Goal: Task Accomplishment & Management: Manage account settings

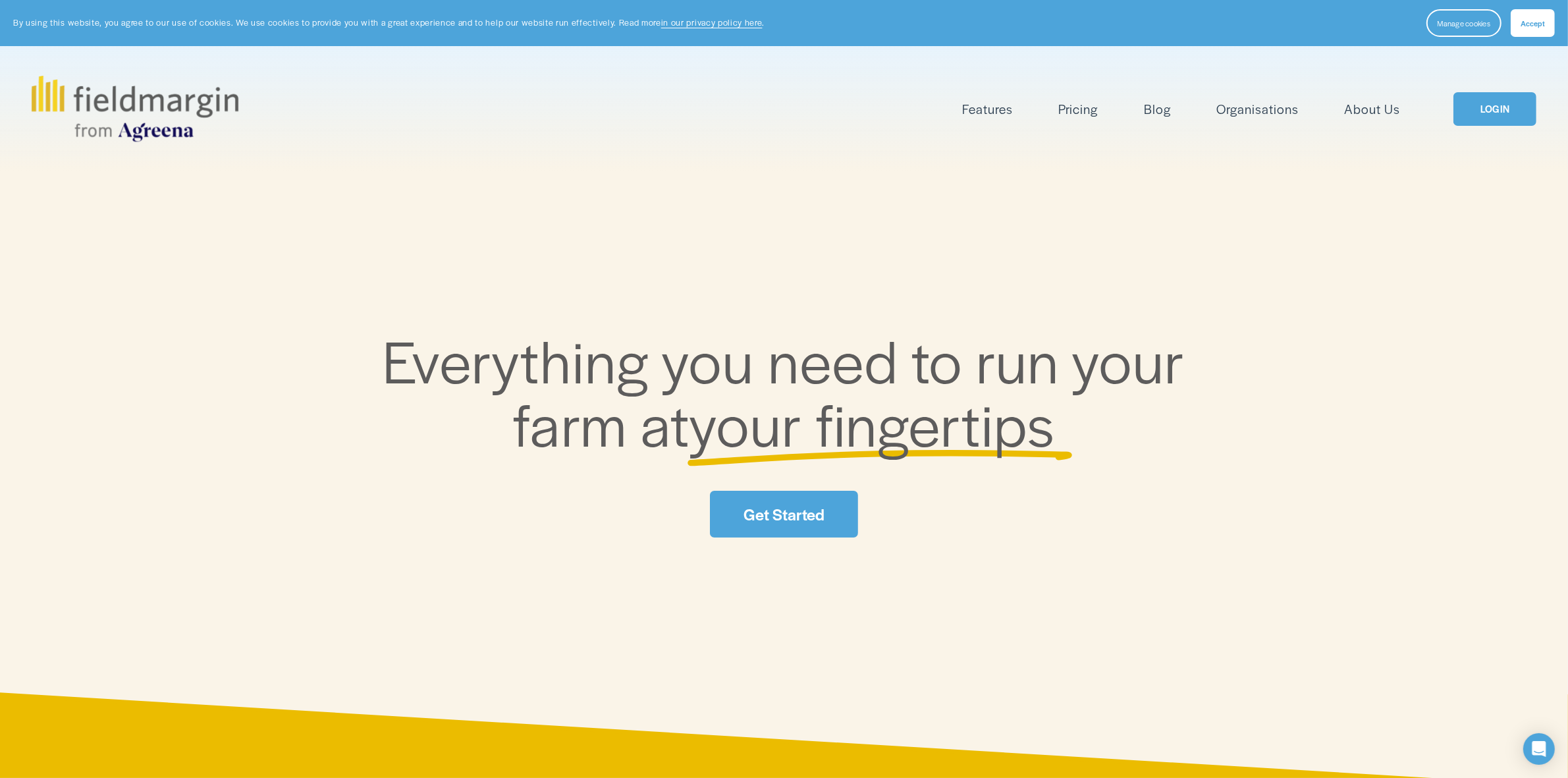
click at [1534, 28] on button "Accept" at bounding box center [1532, 23] width 44 height 28
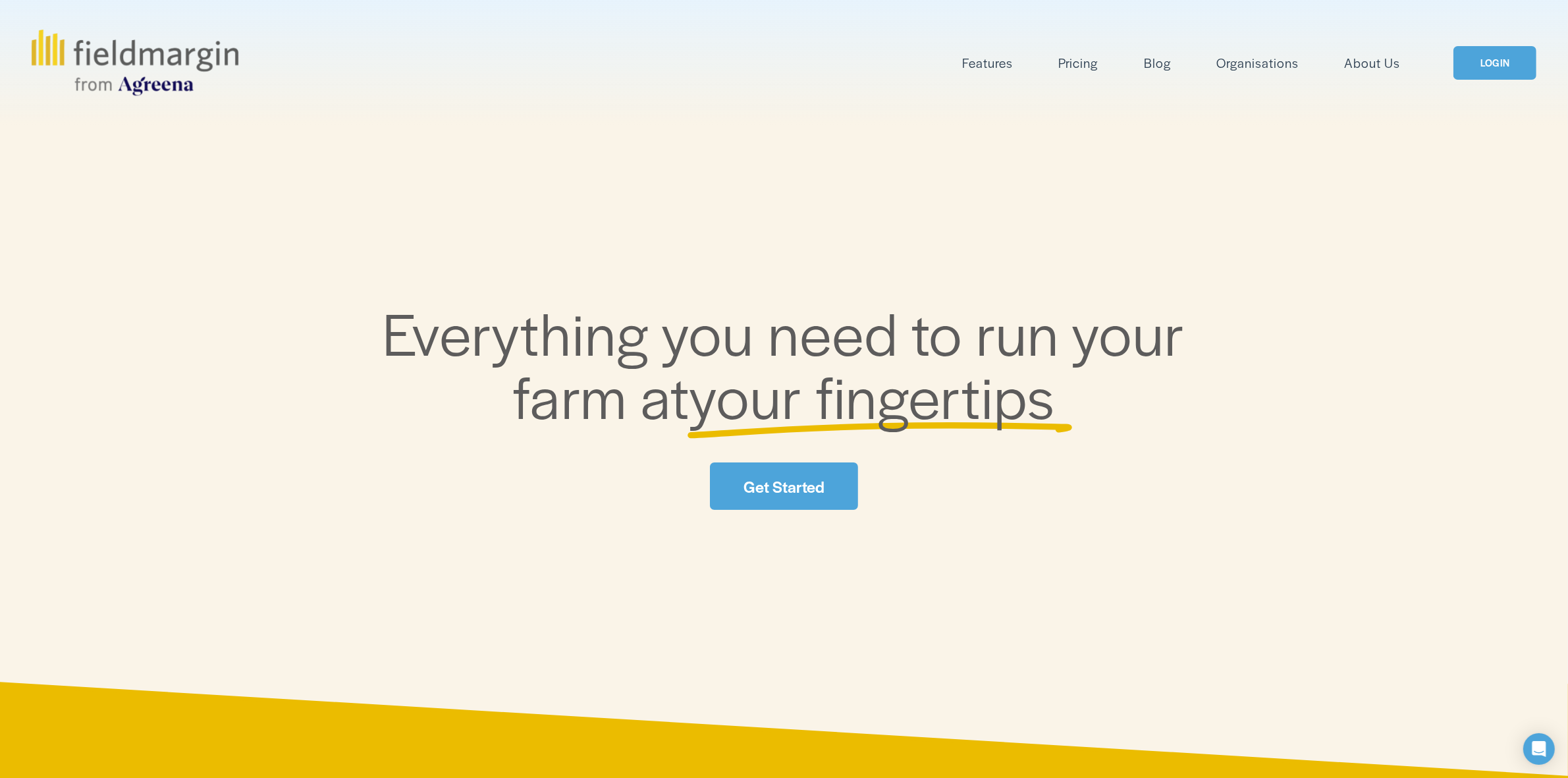
click at [1478, 50] on link "LOGIN" at bounding box center [1495, 63] width 83 height 34
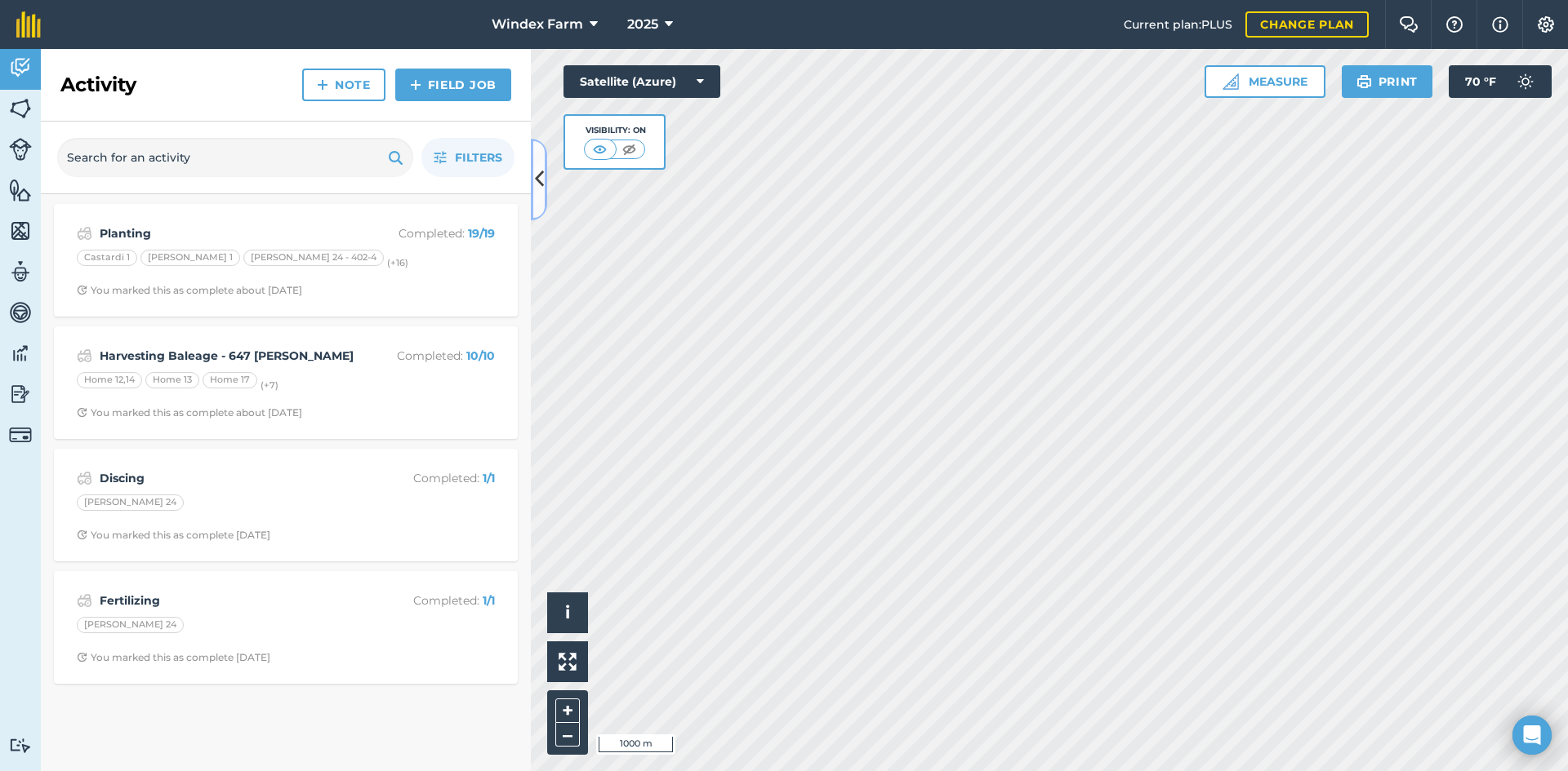
click at [541, 186] on icon at bounding box center [539, 179] width 9 height 29
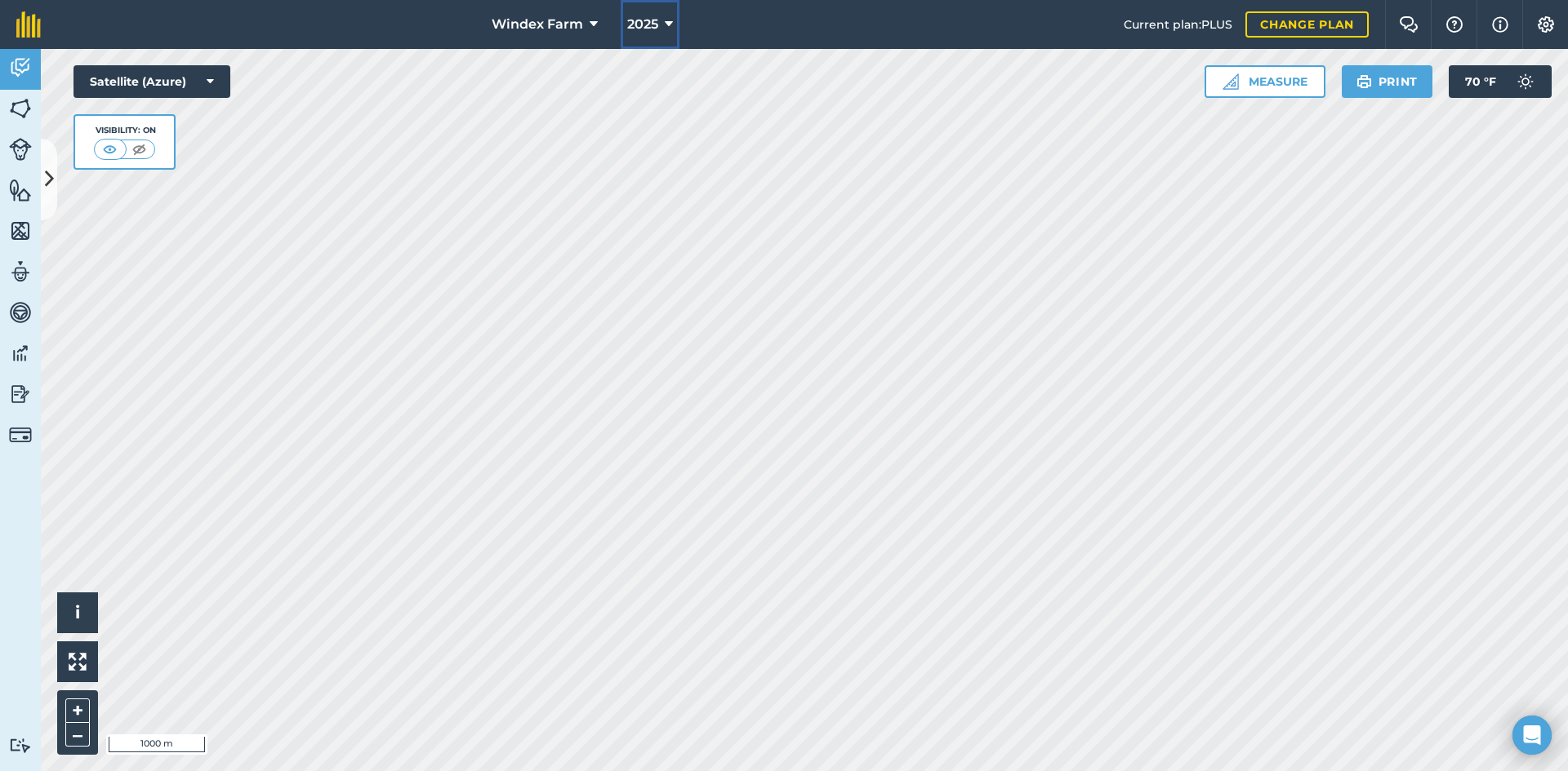
click at [665, 29] on icon at bounding box center [669, 25] width 8 height 20
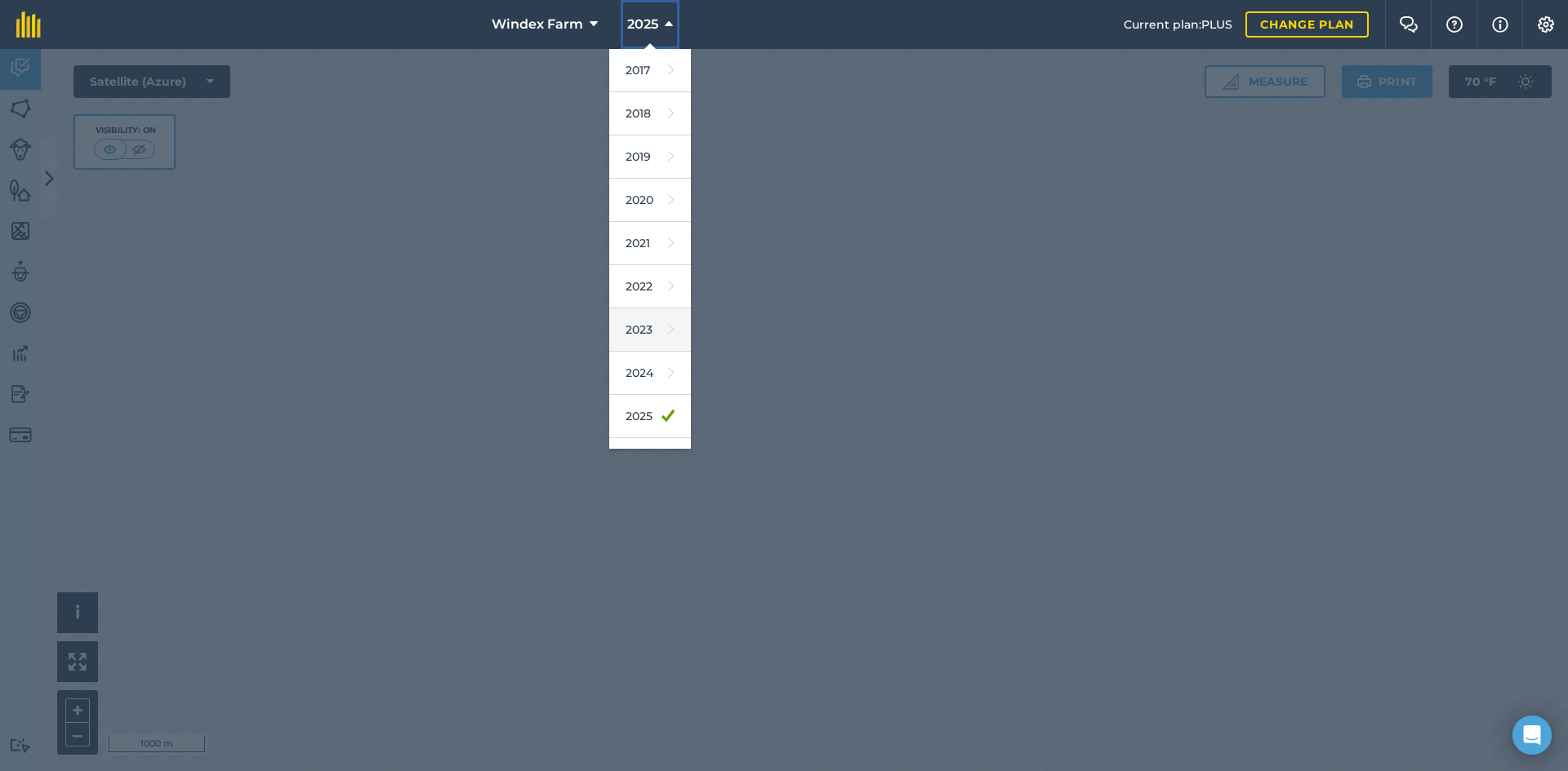
scroll to position [76, 0]
click at [641, 383] on link "2026" at bounding box center [650, 383] width 82 height 43
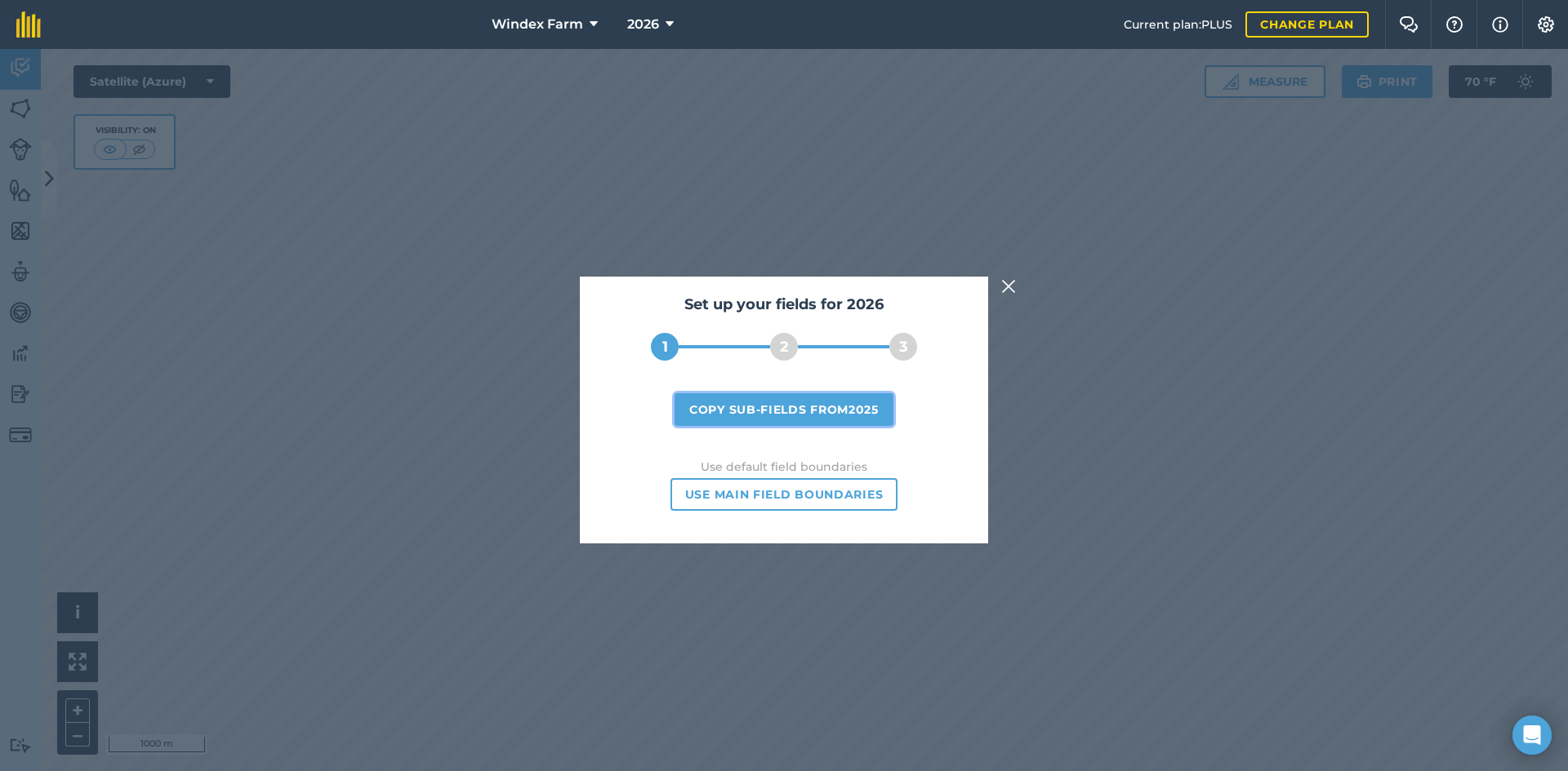
click at [842, 413] on button "Copy sub-fields from 2025" at bounding box center [784, 410] width 219 height 33
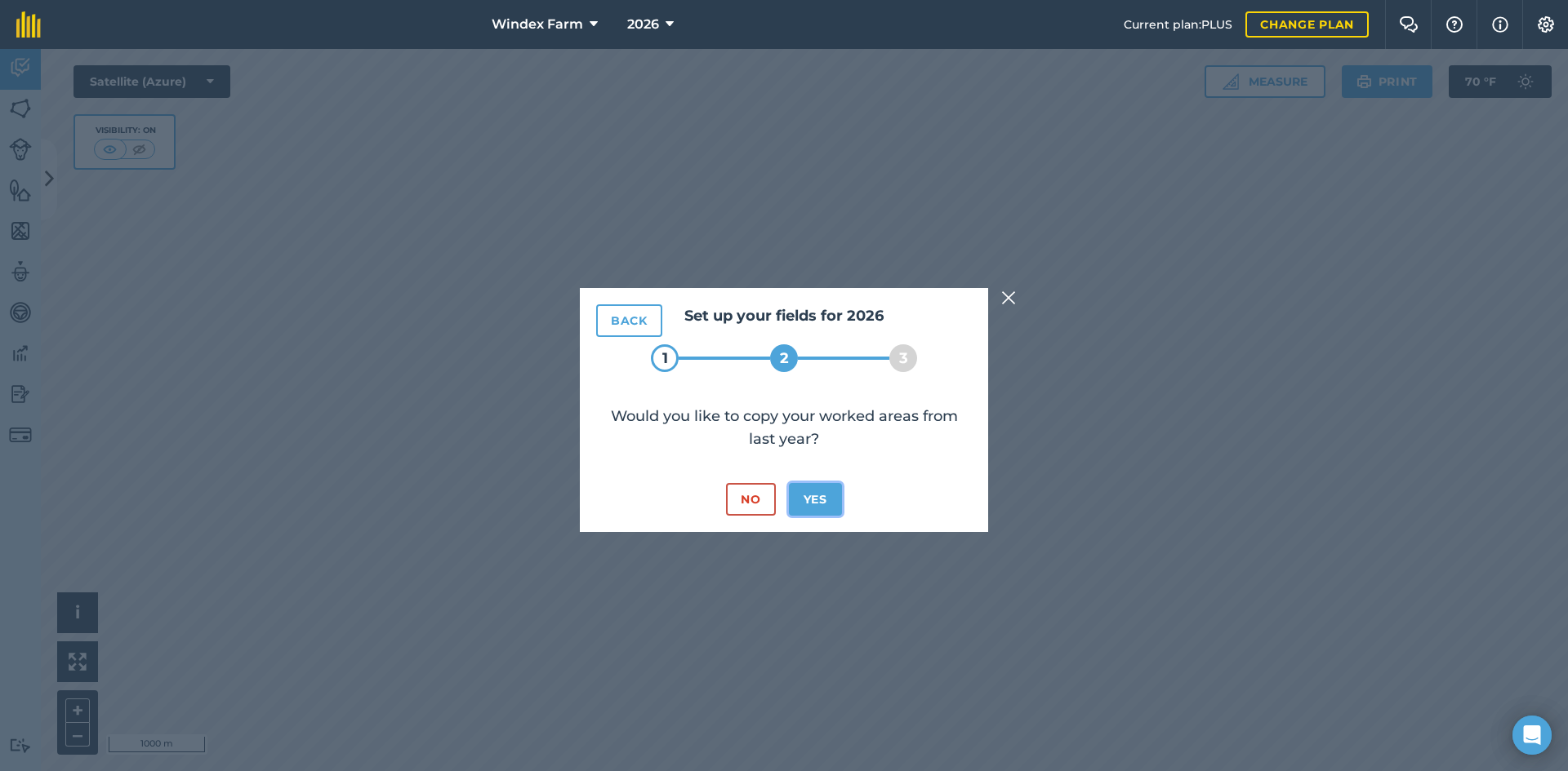
click at [829, 502] on button "Yes" at bounding box center [815, 500] width 53 height 33
click at [827, 502] on button "Yes" at bounding box center [815, 500] width 53 height 33
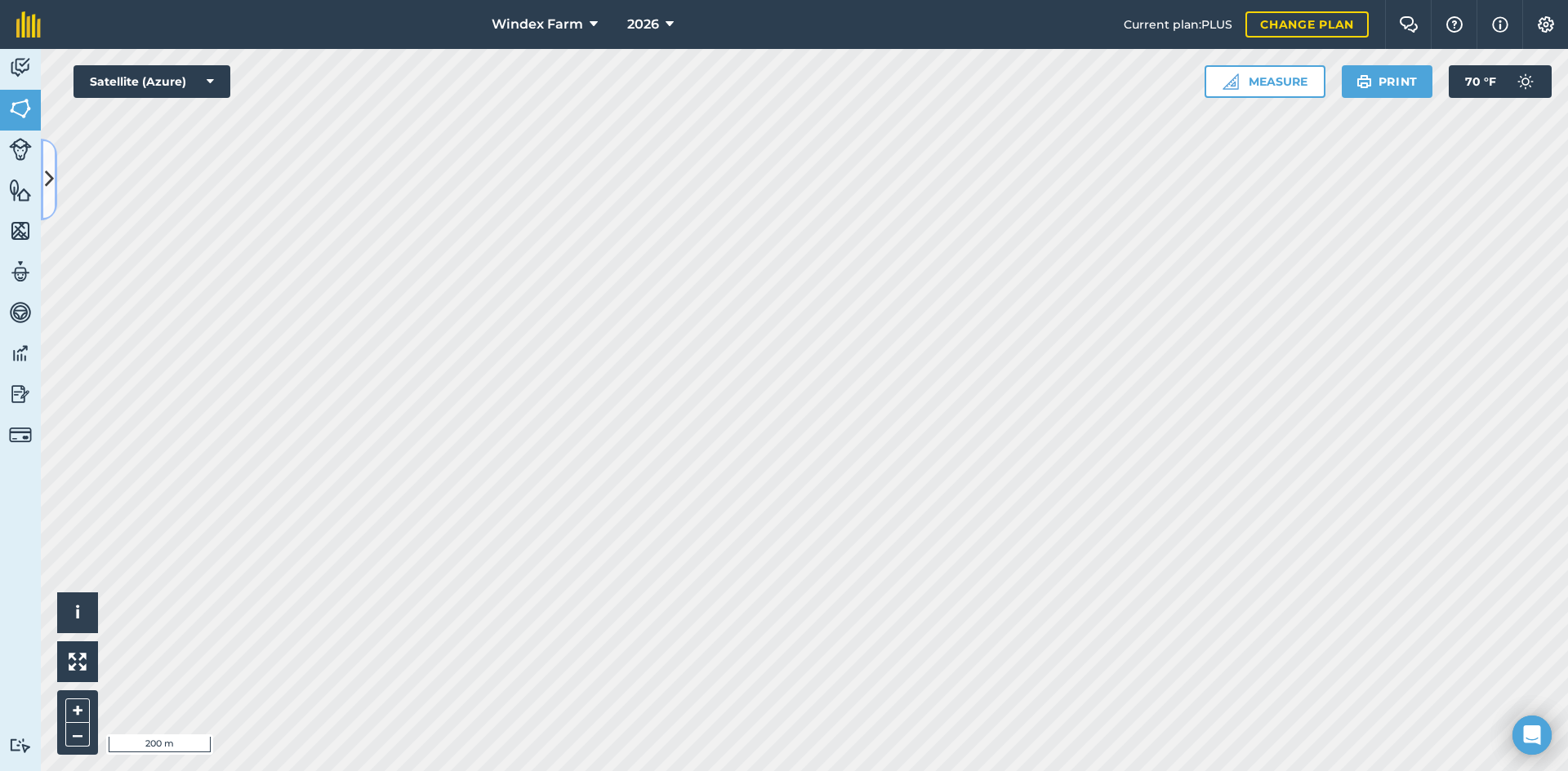
click at [55, 178] on button at bounding box center [49, 180] width 16 height 82
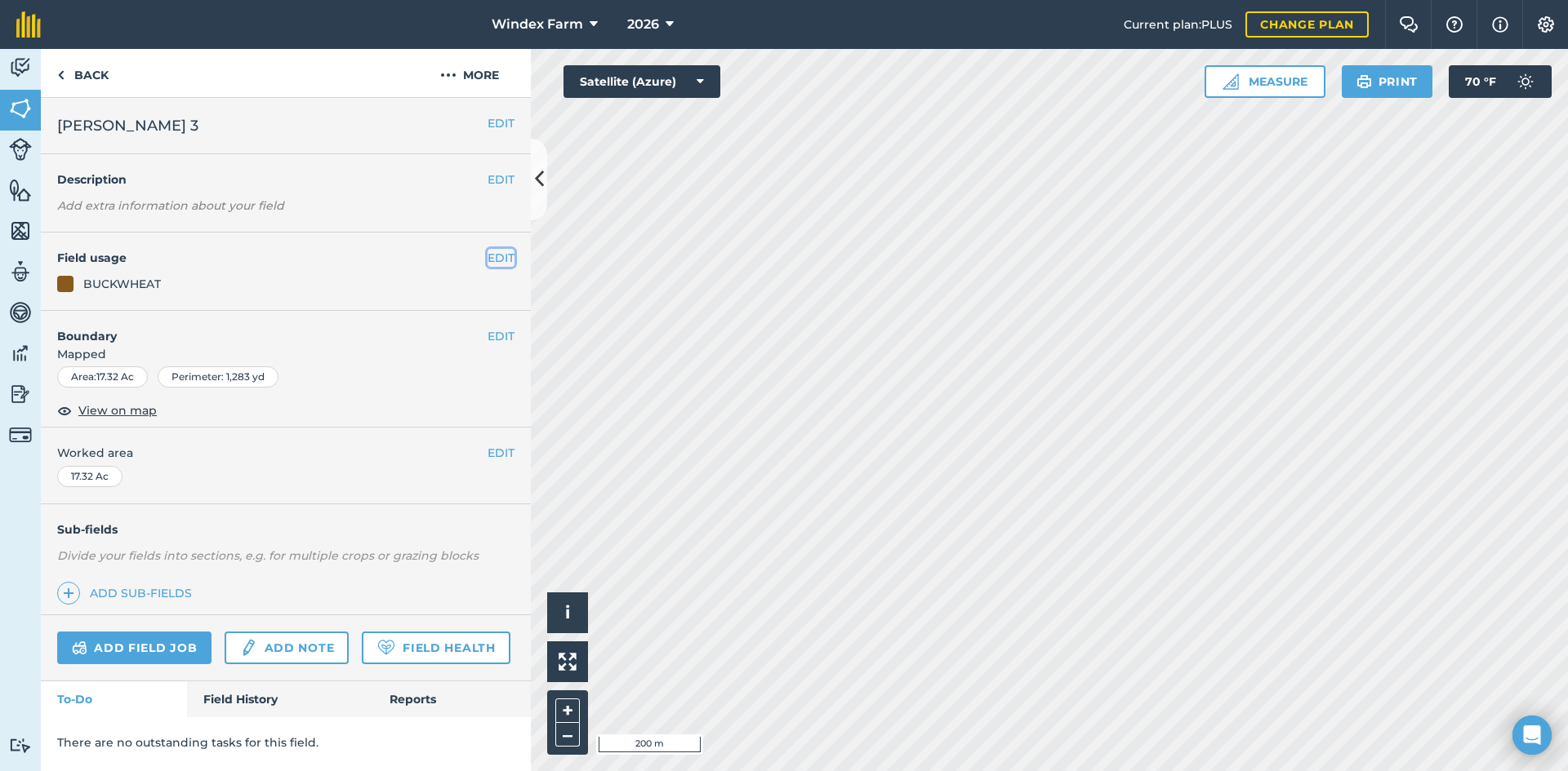
click at [504, 261] on button "EDIT" at bounding box center [501, 258] width 27 height 18
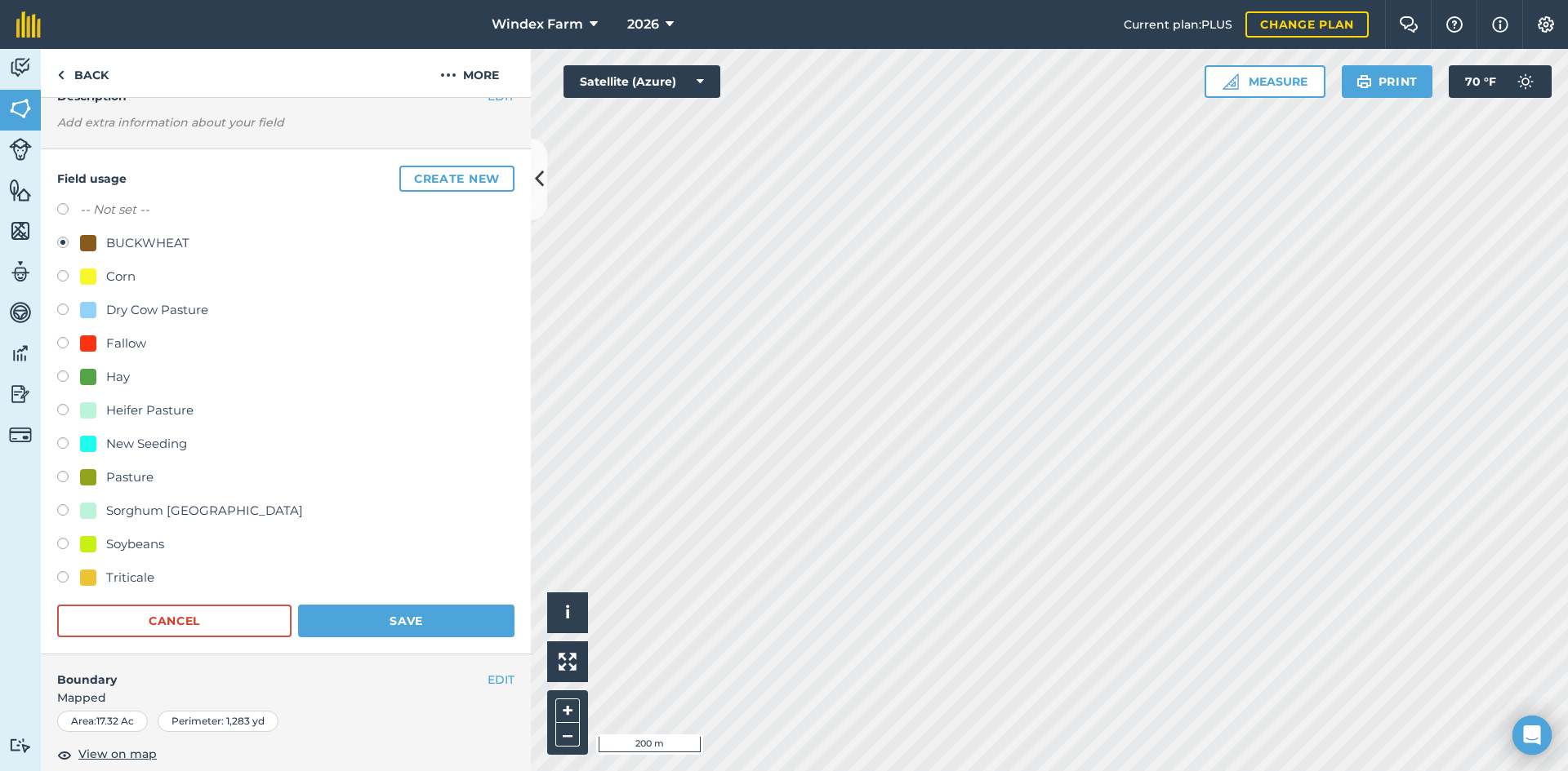
scroll to position [70, 0]
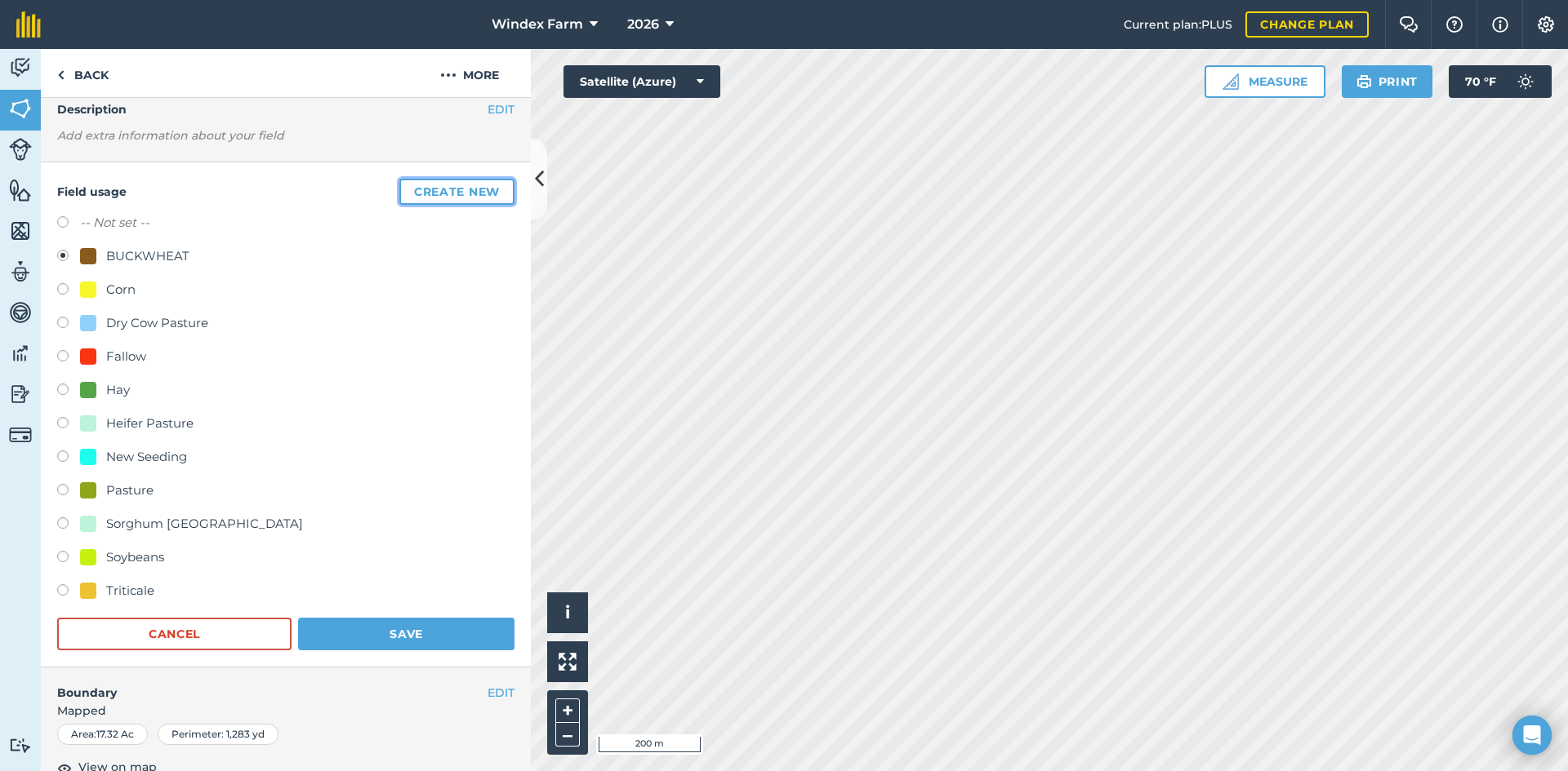
click at [438, 191] on button "Create new" at bounding box center [456, 192] width 115 height 26
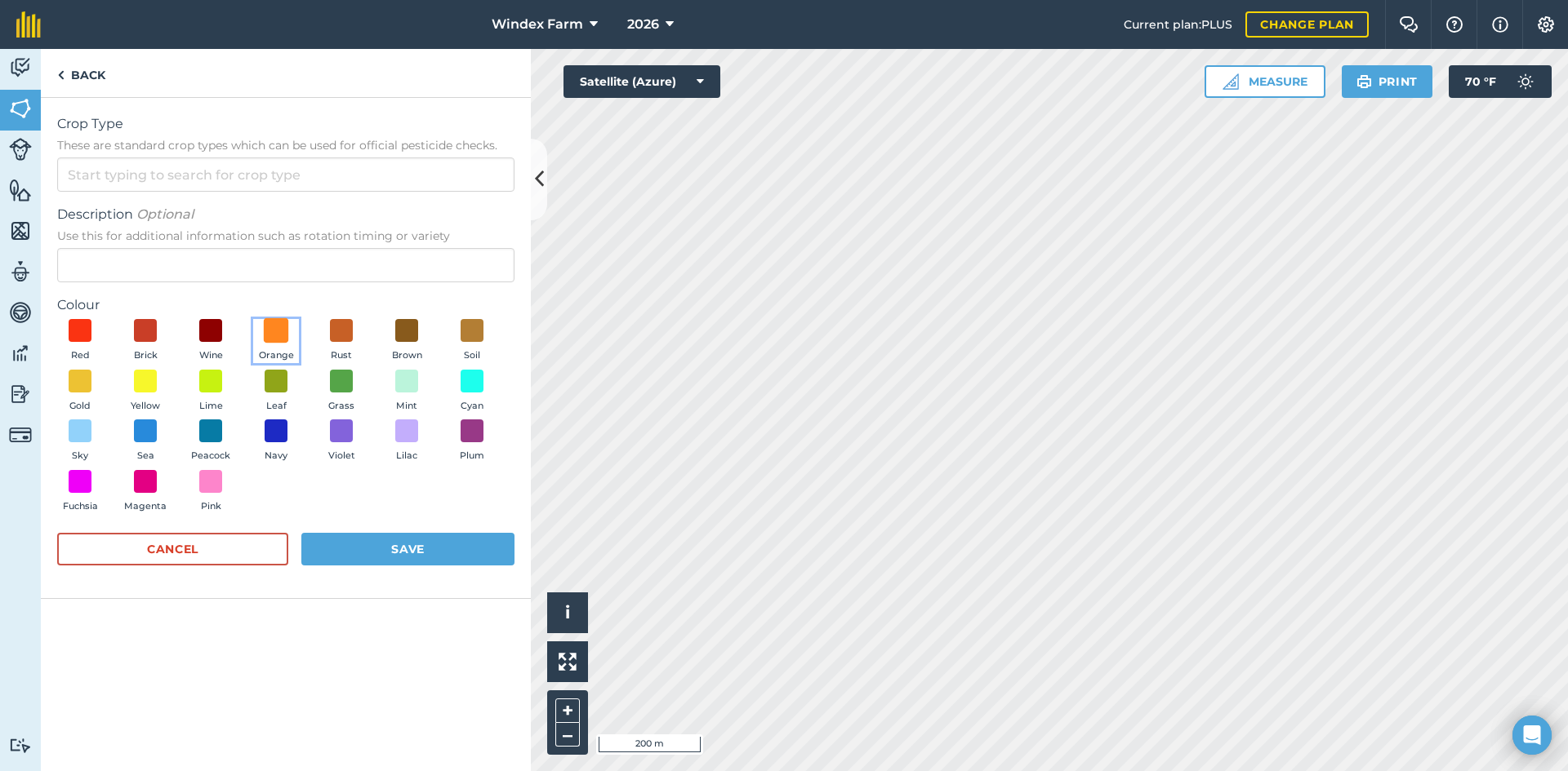
click at [279, 330] on span at bounding box center [276, 330] width 25 height 25
click at [162, 184] on input "Crop Type These are standard crop types which can be used for official pesticid…" at bounding box center [285, 175] width 457 height 34
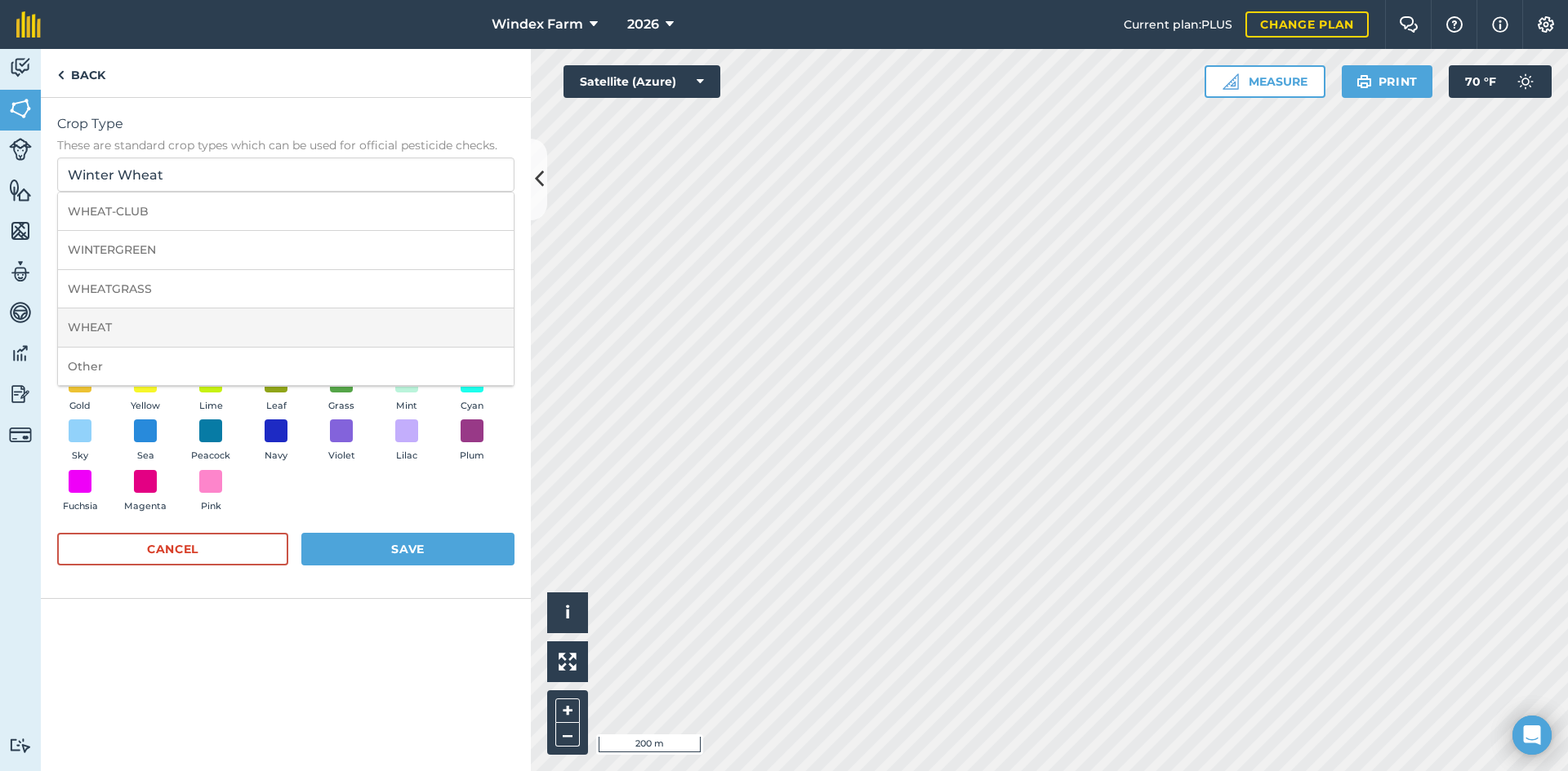
click at [149, 322] on li "WHEAT" at bounding box center [285, 327] width 456 height 38
type input "WHEAT"
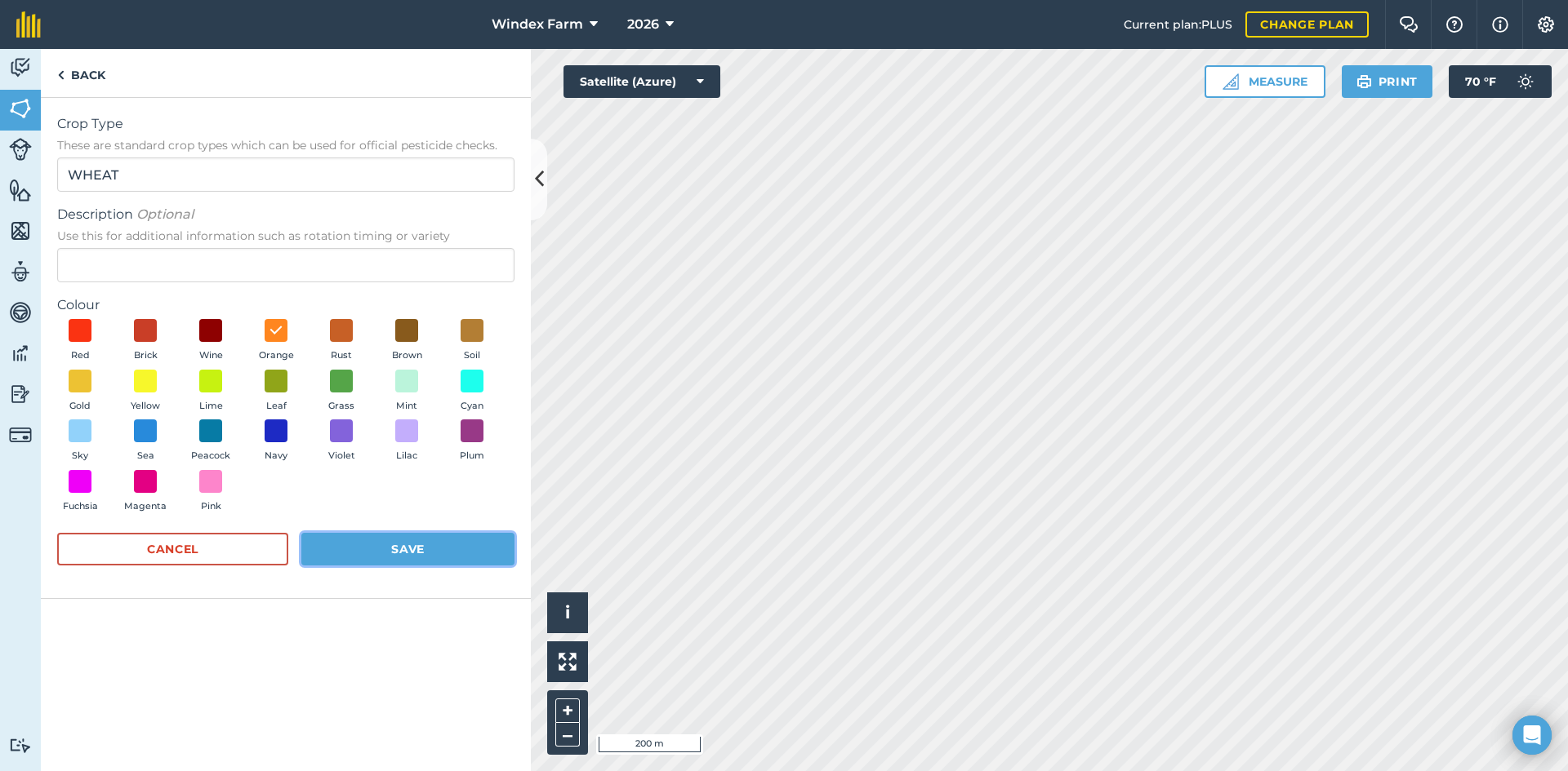
click at [406, 549] on button "Save" at bounding box center [407, 549] width 213 height 33
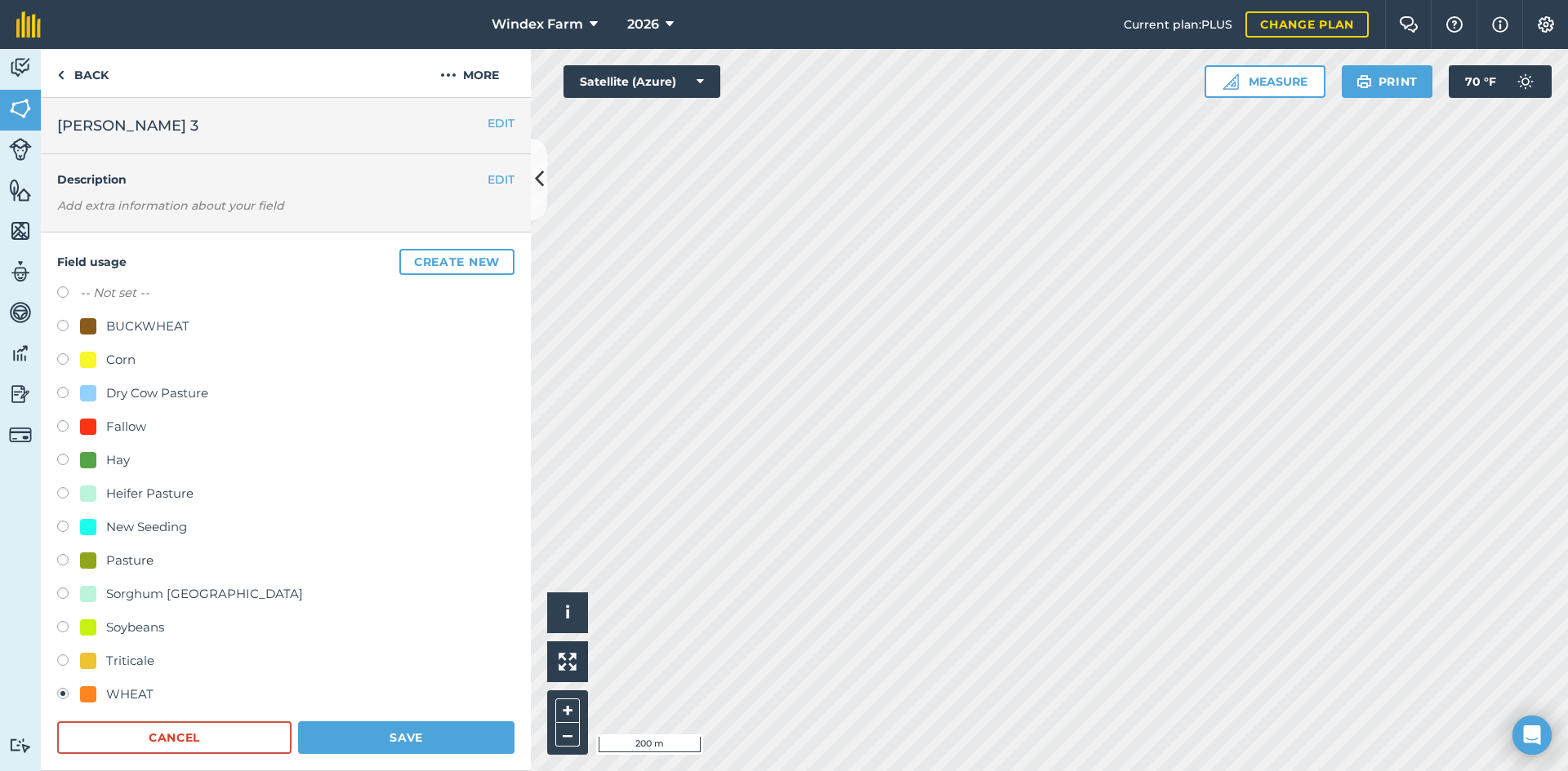
scroll to position [115, 0]
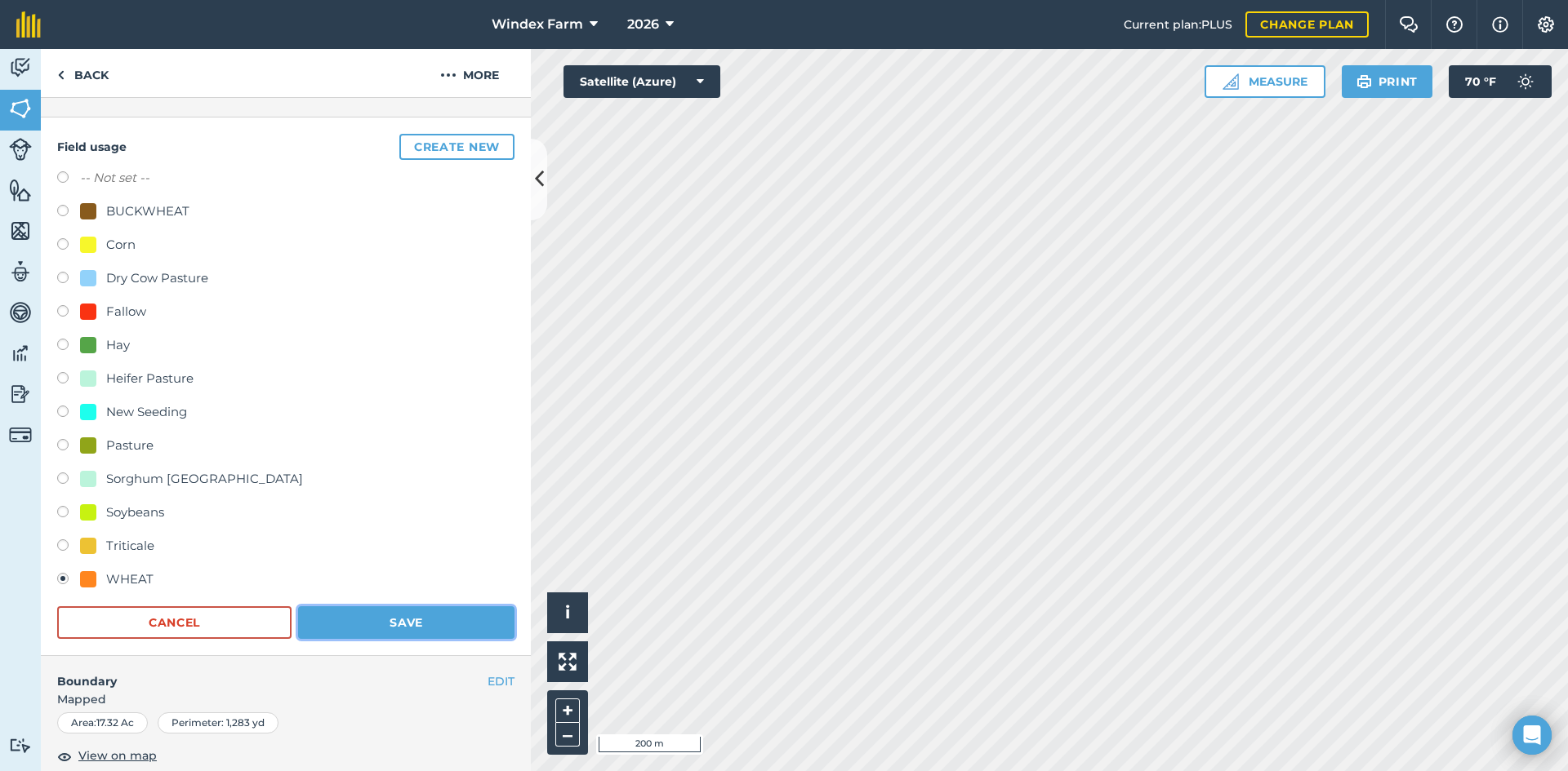
click at [375, 611] on button "Save" at bounding box center [406, 623] width 217 height 33
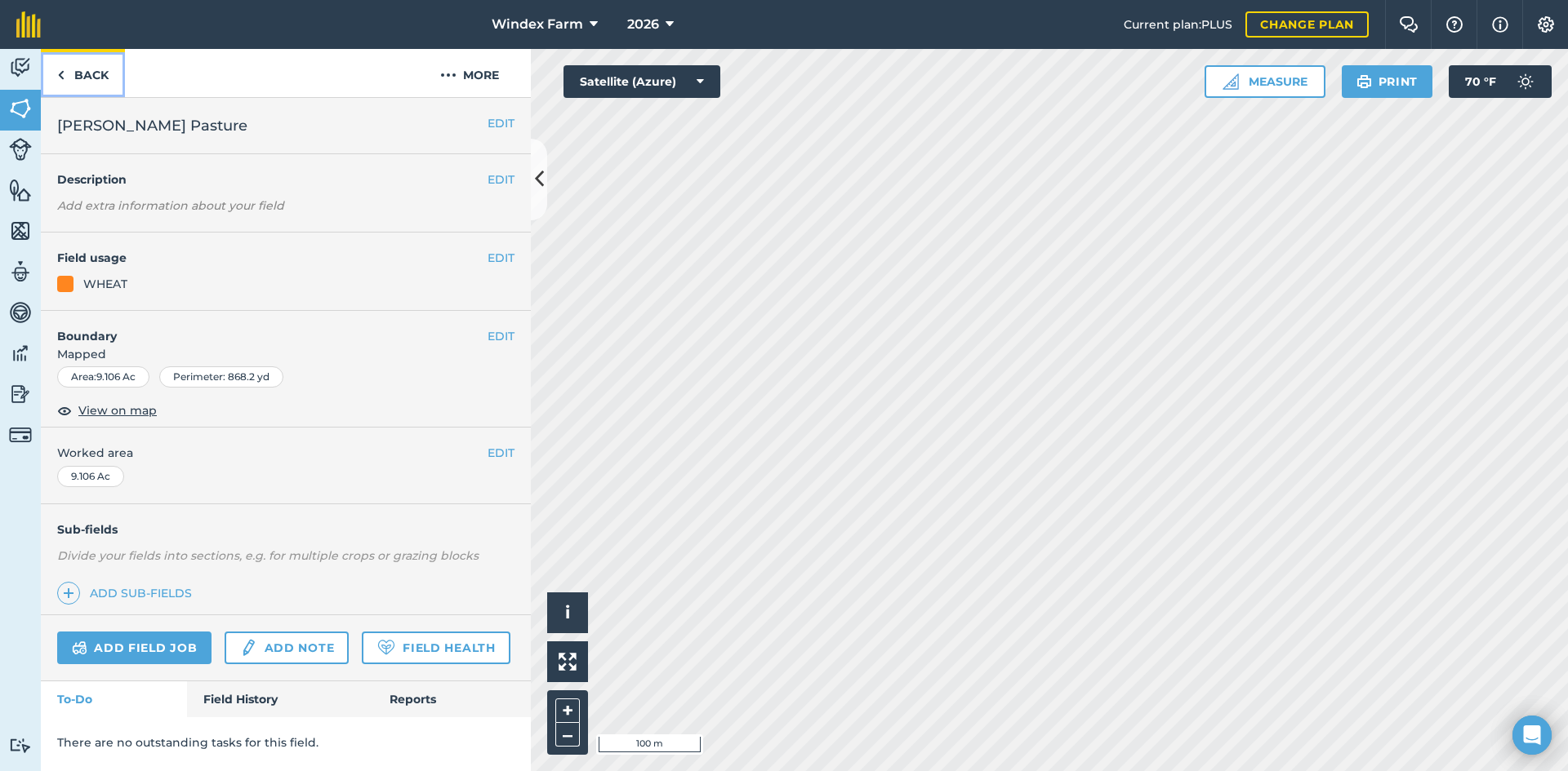
click at [81, 74] on link "Back" at bounding box center [83, 73] width 84 height 48
click at [499, 258] on button "EDIT" at bounding box center [501, 258] width 27 height 18
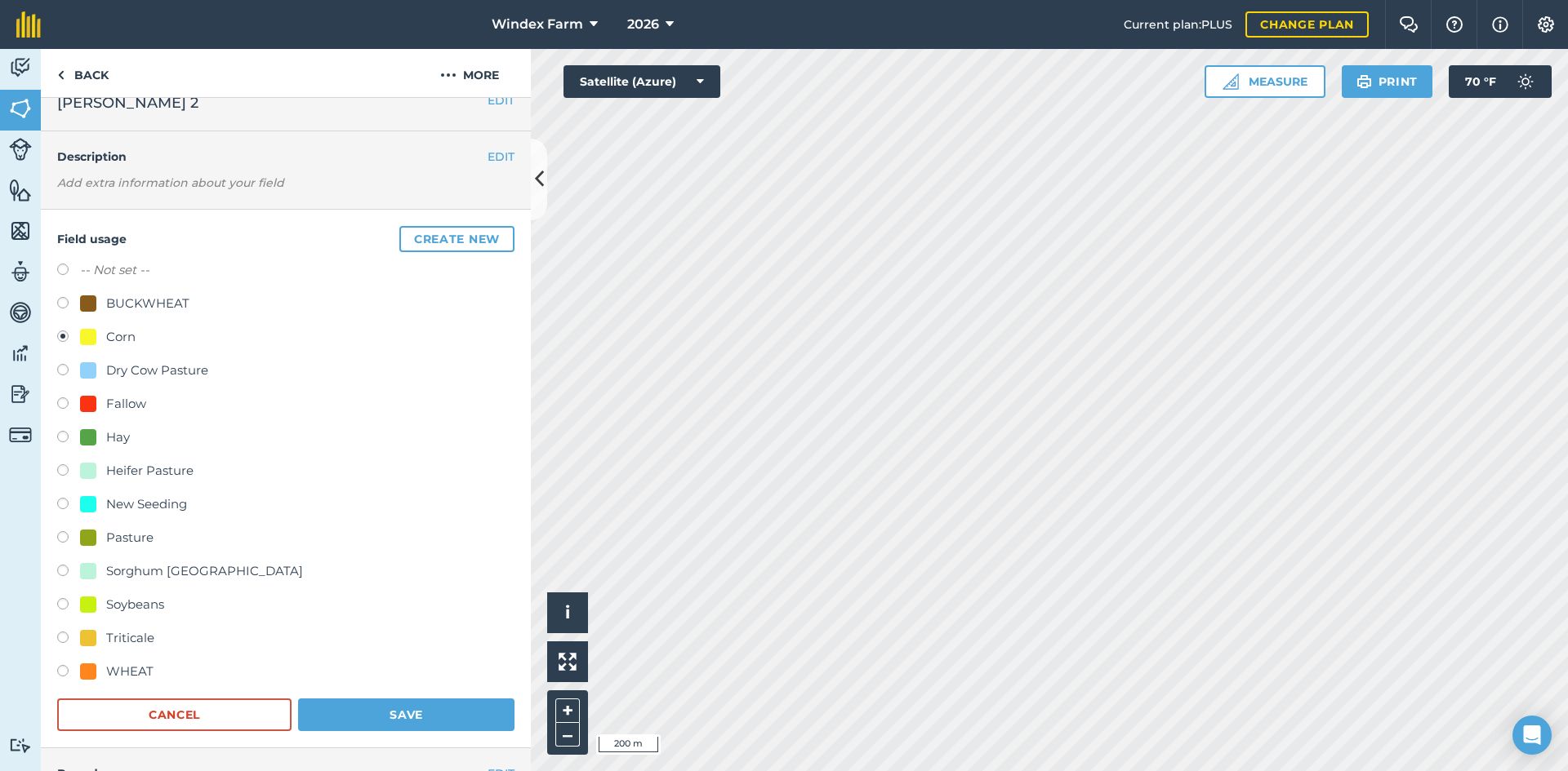
scroll to position [22, 0]
click at [148, 304] on div "BUCKWHEAT" at bounding box center [148, 304] width 83 height 20
radio input "true"
radio input "false"
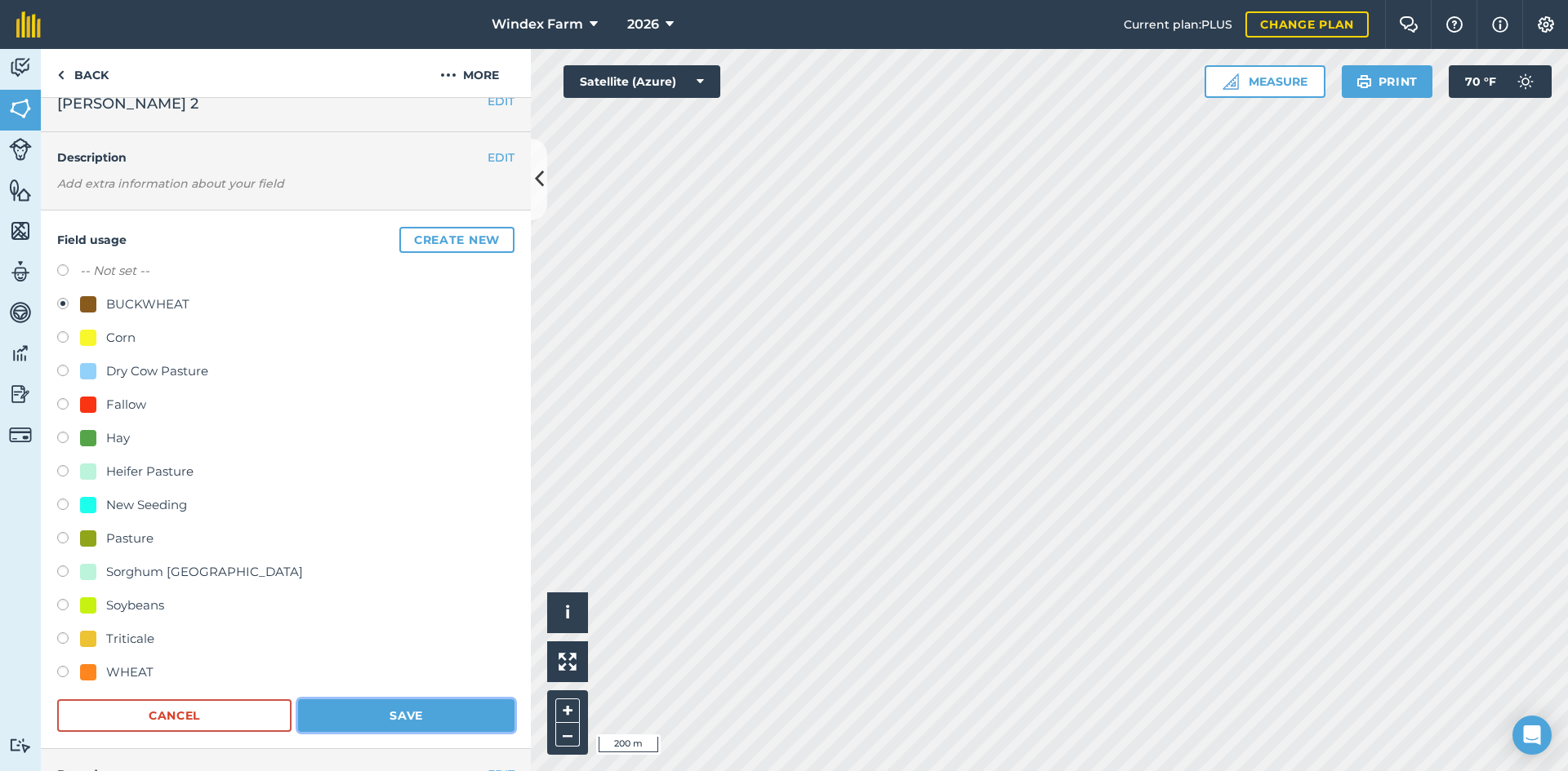
click at [425, 714] on button "Save" at bounding box center [406, 716] width 217 height 33
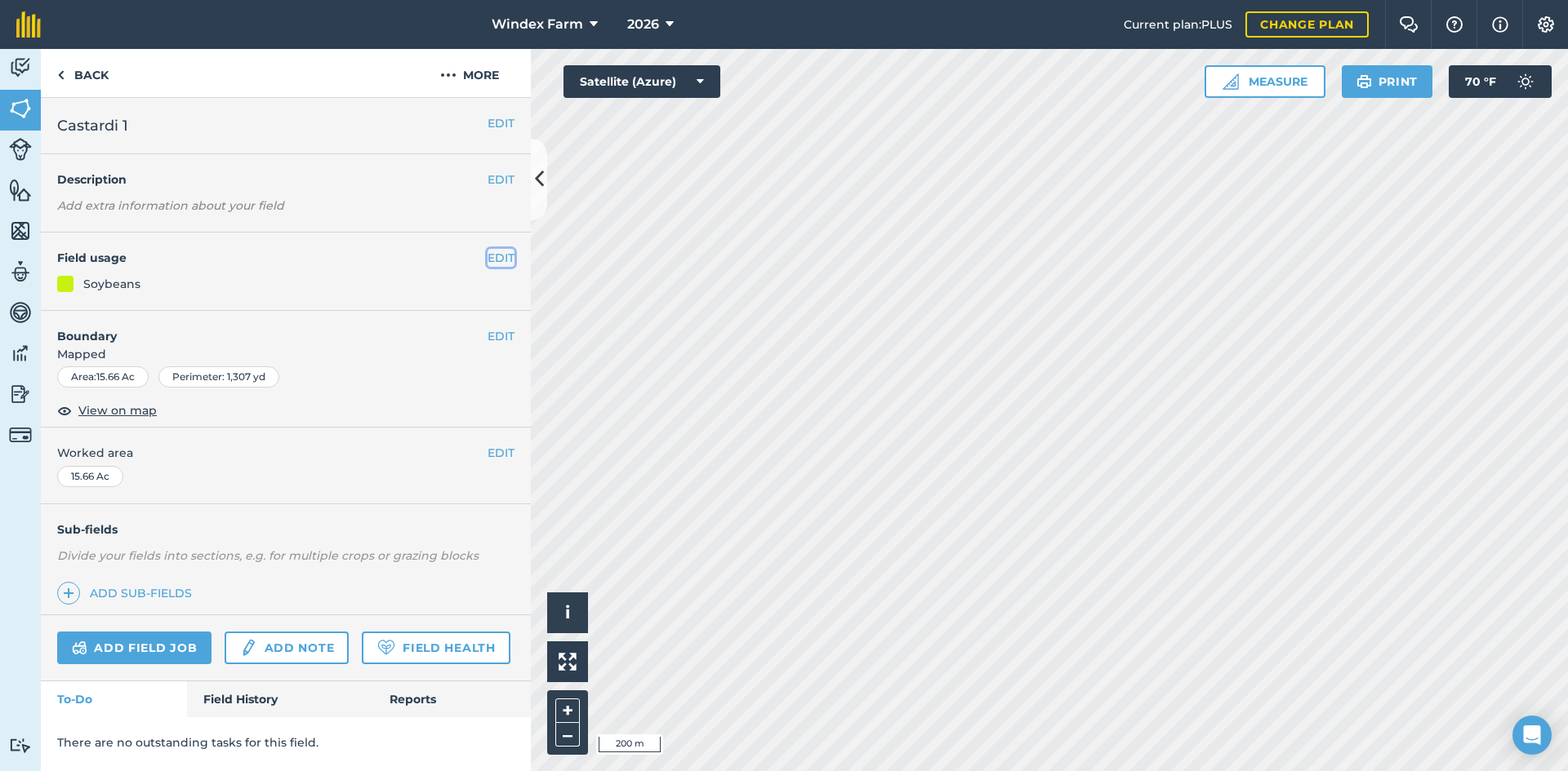
click at [501, 259] on button "EDIT" at bounding box center [501, 258] width 27 height 18
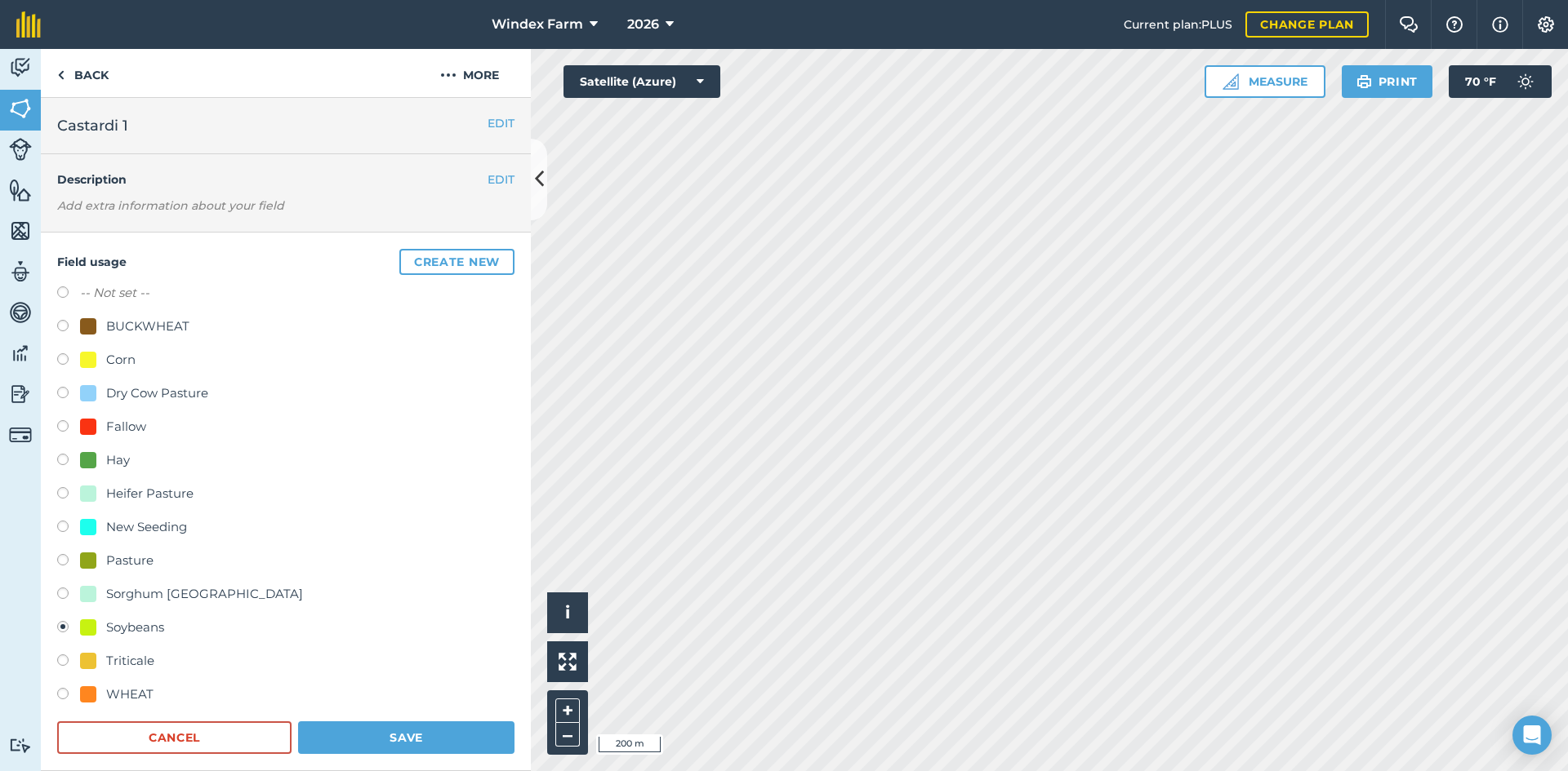
click at [160, 326] on div "BUCKWHEAT" at bounding box center [148, 326] width 83 height 20
radio input "true"
radio input "false"
click at [392, 733] on button "Save" at bounding box center [406, 738] width 217 height 33
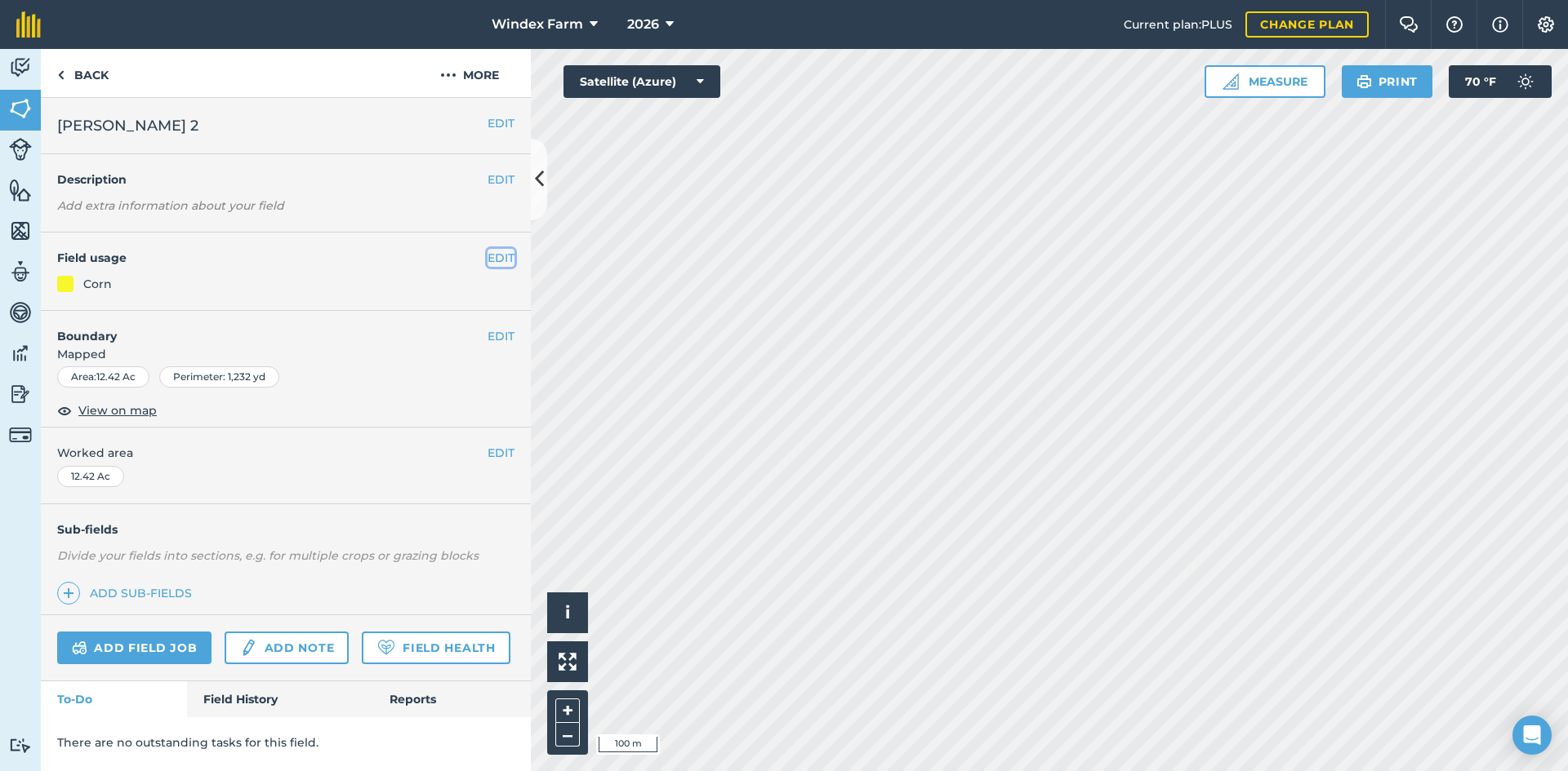
click at [501, 258] on button "EDIT" at bounding box center [501, 258] width 27 height 18
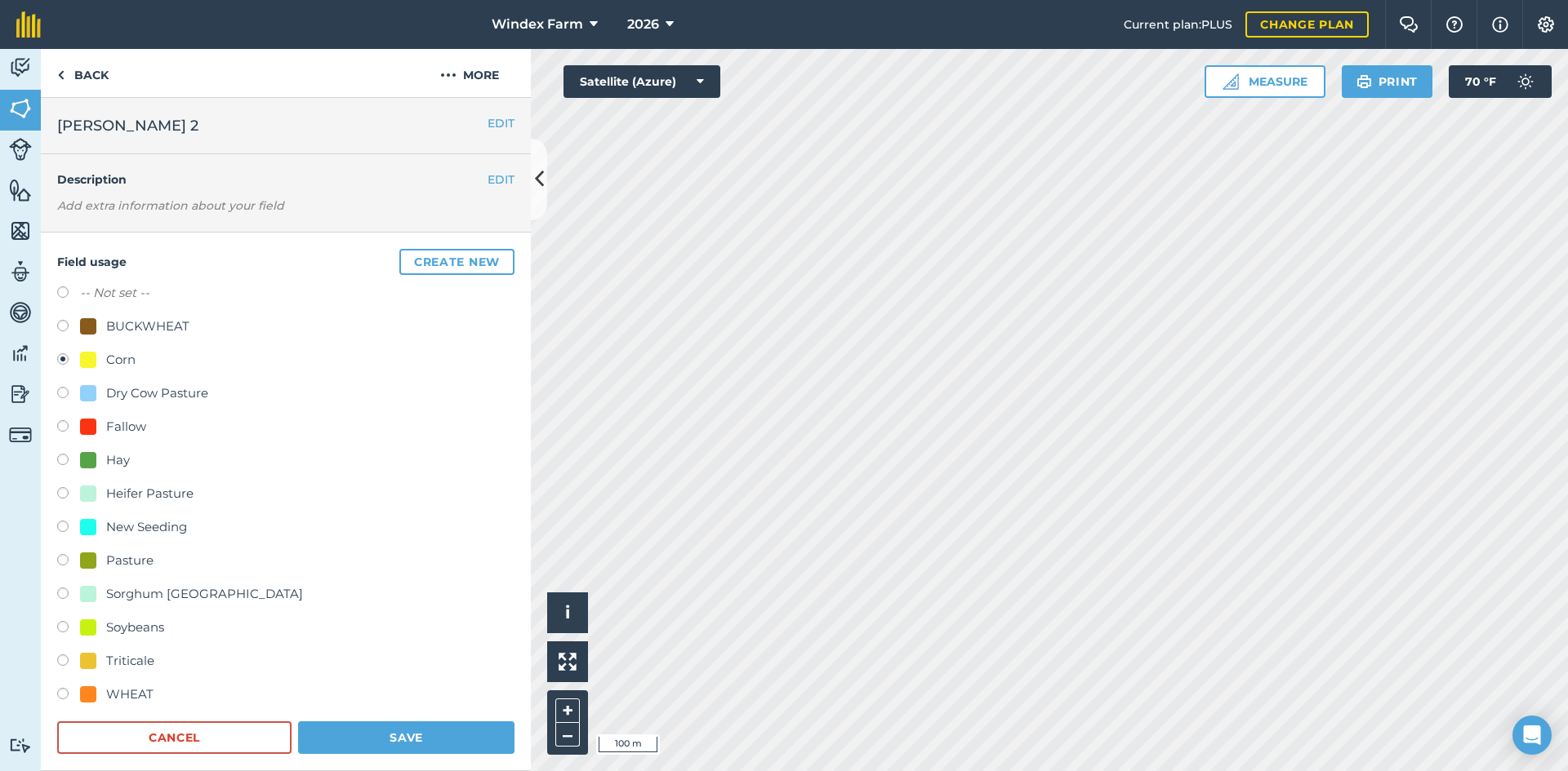
click at [187, 324] on div "BUCKWHEAT" at bounding box center [148, 326] width 83 height 20
radio input "true"
radio input "false"
click at [374, 742] on button "Save" at bounding box center [406, 738] width 217 height 33
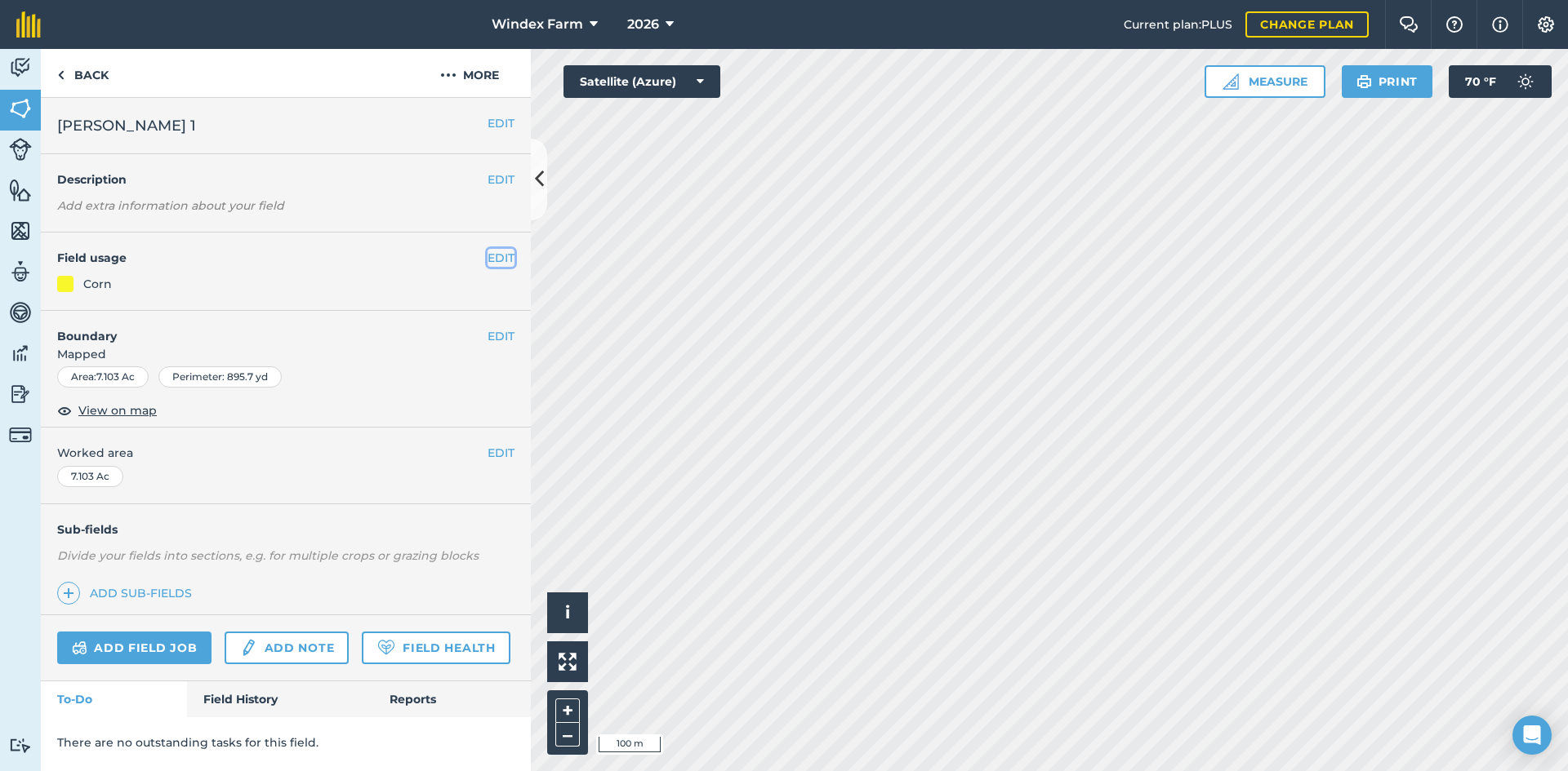
click at [496, 257] on button "EDIT" at bounding box center [501, 258] width 27 height 18
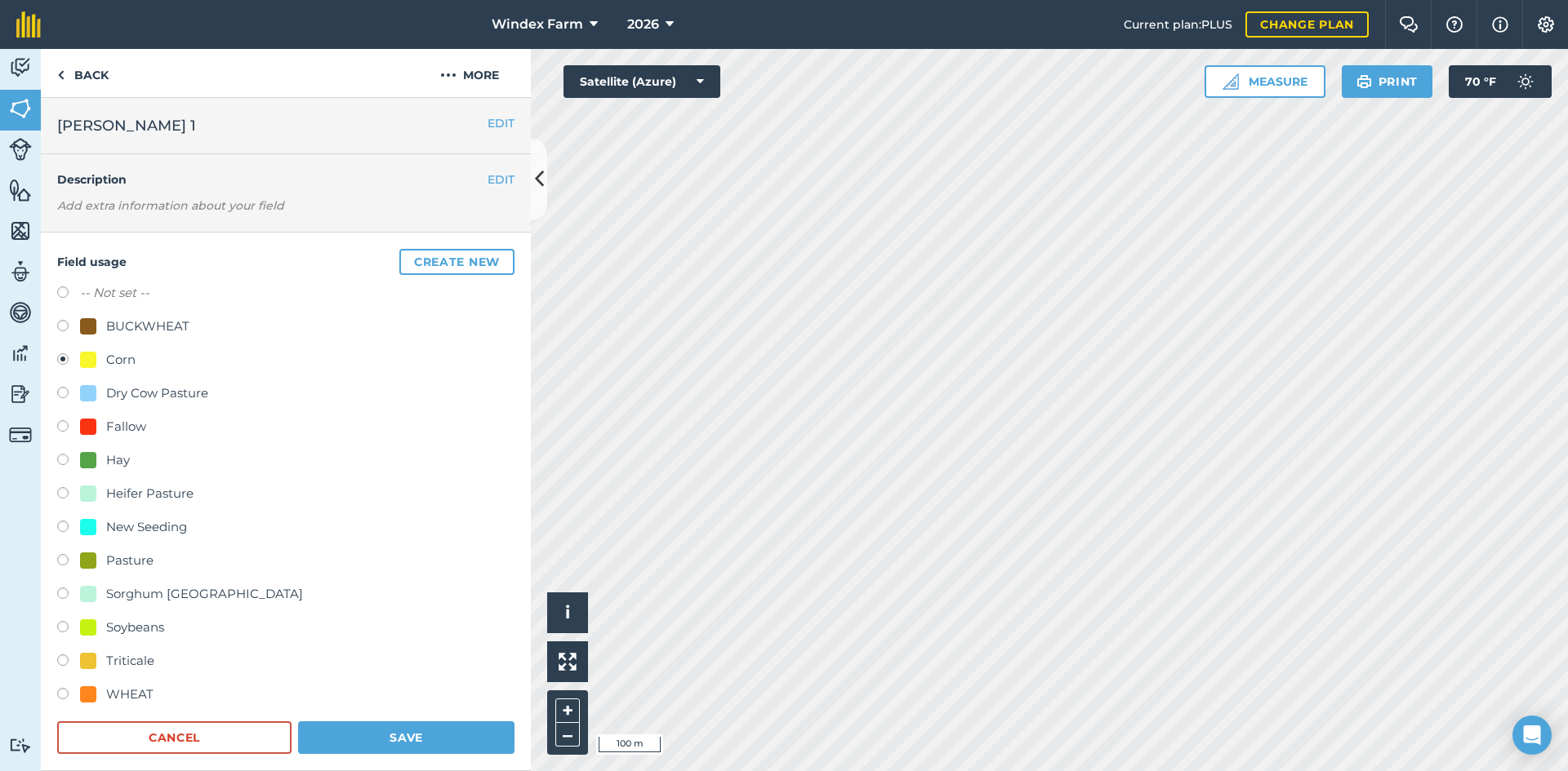
click at [128, 458] on div "Hay" at bounding box center [118, 460] width 24 height 20
radio input "true"
radio input "false"
click at [422, 736] on button "Save" at bounding box center [406, 738] width 217 height 33
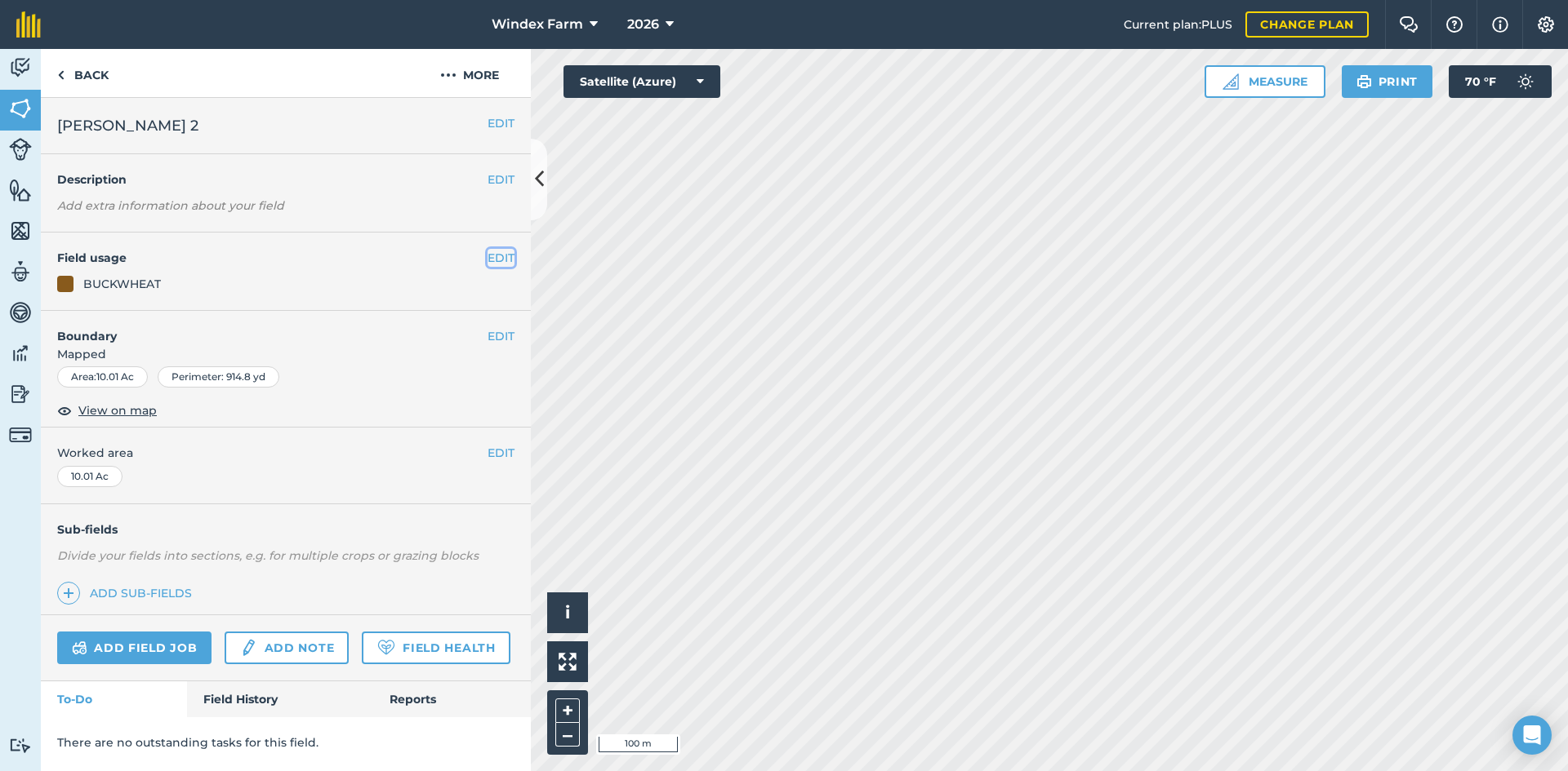
click at [507, 262] on button "EDIT" at bounding box center [501, 258] width 27 height 18
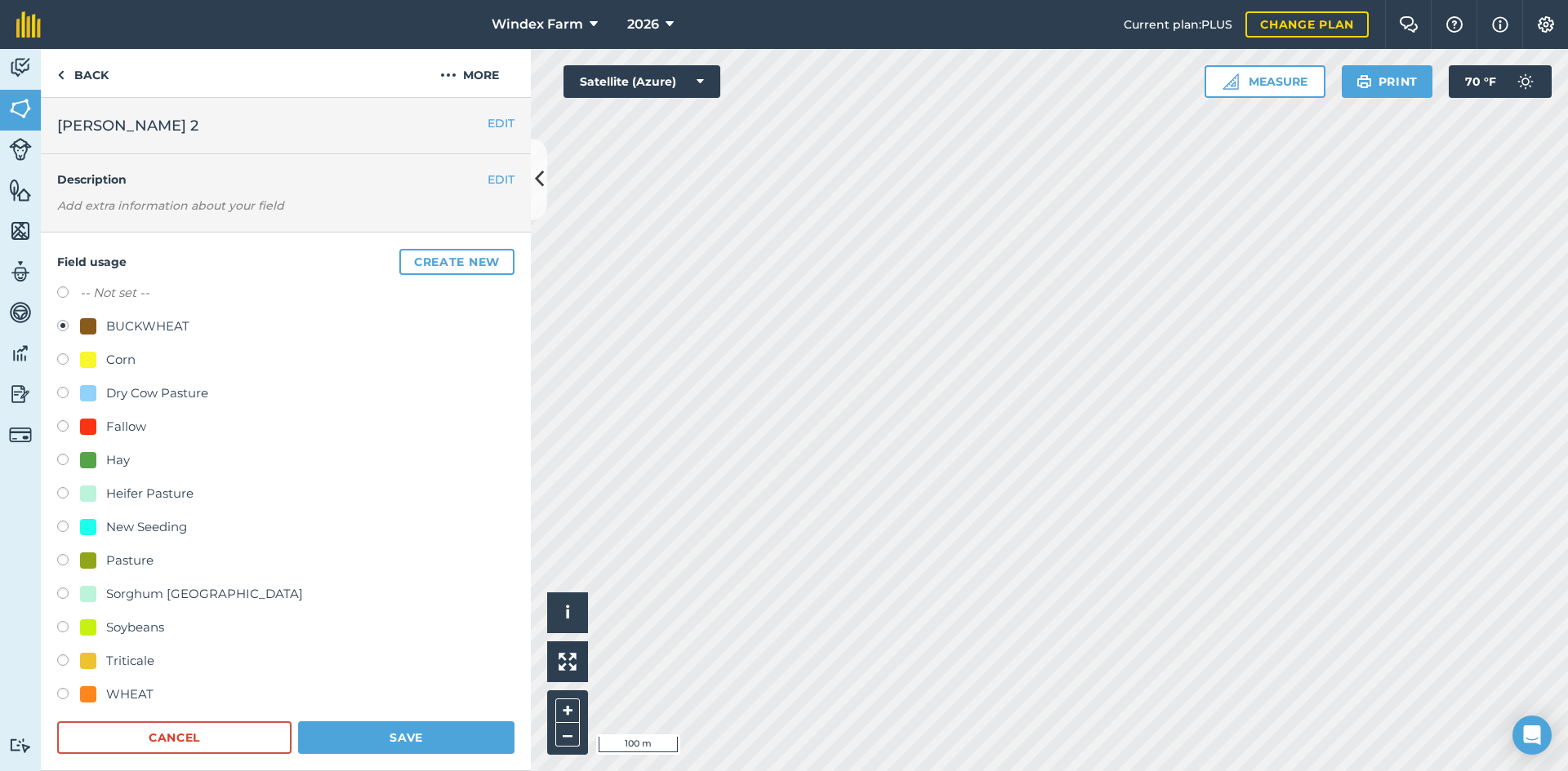
click at [114, 362] on div "Corn" at bounding box center [121, 360] width 29 height 20
radio input "true"
radio input "false"
click at [355, 732] on button "Save" at bounding box center [406, 738] width 217 height 33
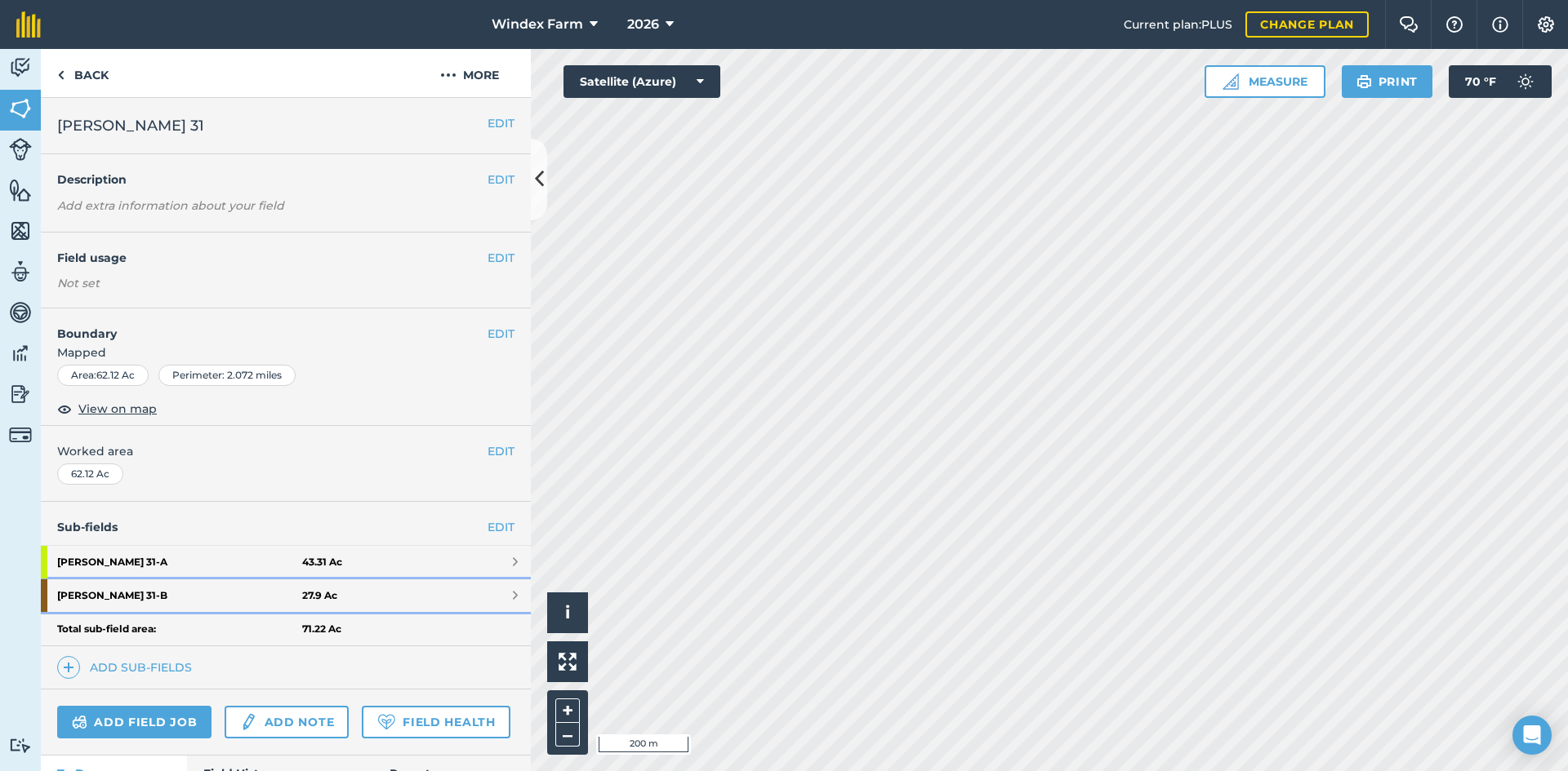
click at [344, 596] on link "[PERSON_NAME] 31 - B 27.9 Ac" at bounding box center [285, 596] width 490 height 33
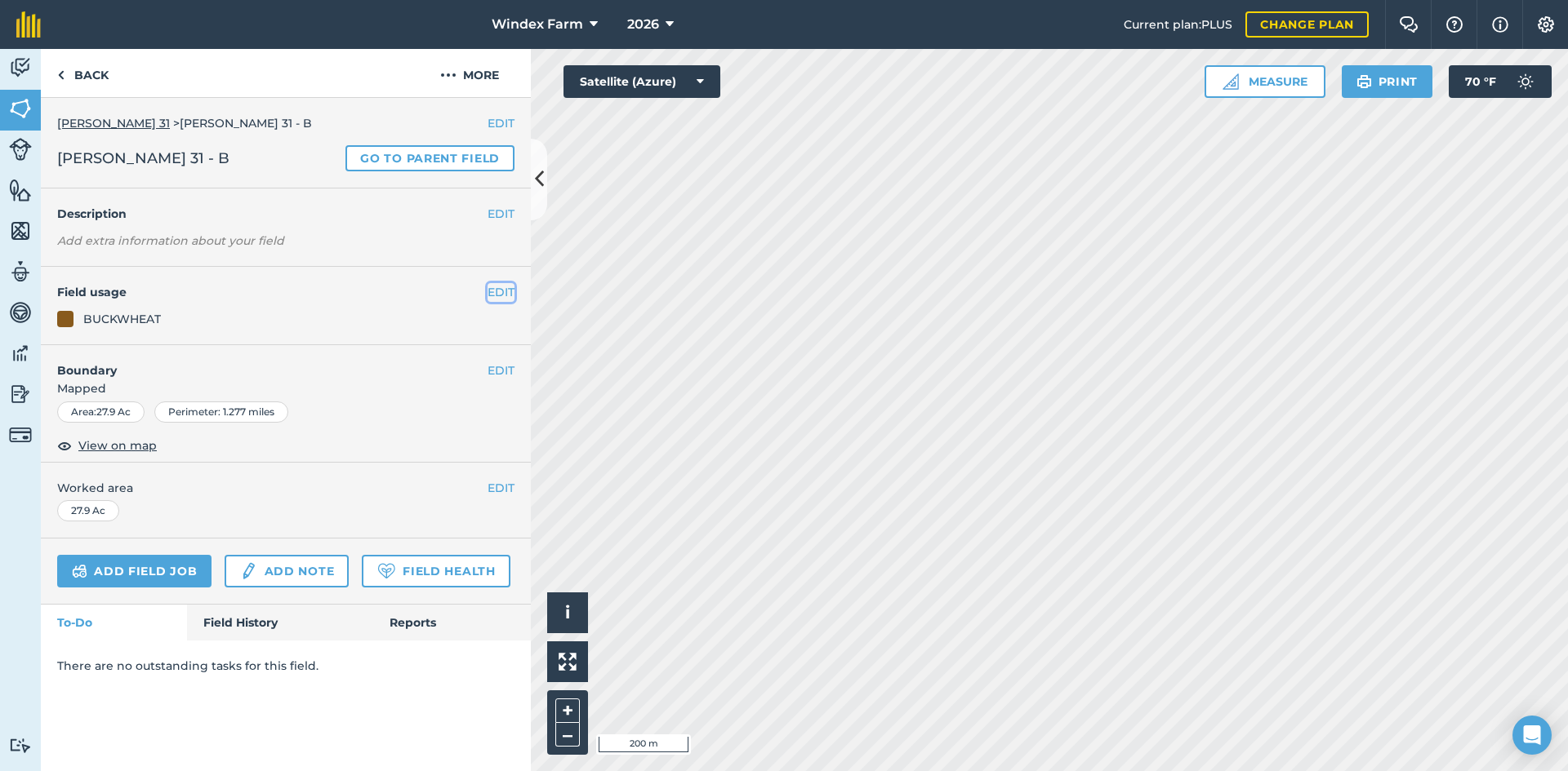
click at [503, 289] on button "EDIT" at bounding box center [501, 292] width 27 height 18
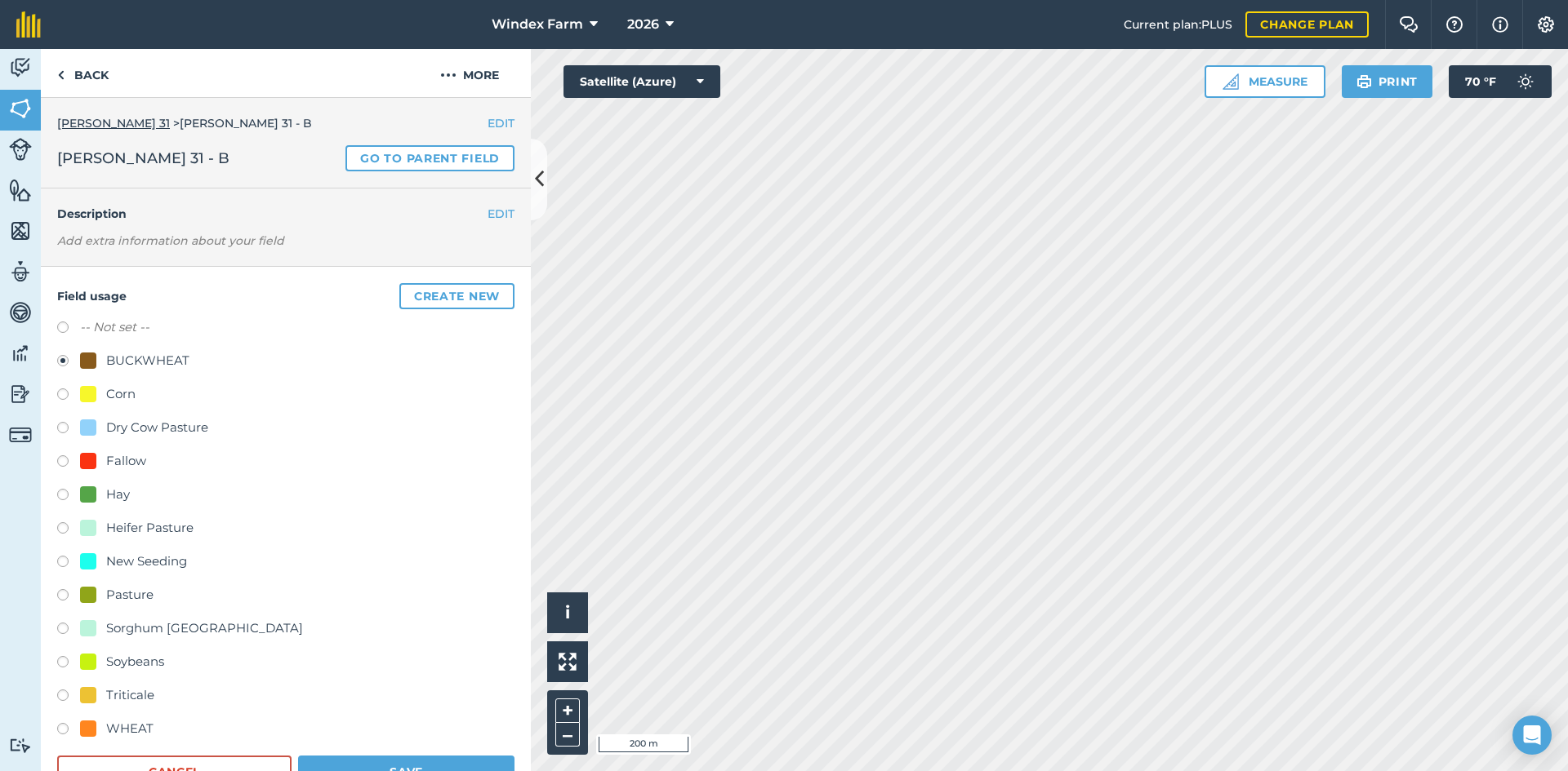
click at [126, 722] on div "WHEAT" at bounding box center [130, 729] width 47 height 20
radio input "true"
radio input "false"
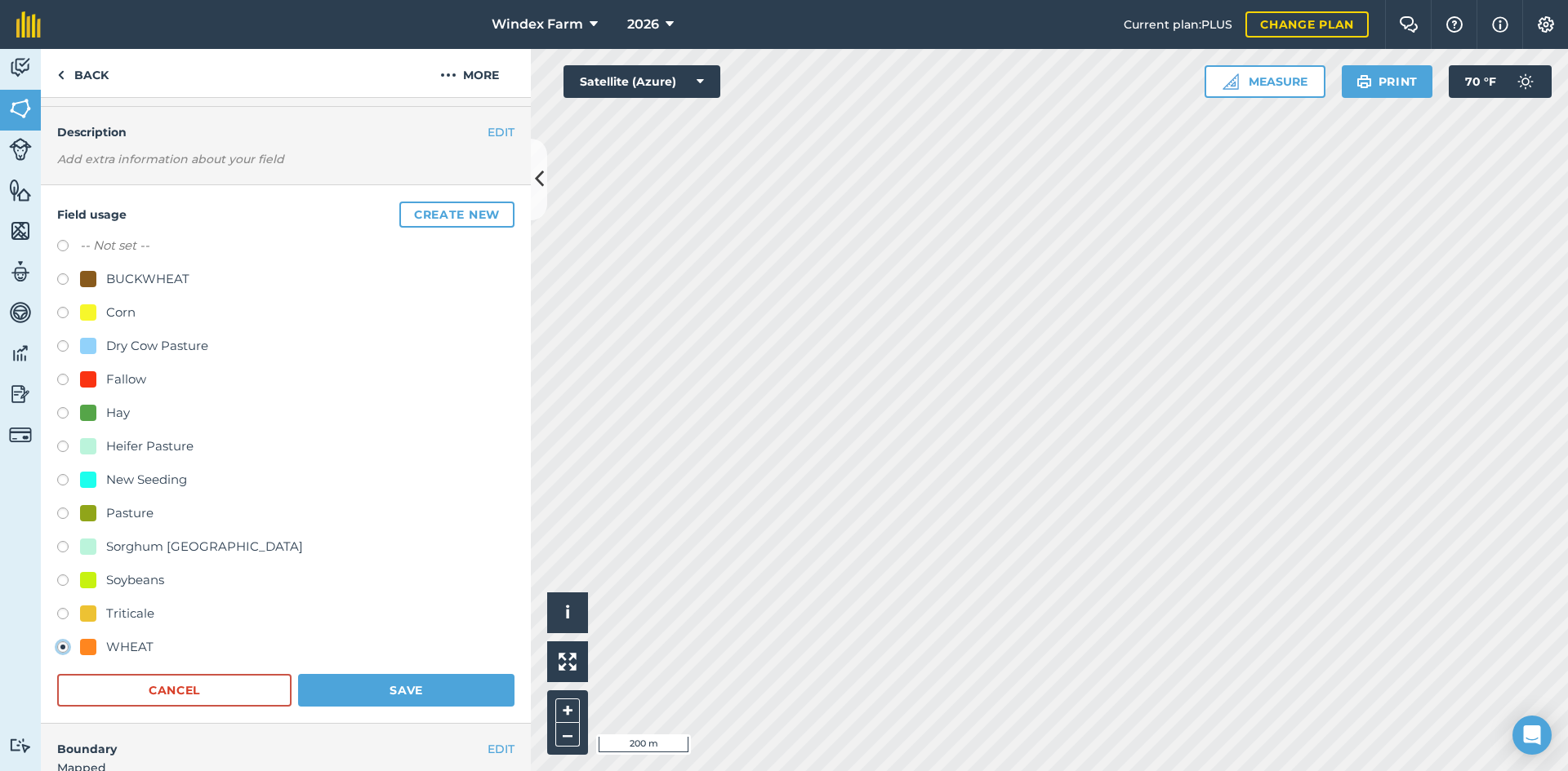
scroll to position [83, 0]
click at [370, 691] on button "Save" at bounding box center [406, 690] width 217 height 33
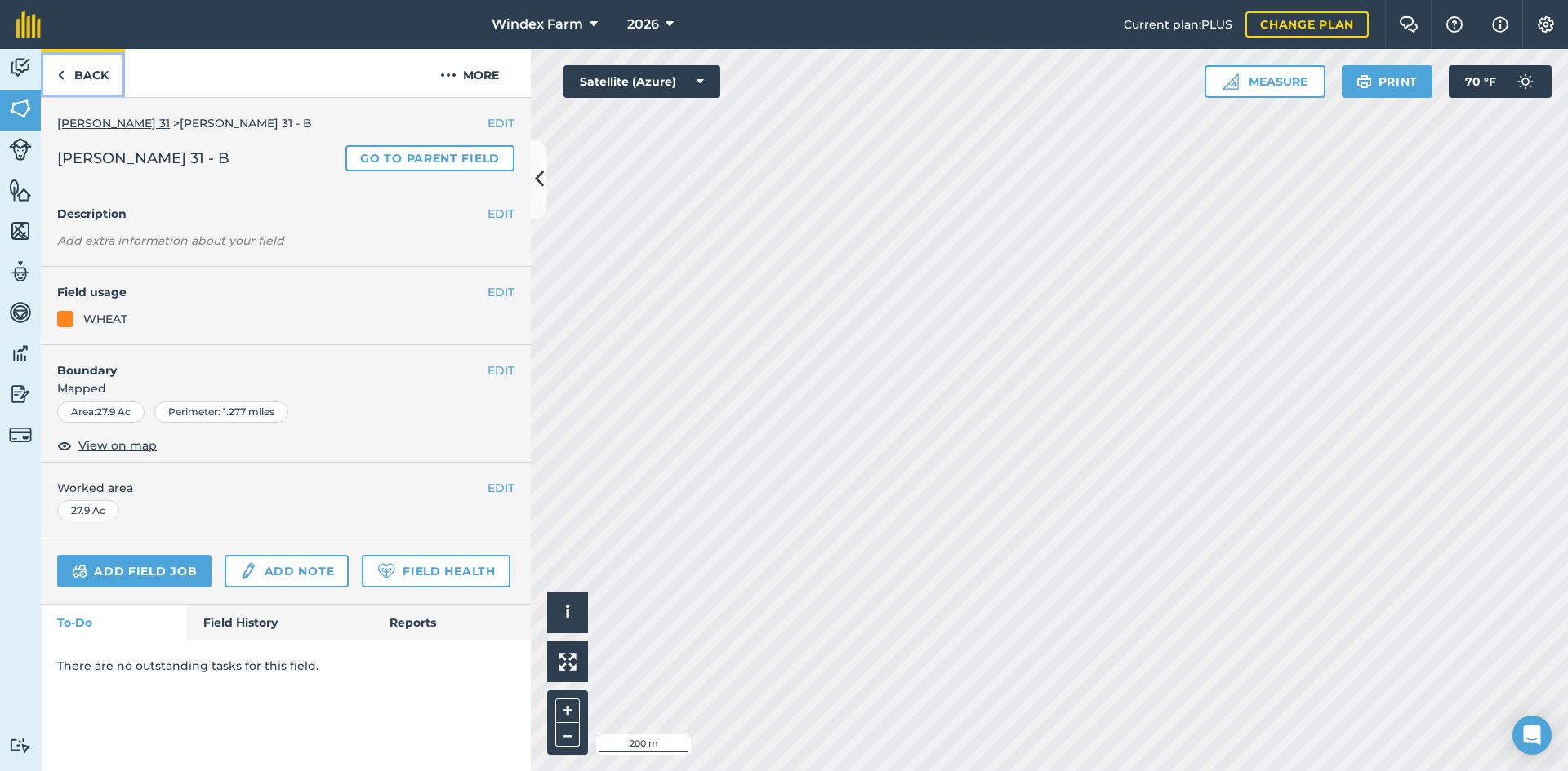
click at [93, 83] on link "Back" at bounding box center [83, 73] width 84 height 48
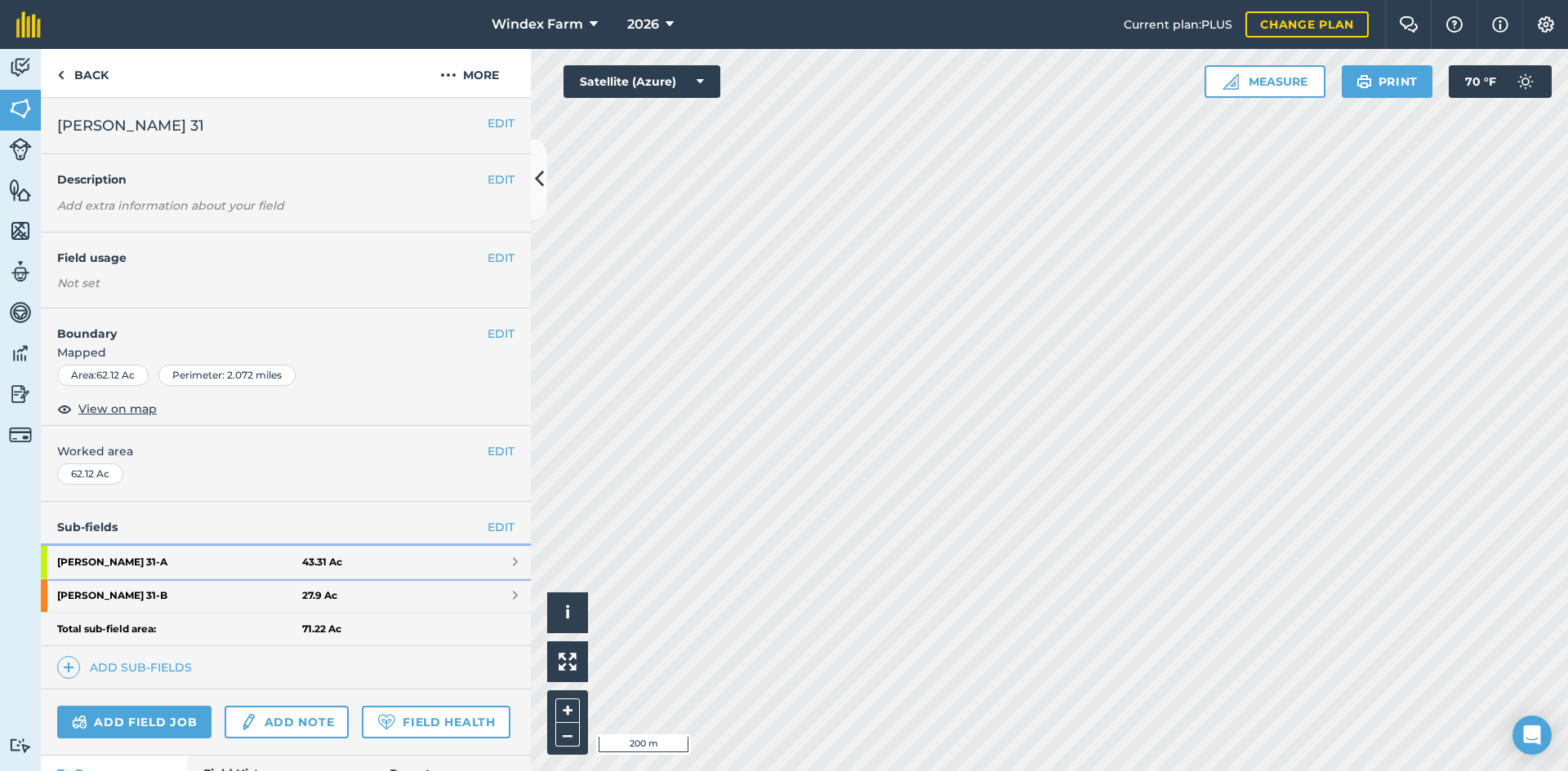
click at [333, 557] on strong "43.31 Ac" at bounding box center [321, 563] width 40 height 13
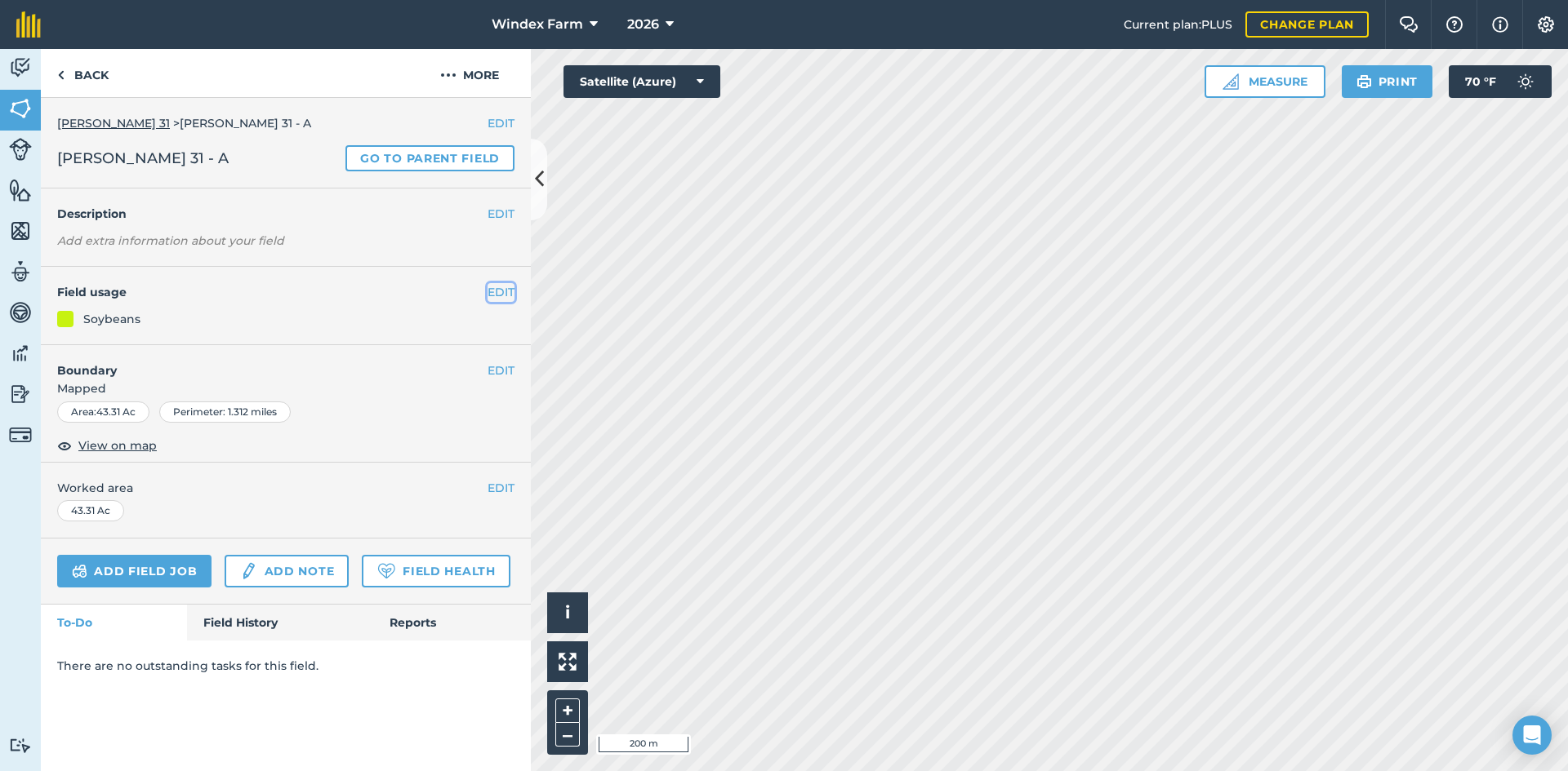
click at [496, 292] on button "EDIT" at bounding box center [501, 292] width 27 height 18
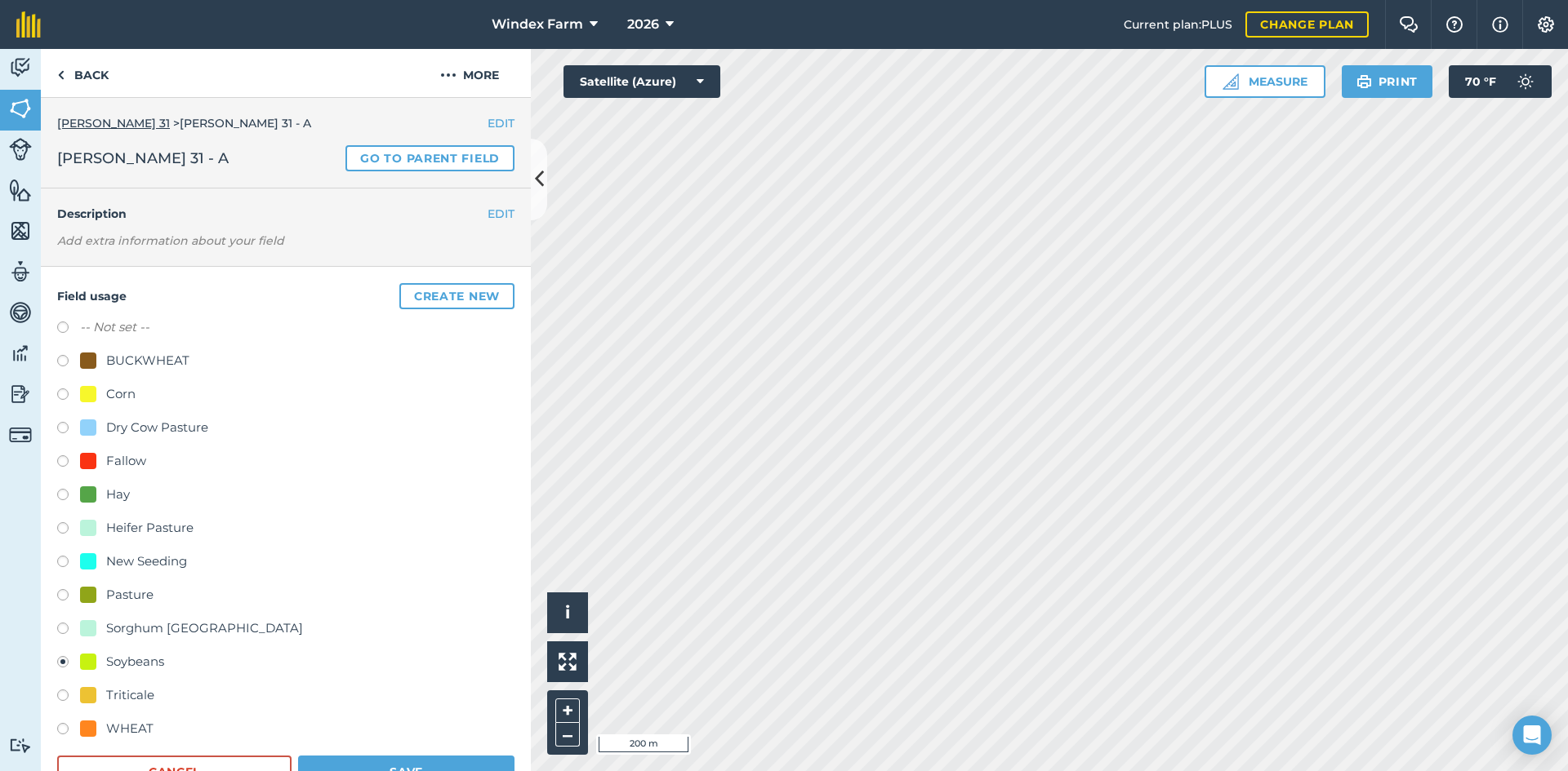
click at [123, 394] on div "Corn" at bounding box center [121, 394] width 29 height 20
radio input "true"
radio input "false"
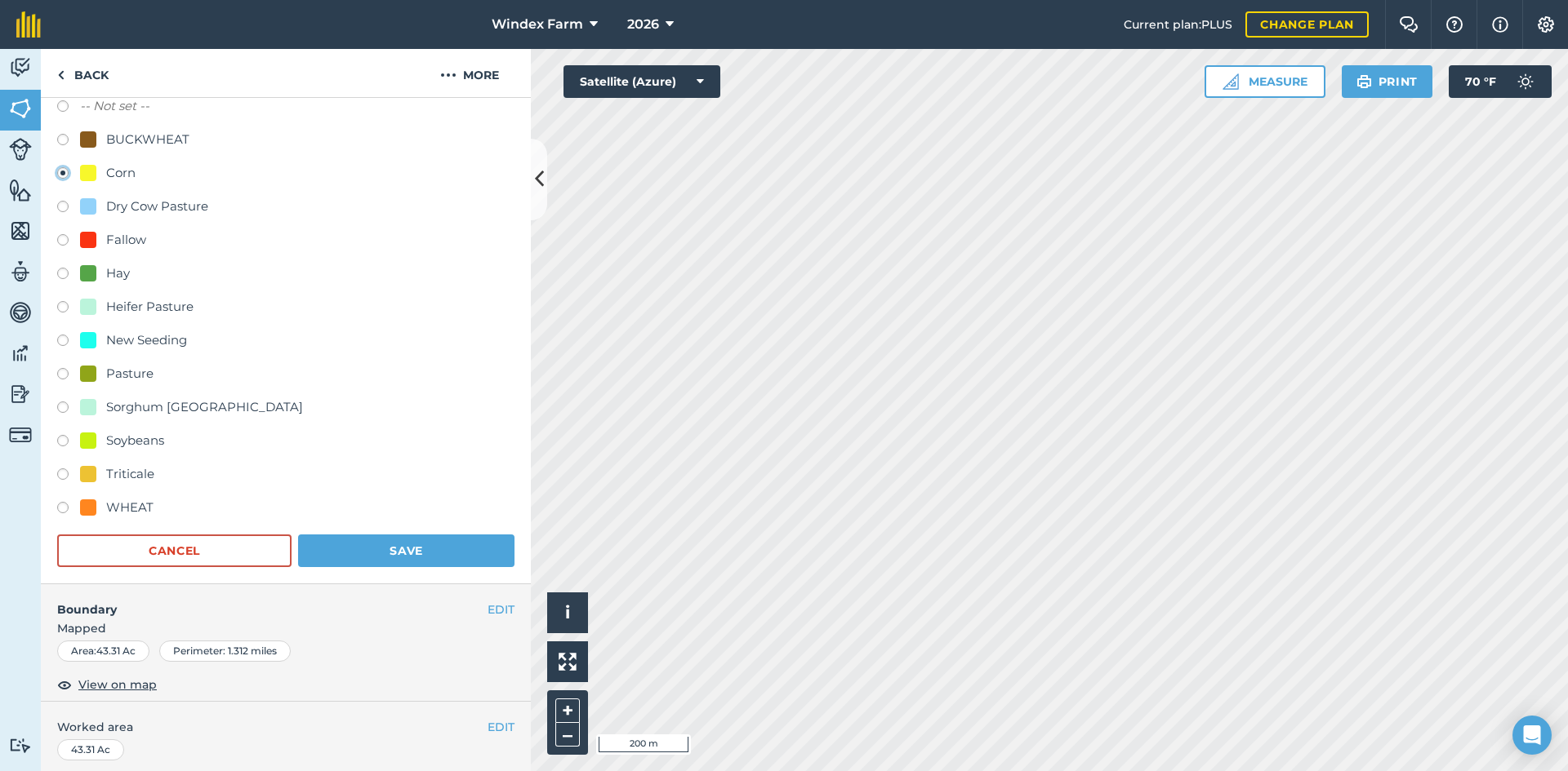
scroll to position [223, 0]
click at [381, 548] on button "Save" at bounding box center [406, 549] width 217 height 33
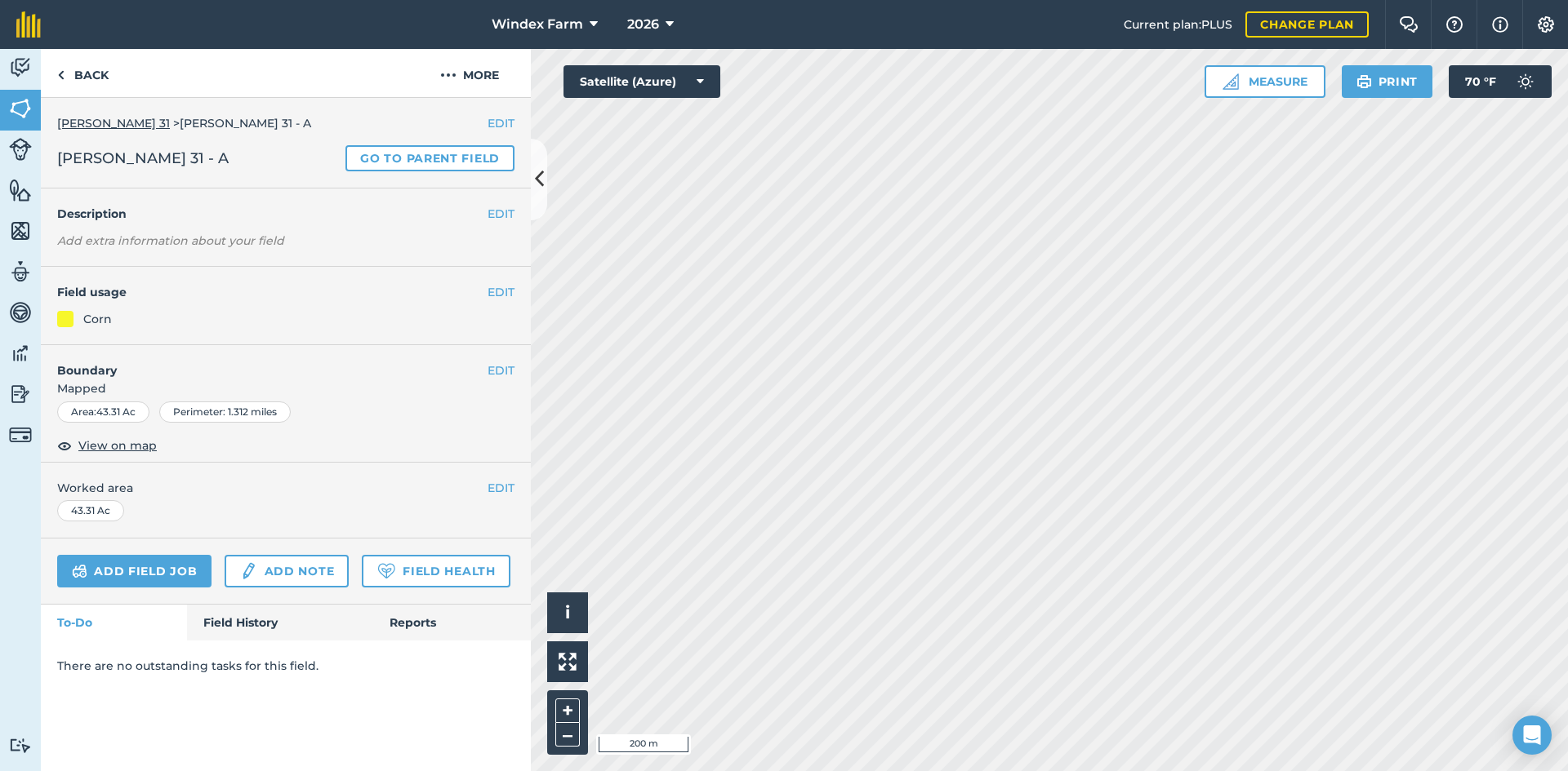
scroll to position [0, 0]
click at [83, 75] on link "Back" at bounding box center [83, 73] width 84 height 48
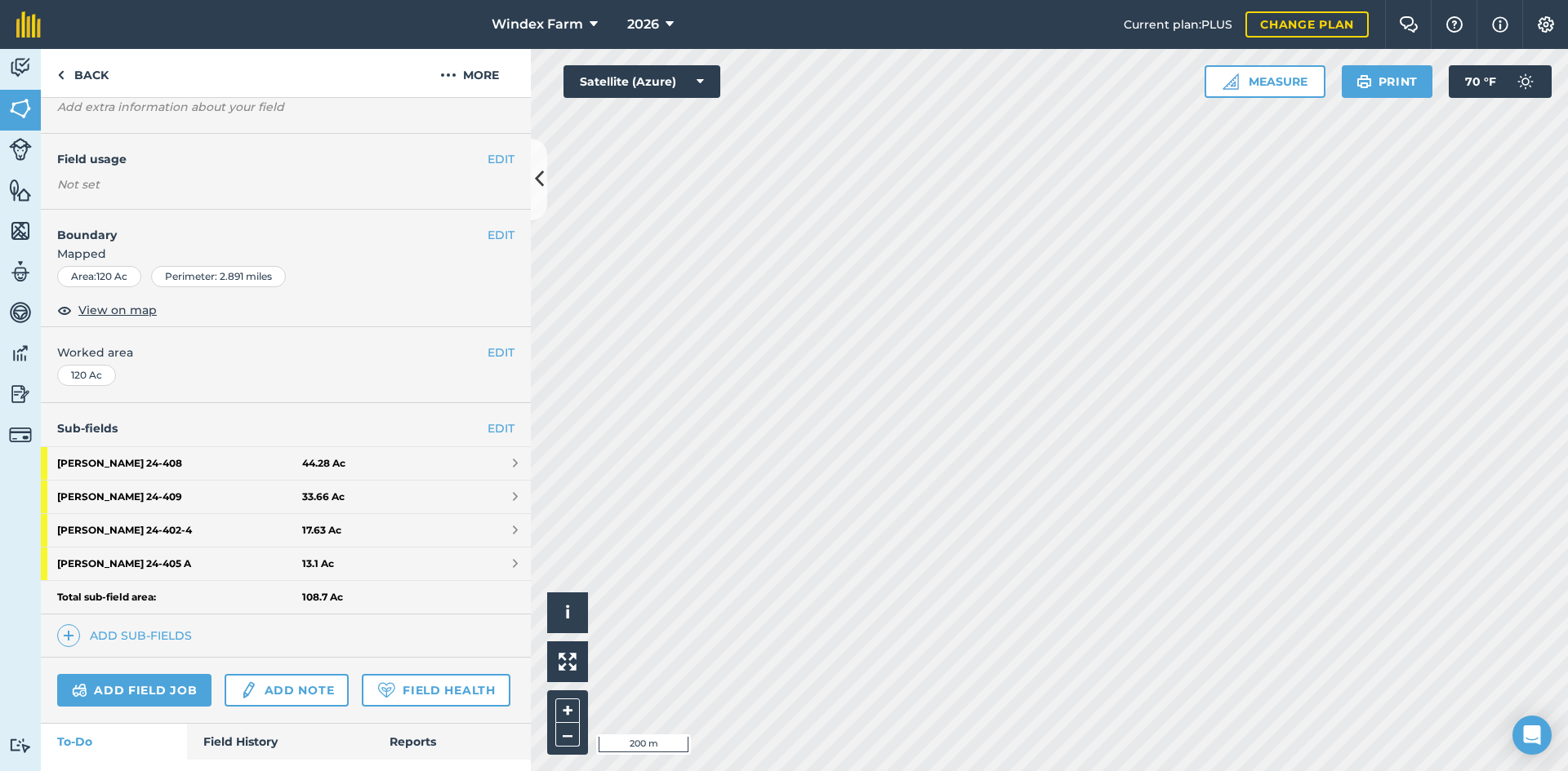
scroll to position [100, 0]
click at [348, 532] on link "[PERSON_NAME] 24 - 402-4 17.63 Ac" at bounding box center [285, 530] width 490 height 33
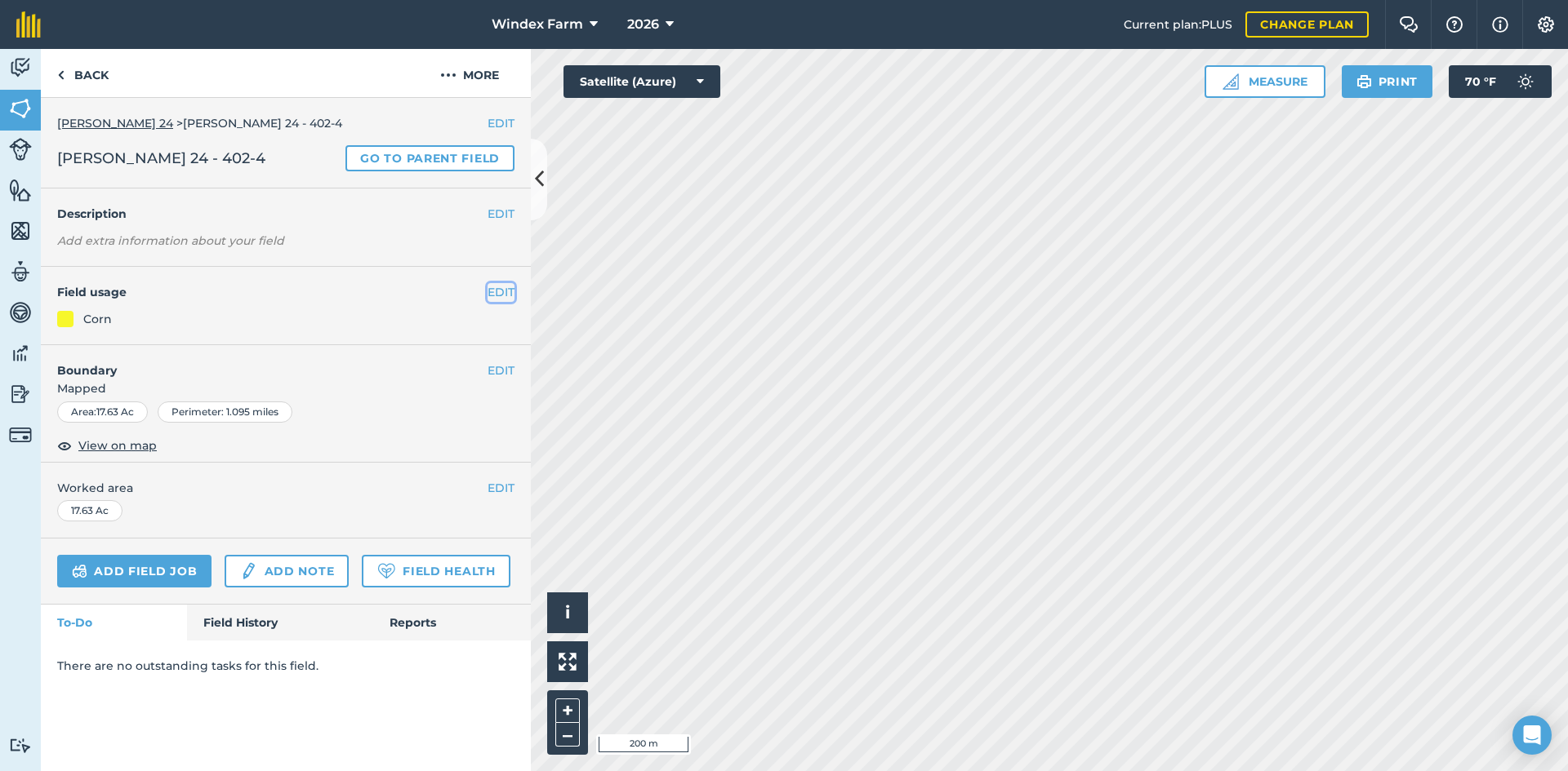
click at [500, 295] on button "EDIT" at bounding box center [501, 292] width 27 height 18
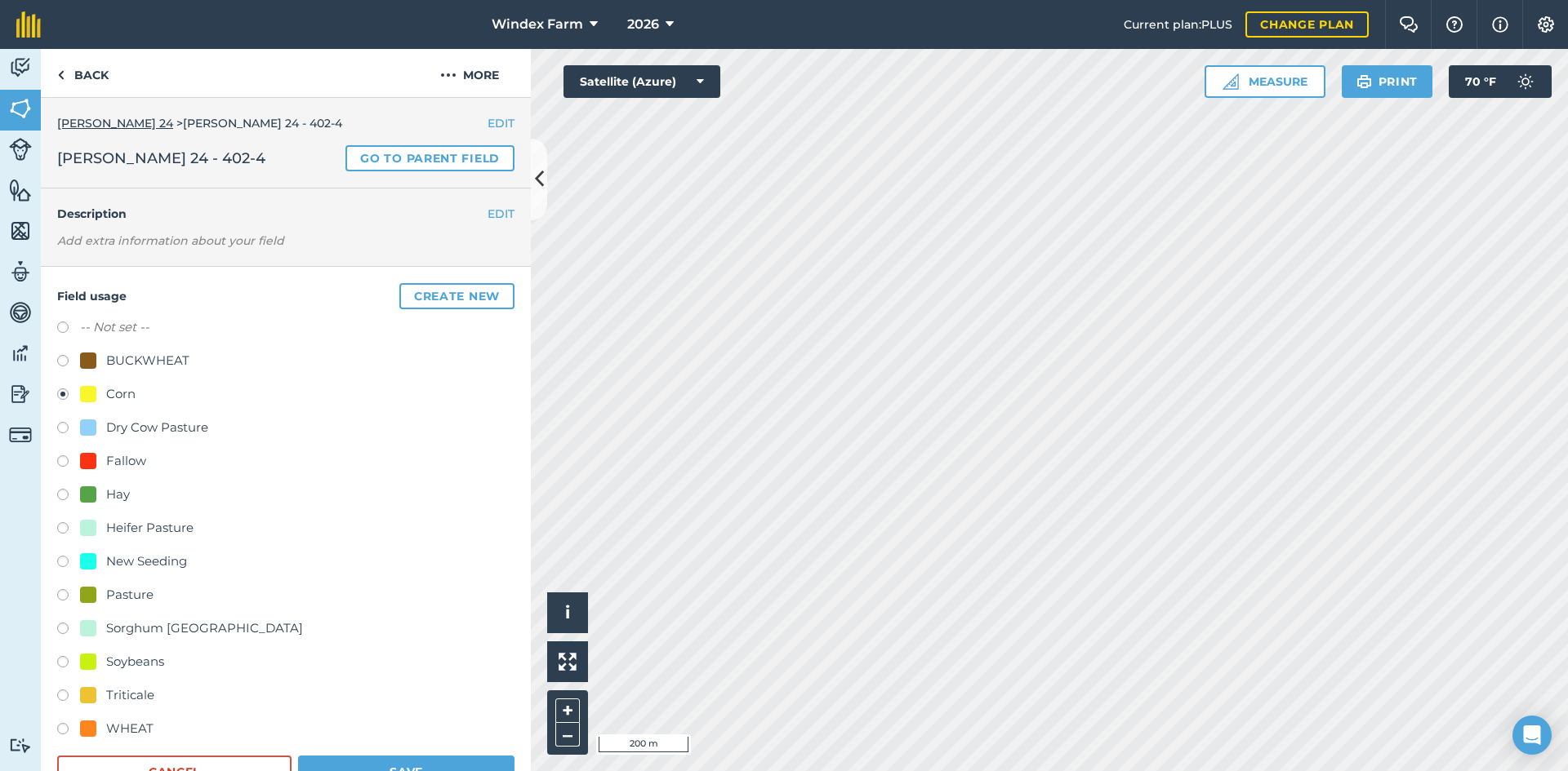
click at [134, 727] on div "WHEAT" at bounding box center [130, 729] width 47 height 20
radio input "true"
radio input "false"
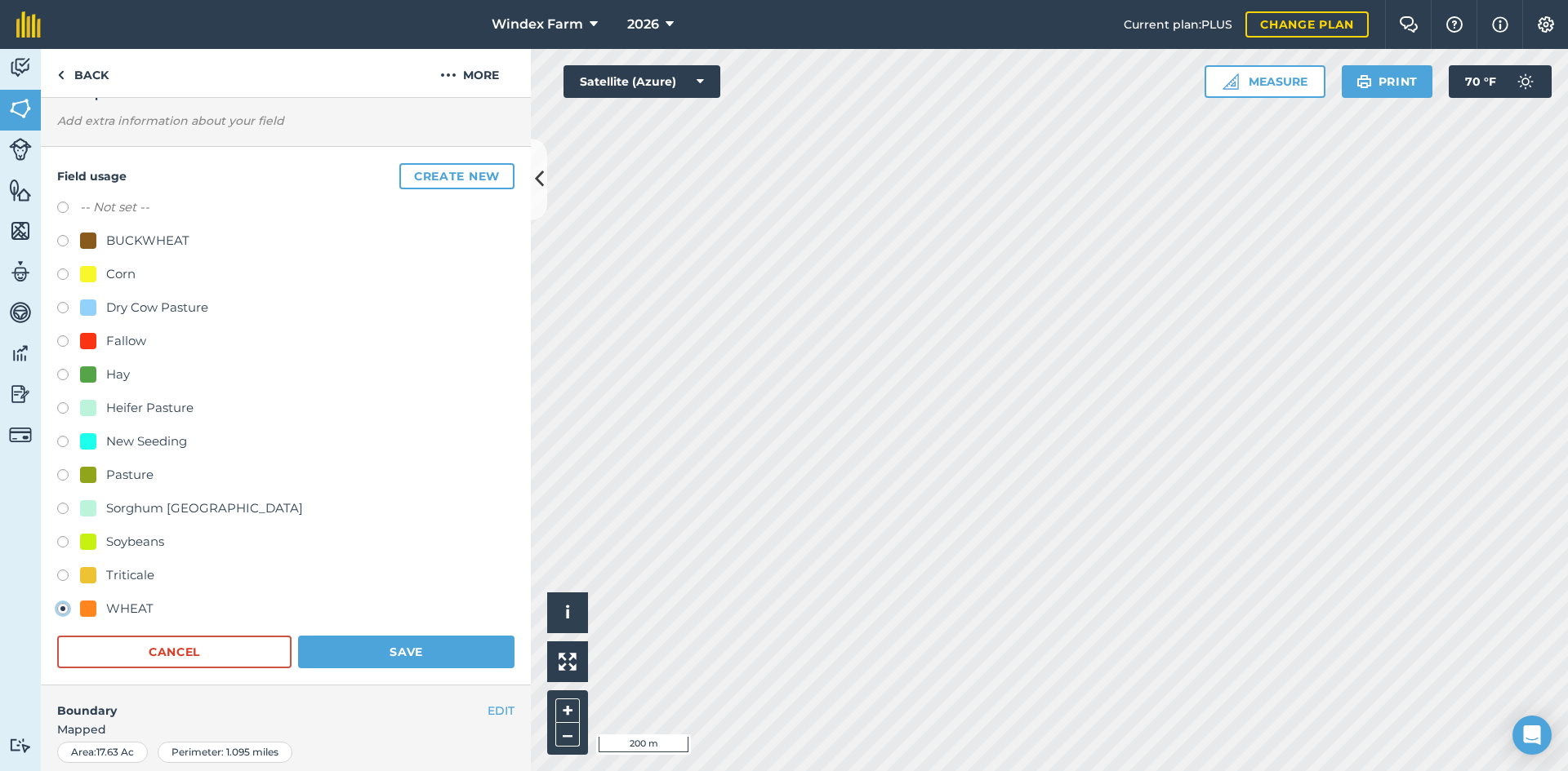
scroll to position [121, 0]
click at [387, 657] on button "Save" at bounding box center [406, 652] width 217 height 33
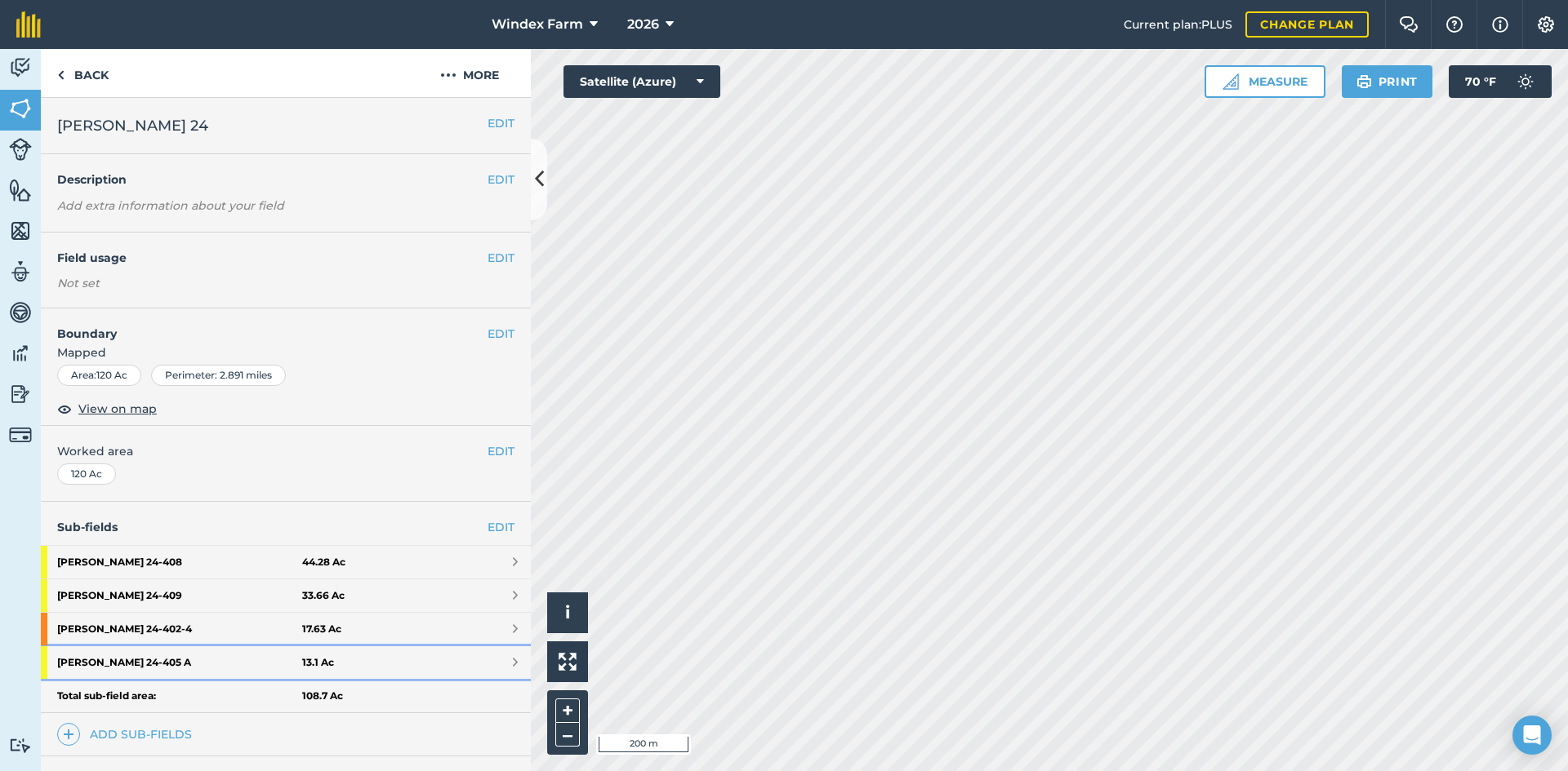
click at [343, 657] on link "[PERSON_NAME] 24 - 405 A 13.1 Ac" at bounding box center [285, 663] width 490 height 33
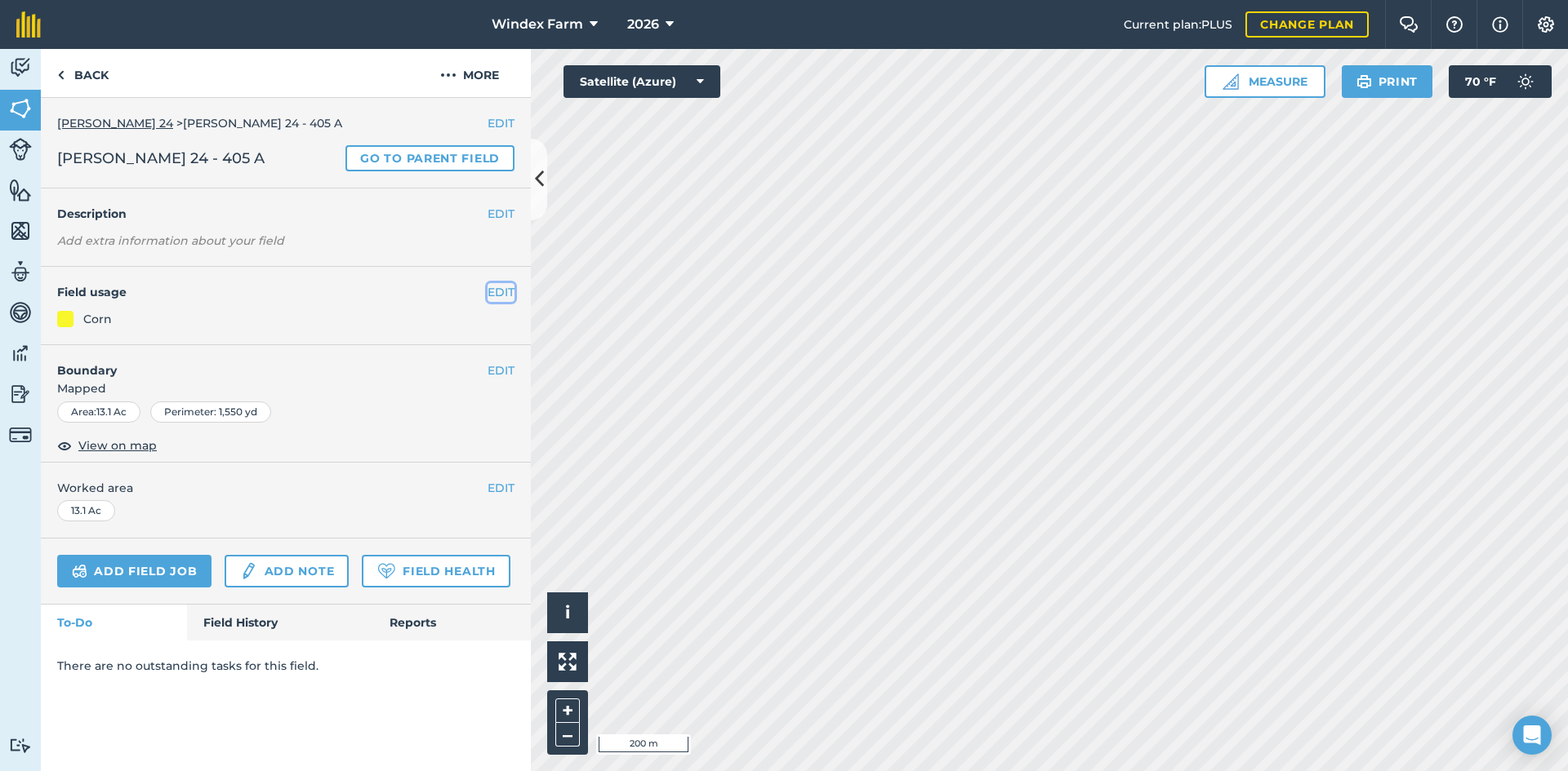
click at [497, 295] on button "EDIT" at bounding box center [501, 292] width 27 height 18
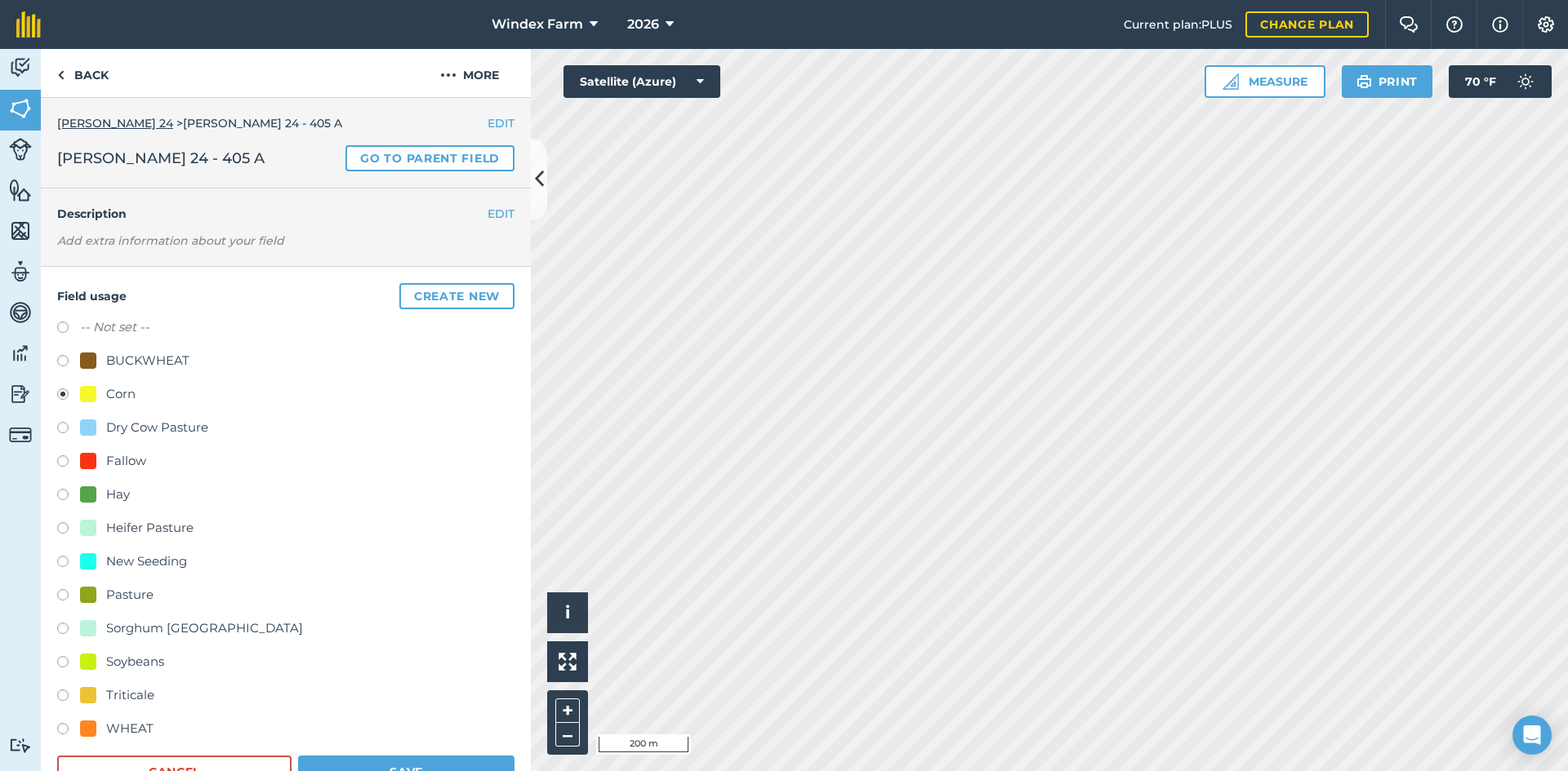
click at [133, 731] on div "WHEAT" at bounding box center [130, 729] width 47 height 20
radio input "true"
radio input "false"
click at [380, 760] on button "Save" at bounding box center [406, 772] width 217 height 33
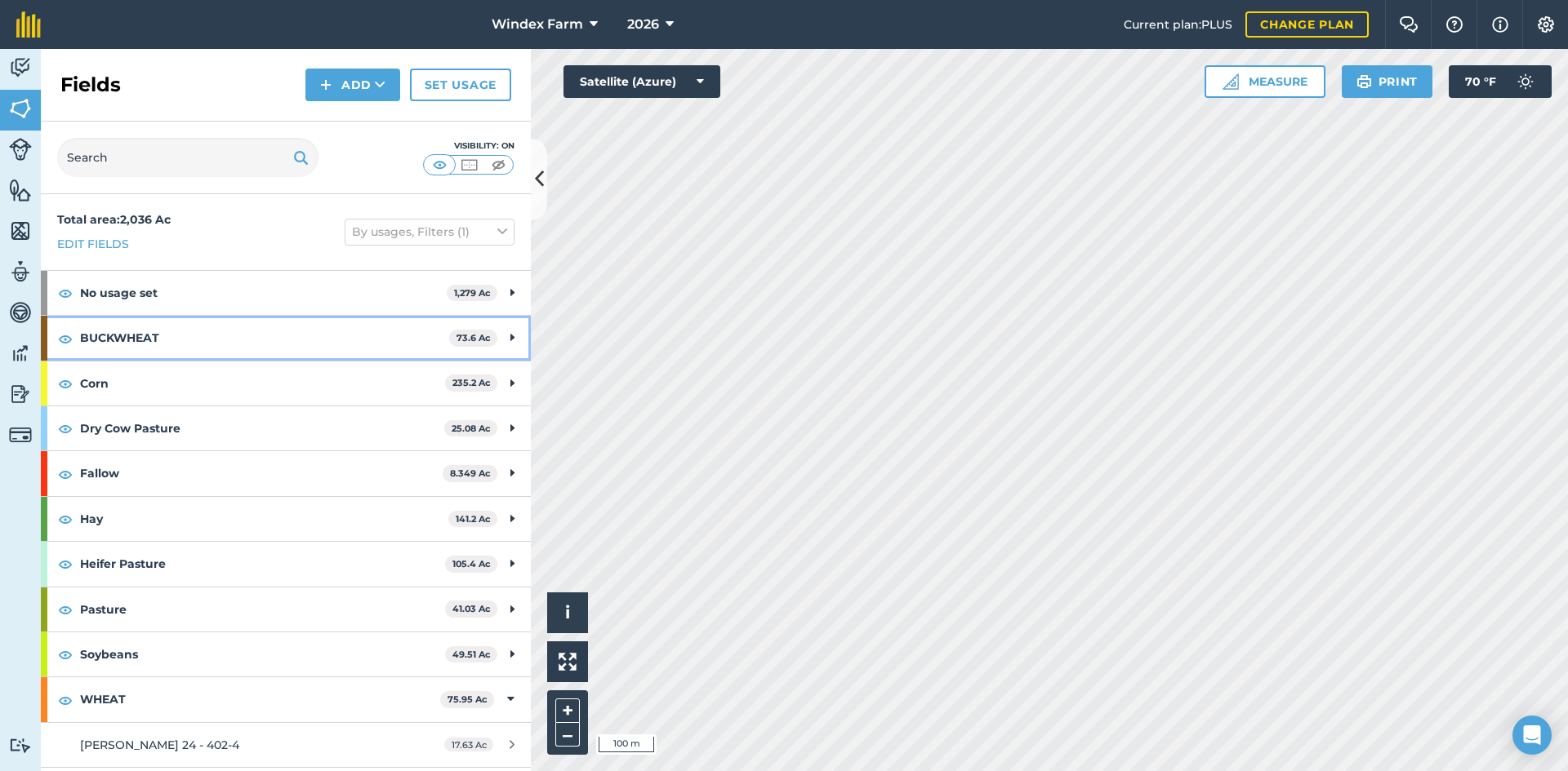
click at [487, 335] on div "BUCKWHEAT 73.6 Ac" at bounding box center [285, 338] width 490 height 44
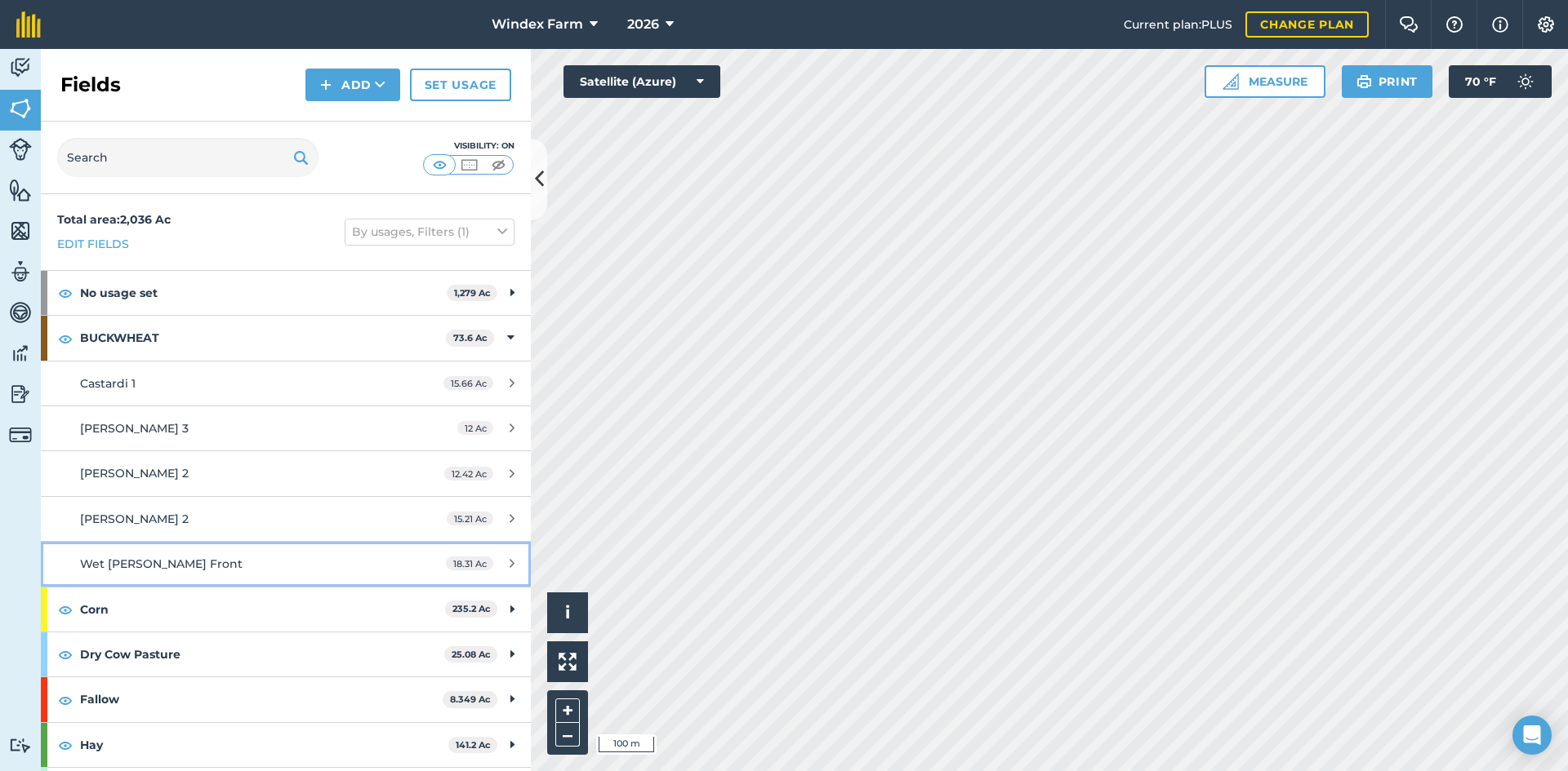
click at [326, 567] on div "Wet [PERSON_NAME] Front" at bounding box center [233, 564] width 307 height 18
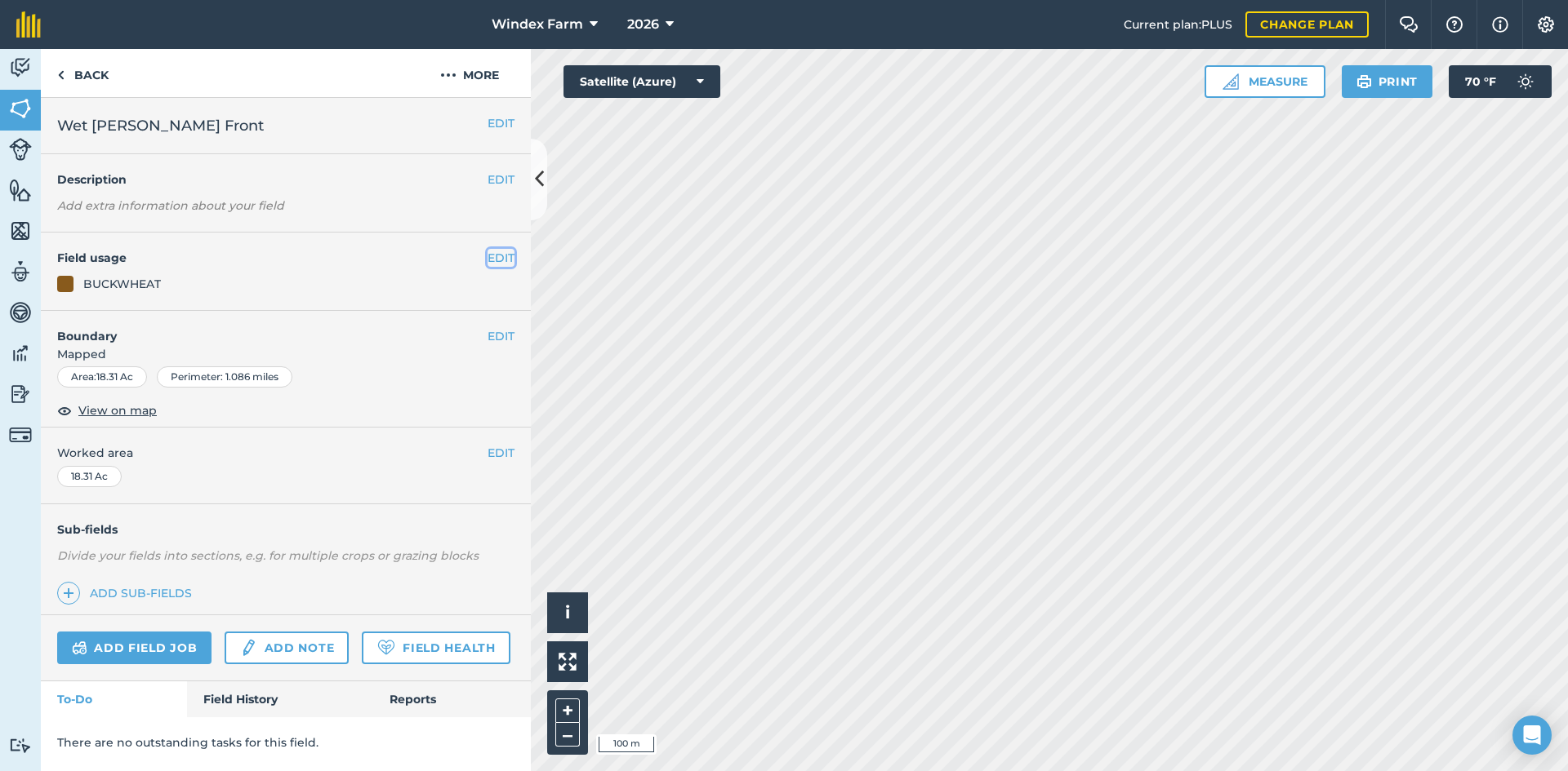
click at [498, 253] on button "EDIT" at bounding box center [501, 258] width 27 height 18
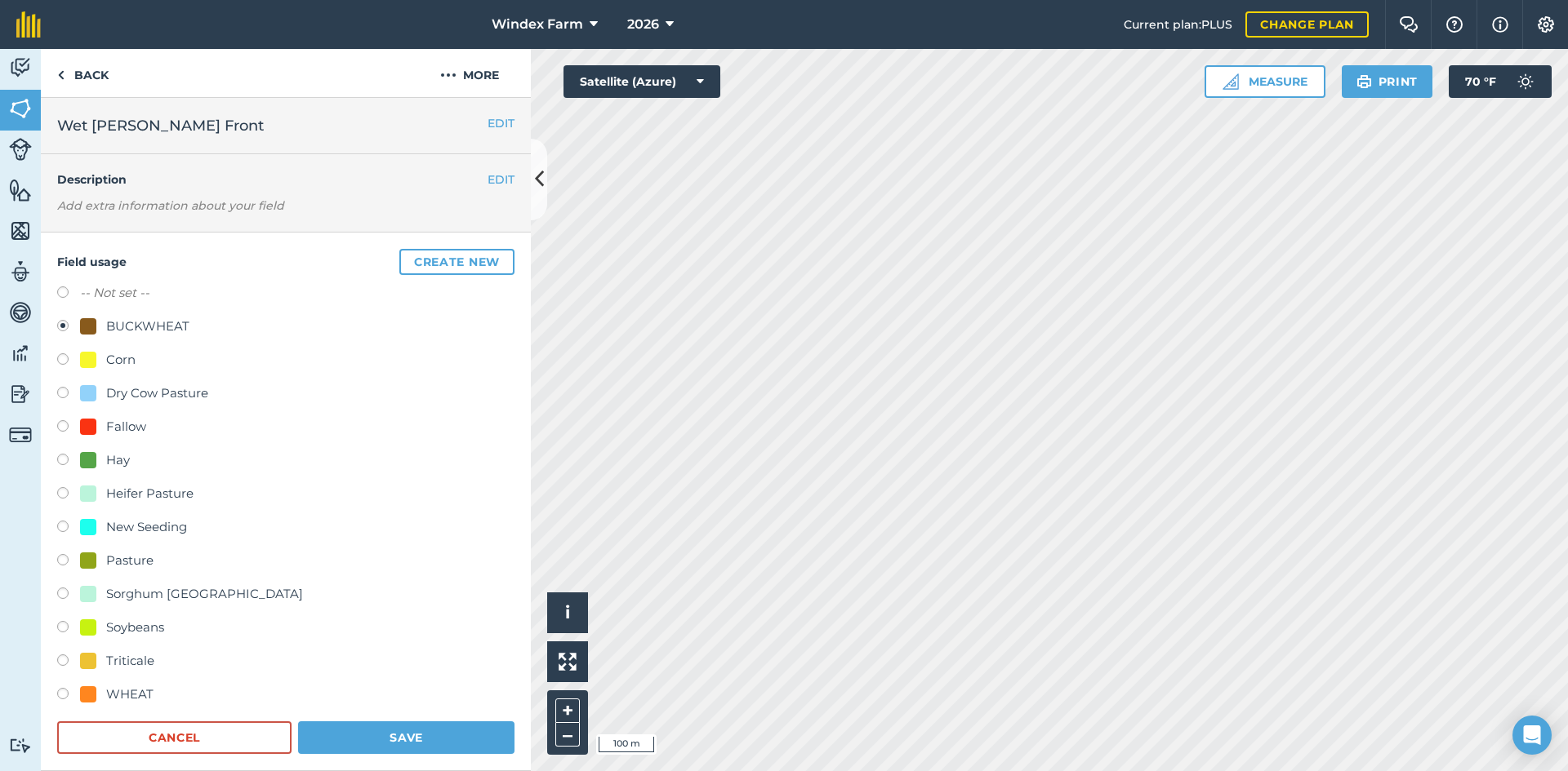
click at [123, 693] on div "WHEAT" at bounding box center [130, 695] width 47 height 20
radio input "true"
radio input "false"
click at [357, 736] on button "Save" at bounding box center [406, 738] width 217 height 33
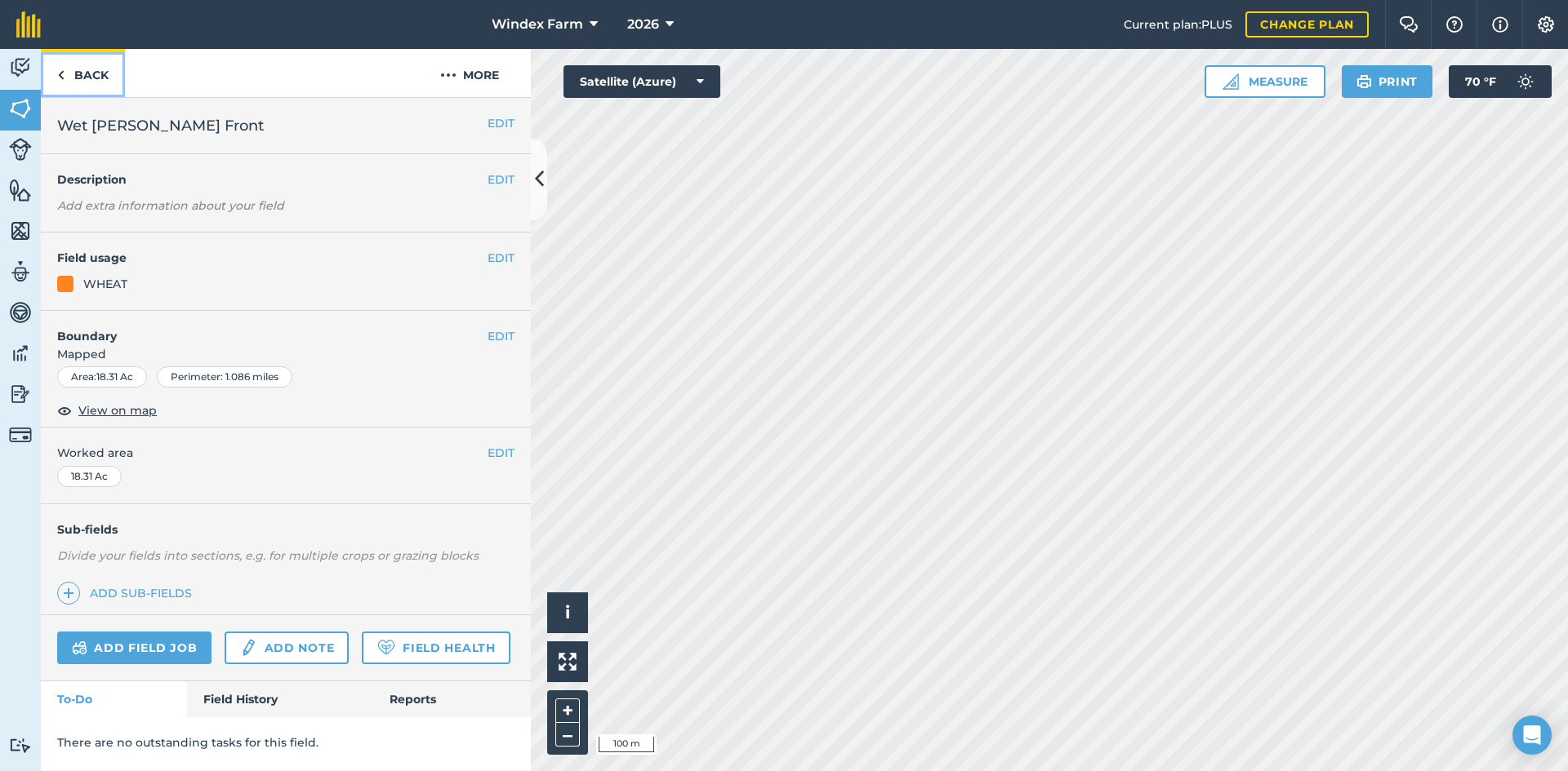
click at [106, 80] on link "Back" at bounding box center [83, 73] width 84 height 48
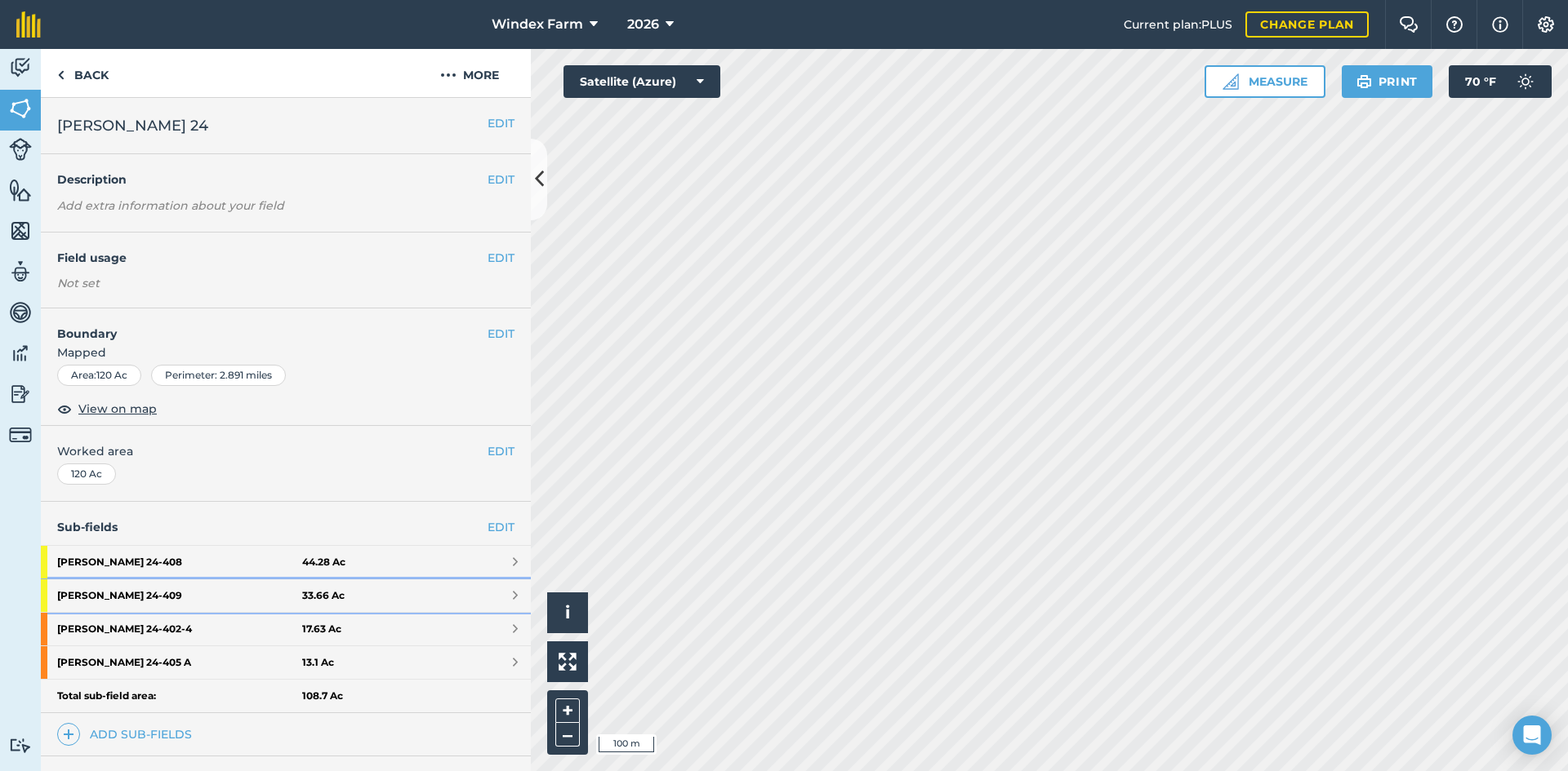
click at [443, 593] on link "[PERSON_NAME] 24 - 409 33.66 Ac" at bounding box center [285, 596] width 490 height 33
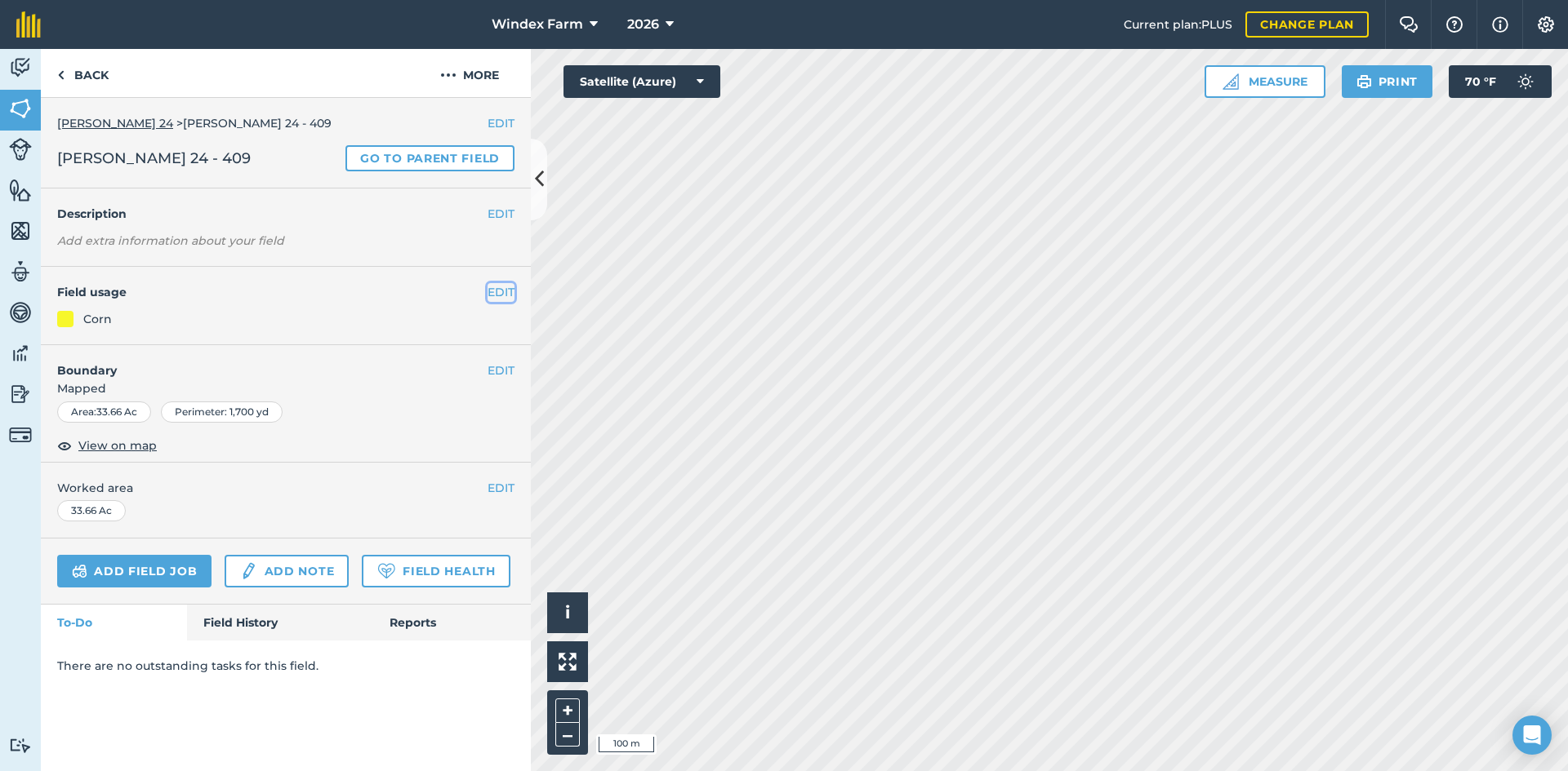
click at [500, 289] on button "EDIT" at bounding box center [501, 292] width 27 height 18
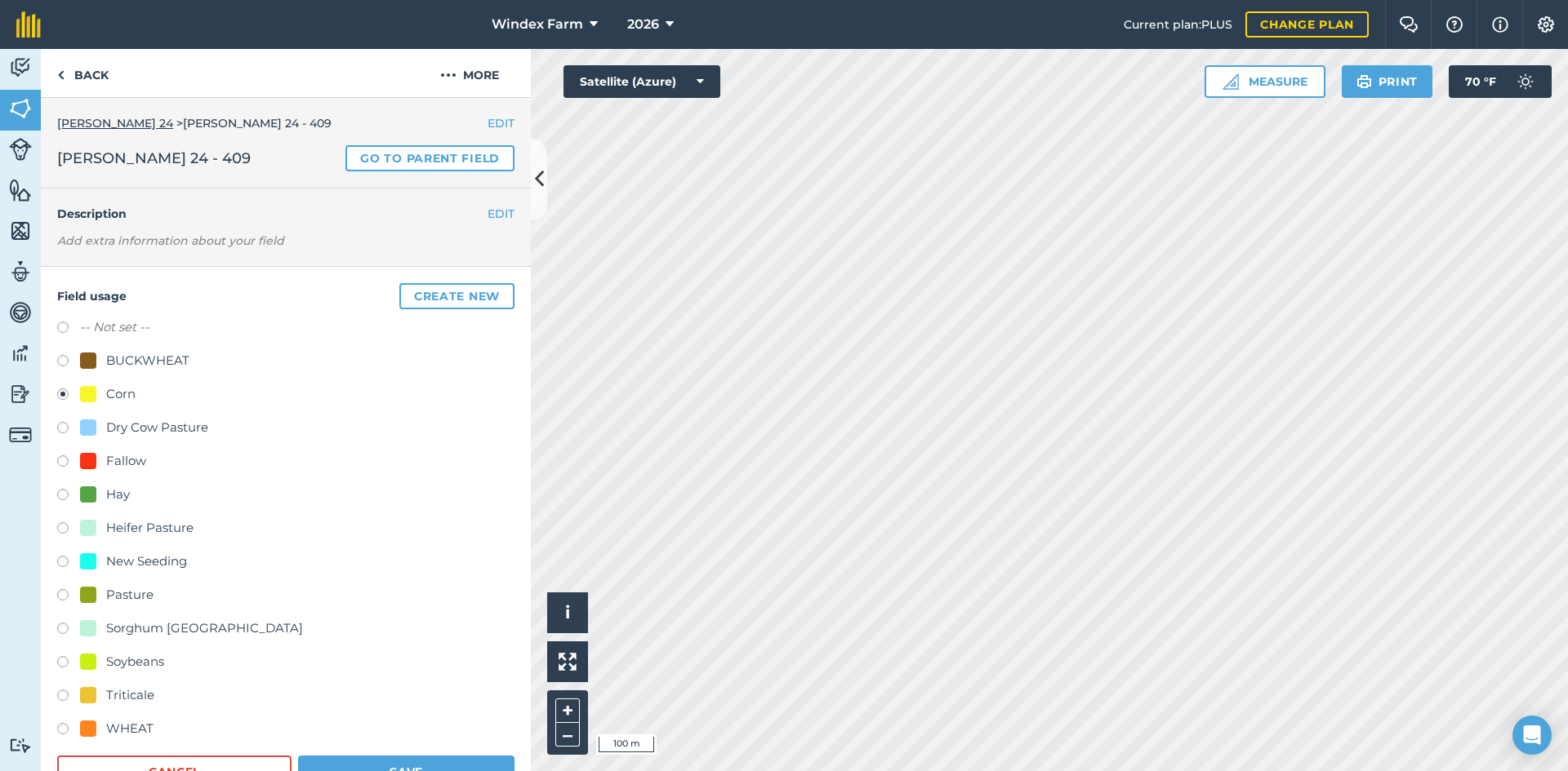
click at [151, 356] on div "BUCKWHEAT" at bounding box center [148, 361] width 83 height 20
radio input "true"
radio input "false"
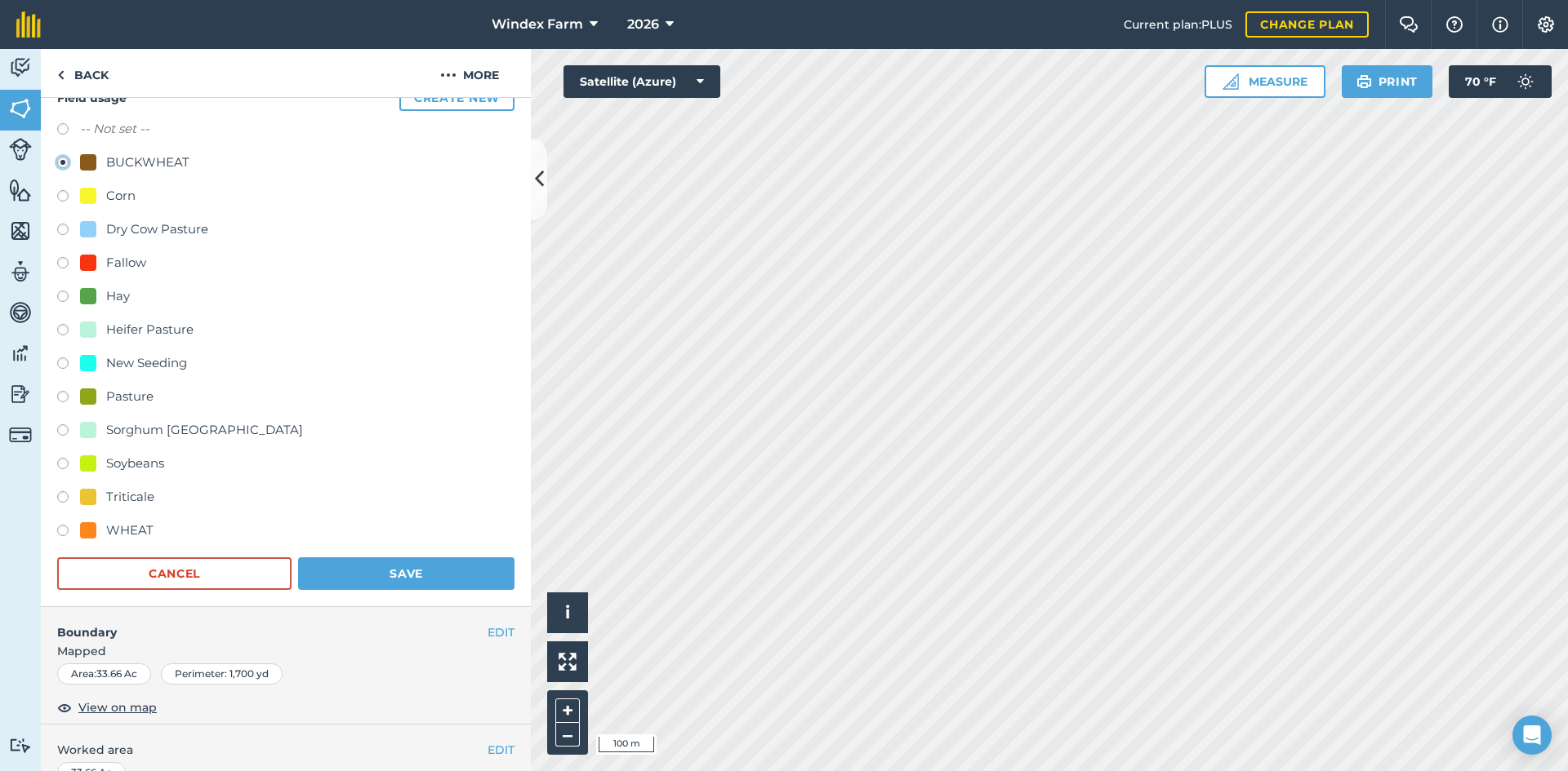
scroll to position [200, 0]
click at [368, 564] on button "Save" at bounding box center [406, 572] width 217 height 33
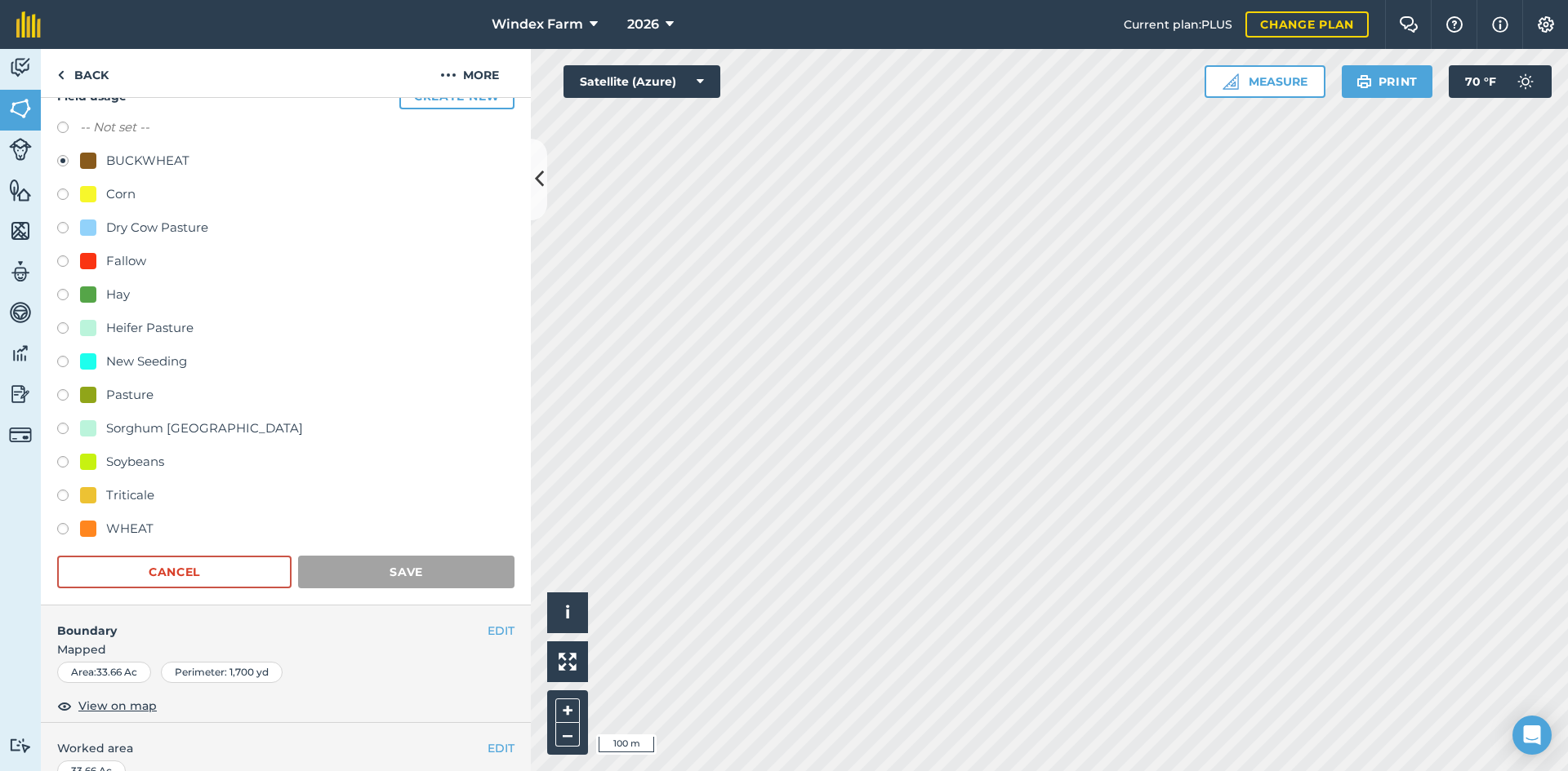
scroll to position [0, 0]
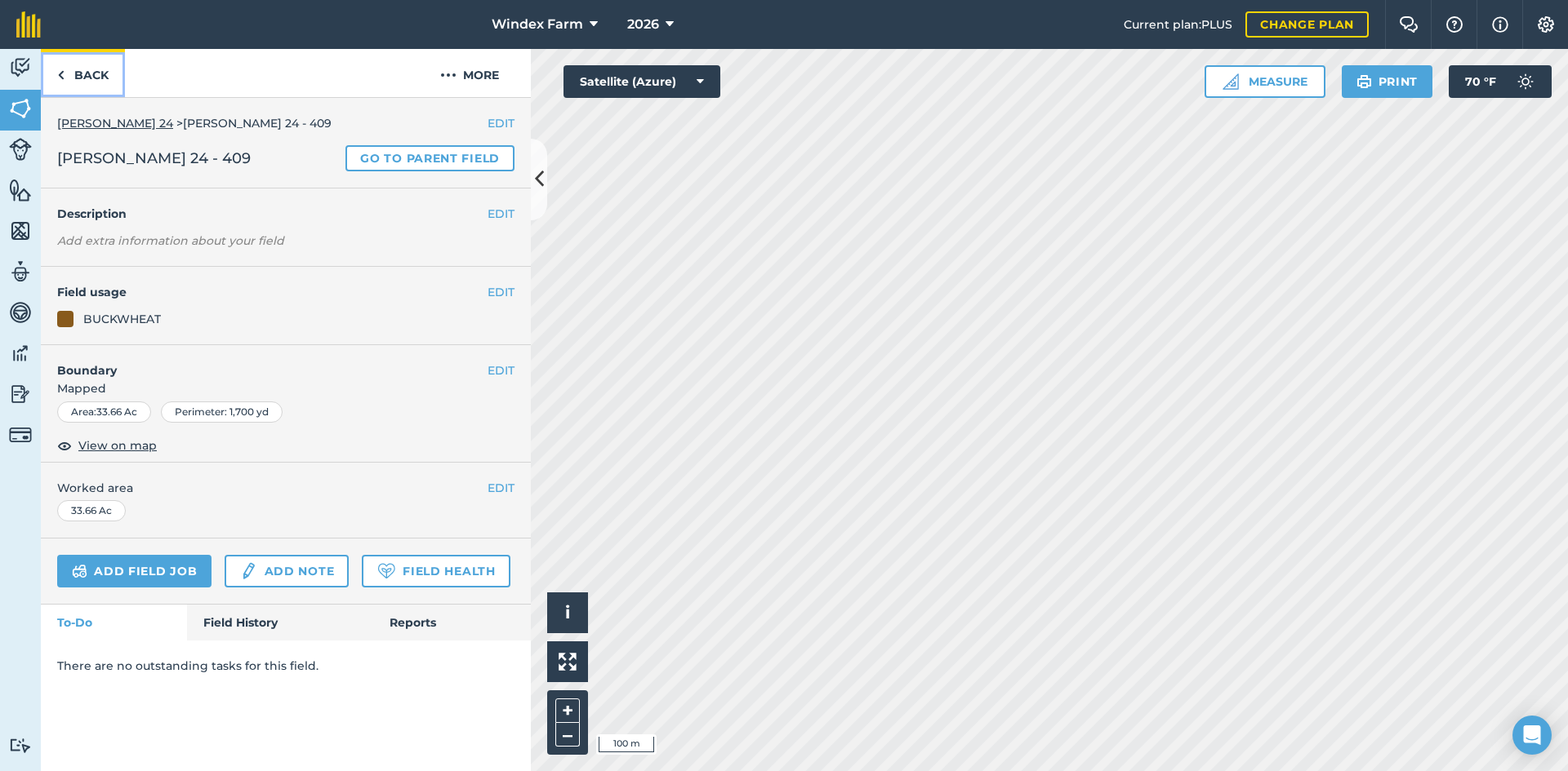
click at [92, 71] on link "Back" at bounding box center [83, 73] width 84 height 48
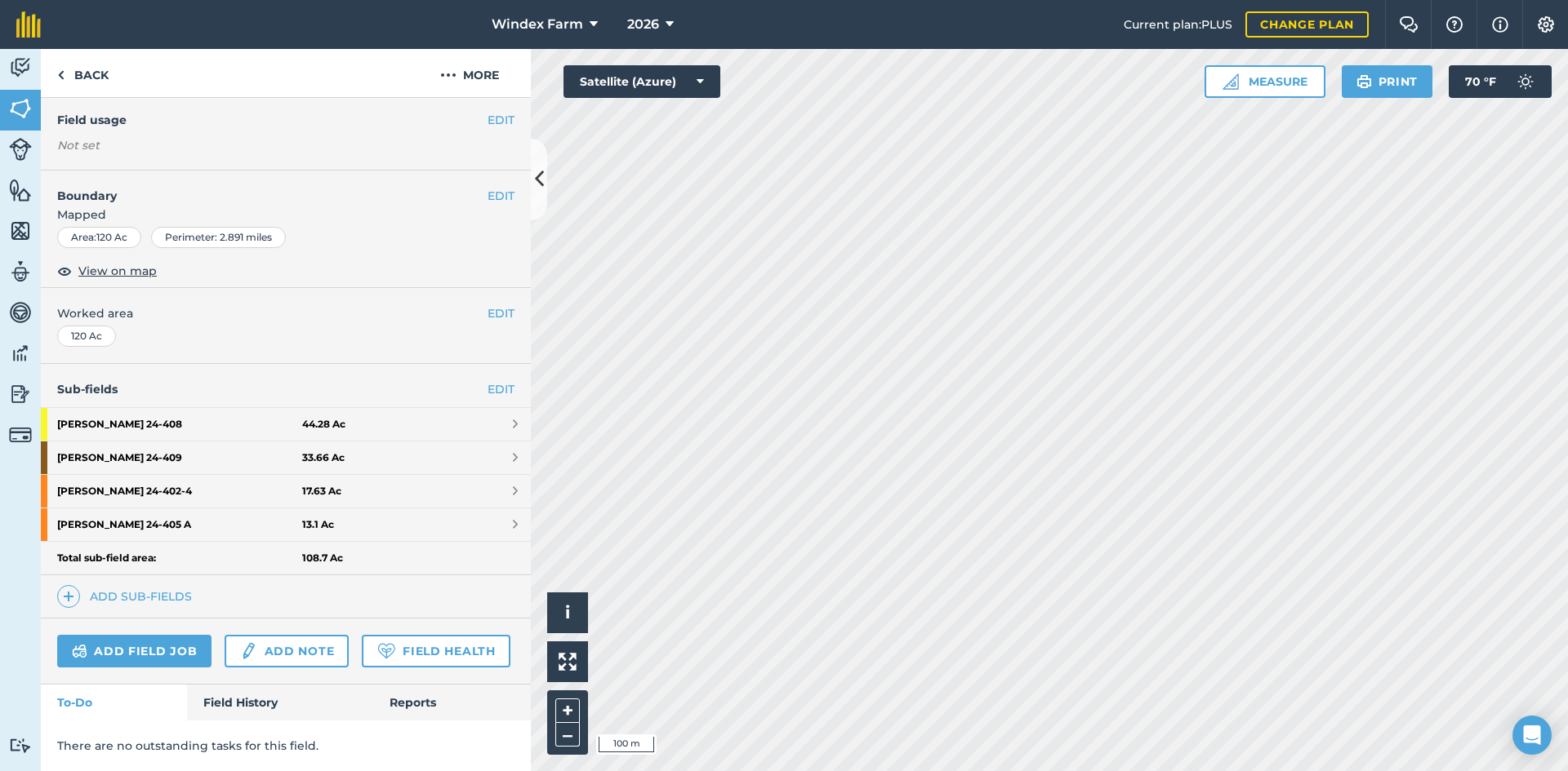
scroll to position [146, 0]
click at [139, 585] on link "Add sub-fields" at bounding box center [128, 597] width 142 height 23
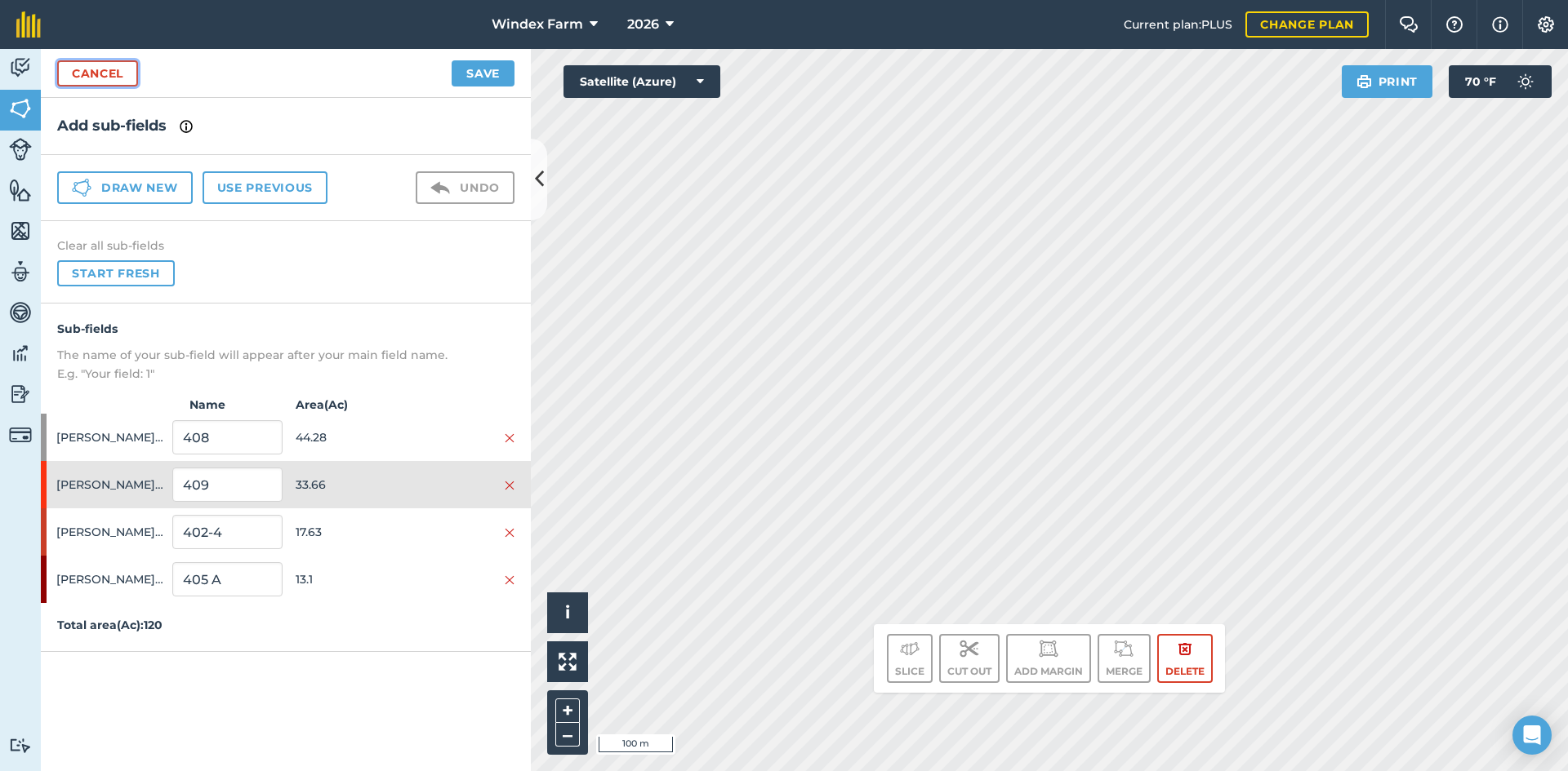
click at [82, 70] on link "Cancel" at bounding box center [97, 74] width 81 height 26
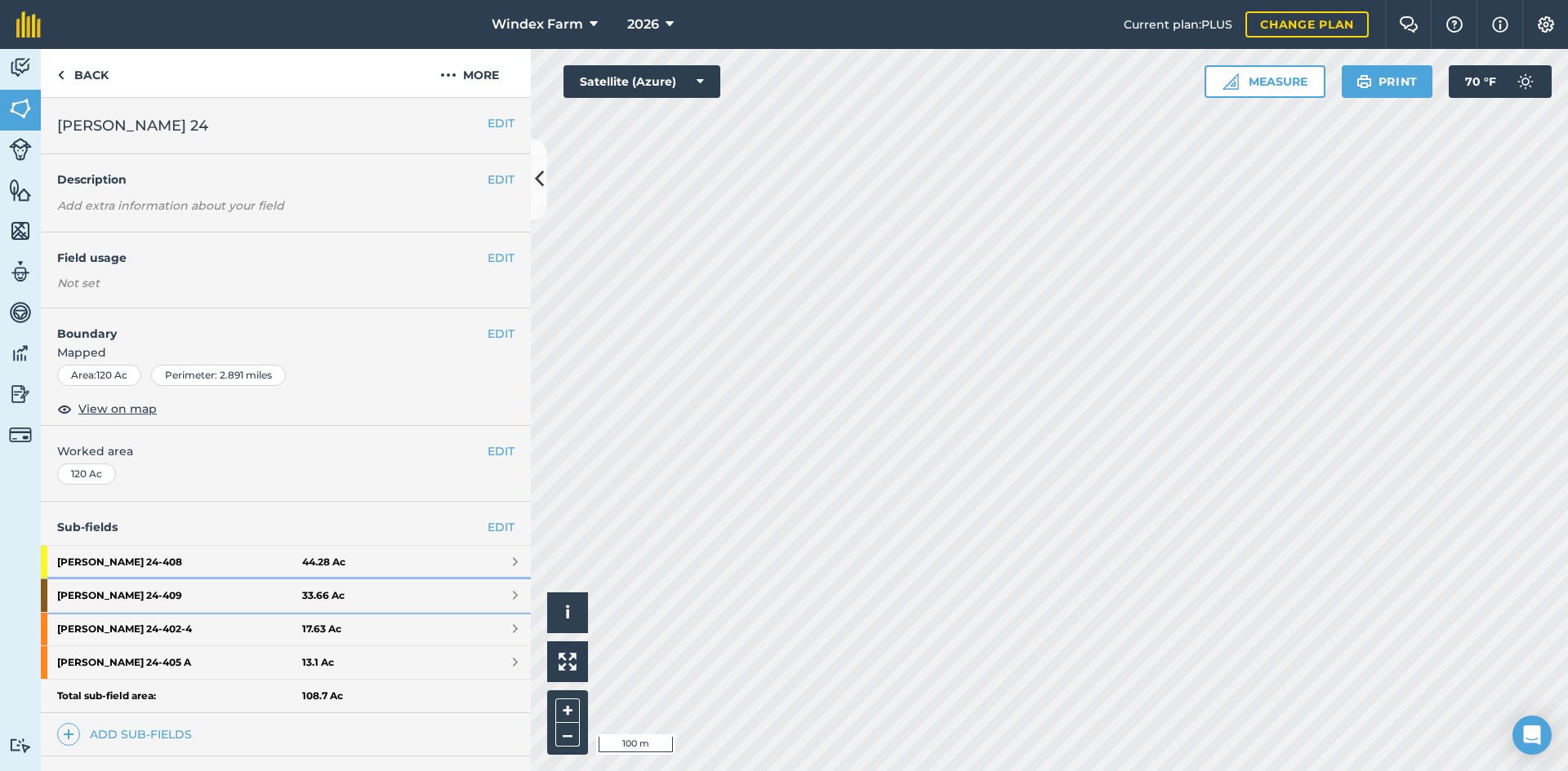
click at [322, 598] on strong "33.66 Ac" at bounding box center [323, 596] width 43 height 13
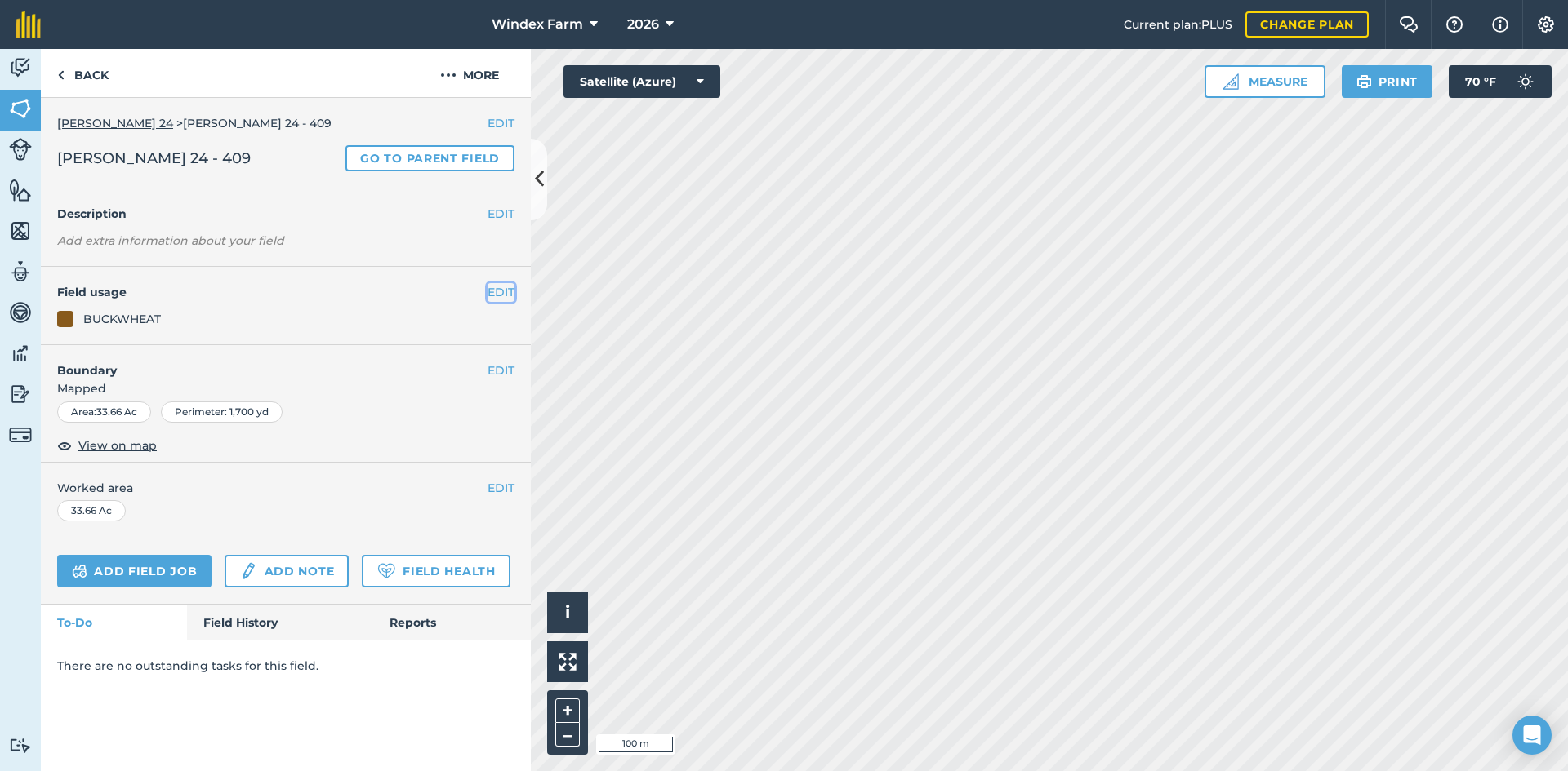
click at [505, 289] on button "EDIT" at bounding box center [501, 292] width 27 height 18
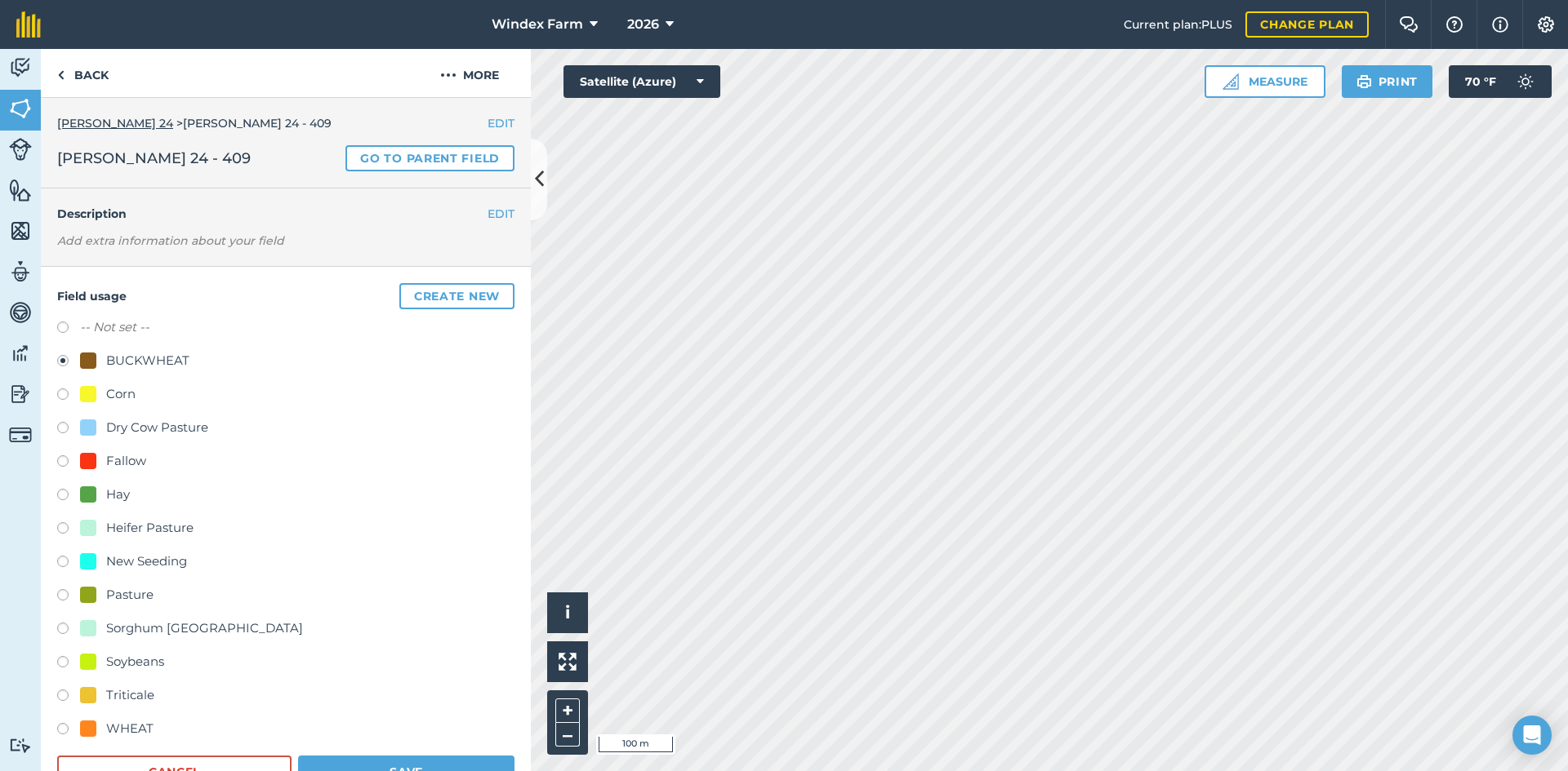
click at [126, 390] on div "Corn" at bounding box center [121, 394] width 29 height 20
radio input "true"
radio input "false"
click at [382, 762] on button "Save" at bounding box center [406, 772] width 217 height 33
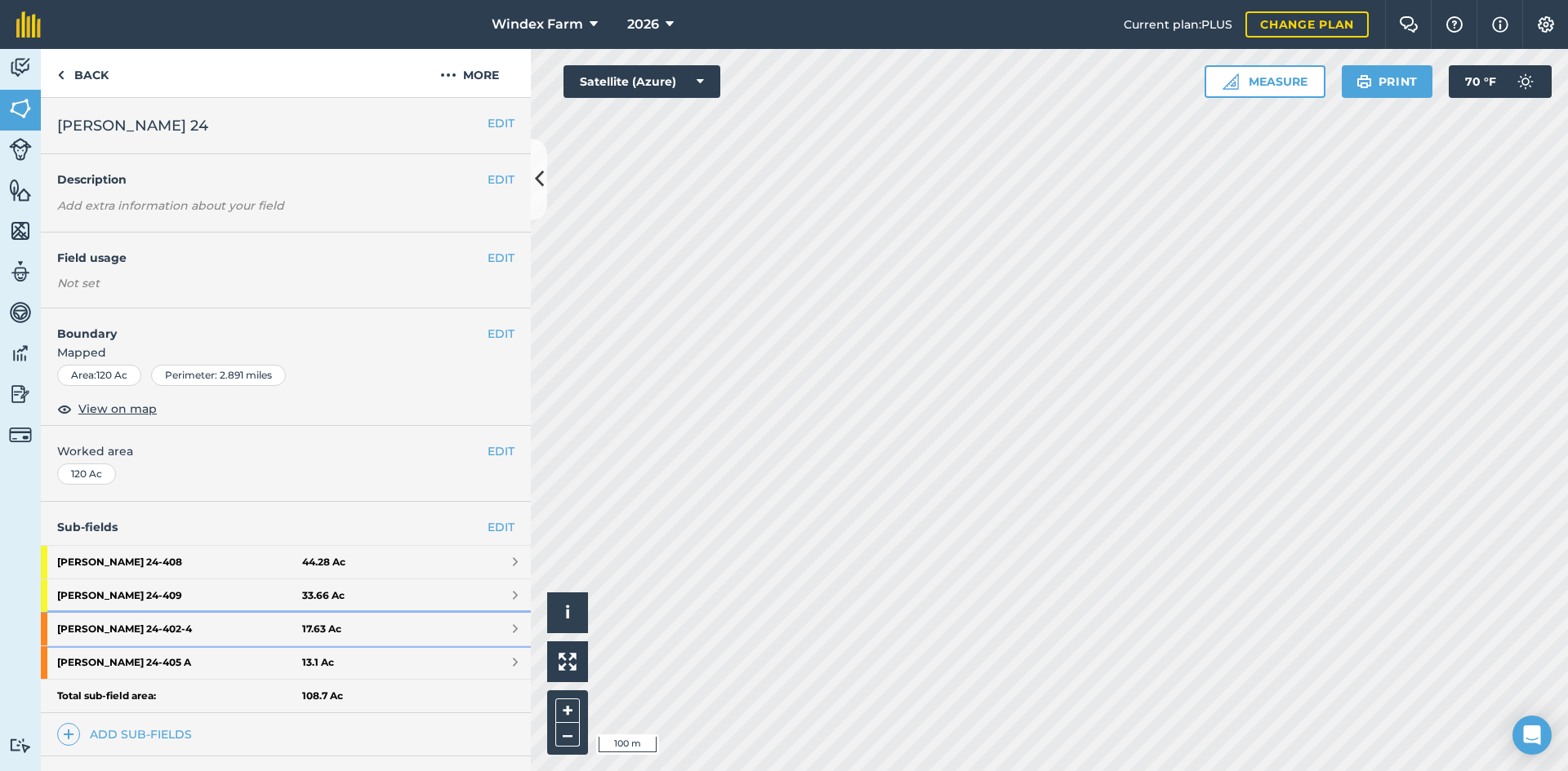
click at [372, 630] on link "[PERSON_NAME] 24 - 402-4 17.63 Ac" at bounding box center [285, 630] width 490 height 33
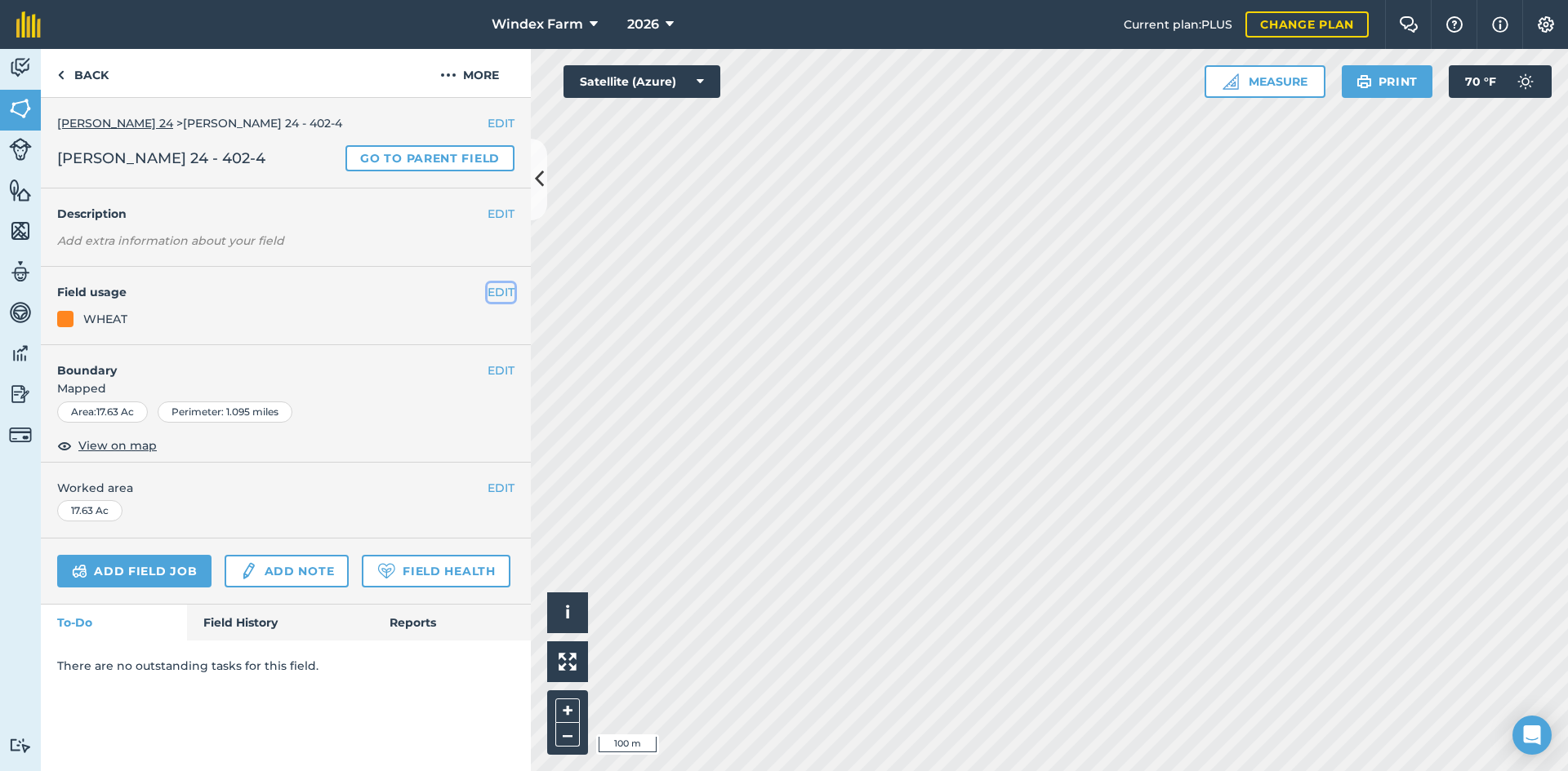
click at [489, 284] on button "EDIT" at bounding box center [501, 292] width 27 height 18
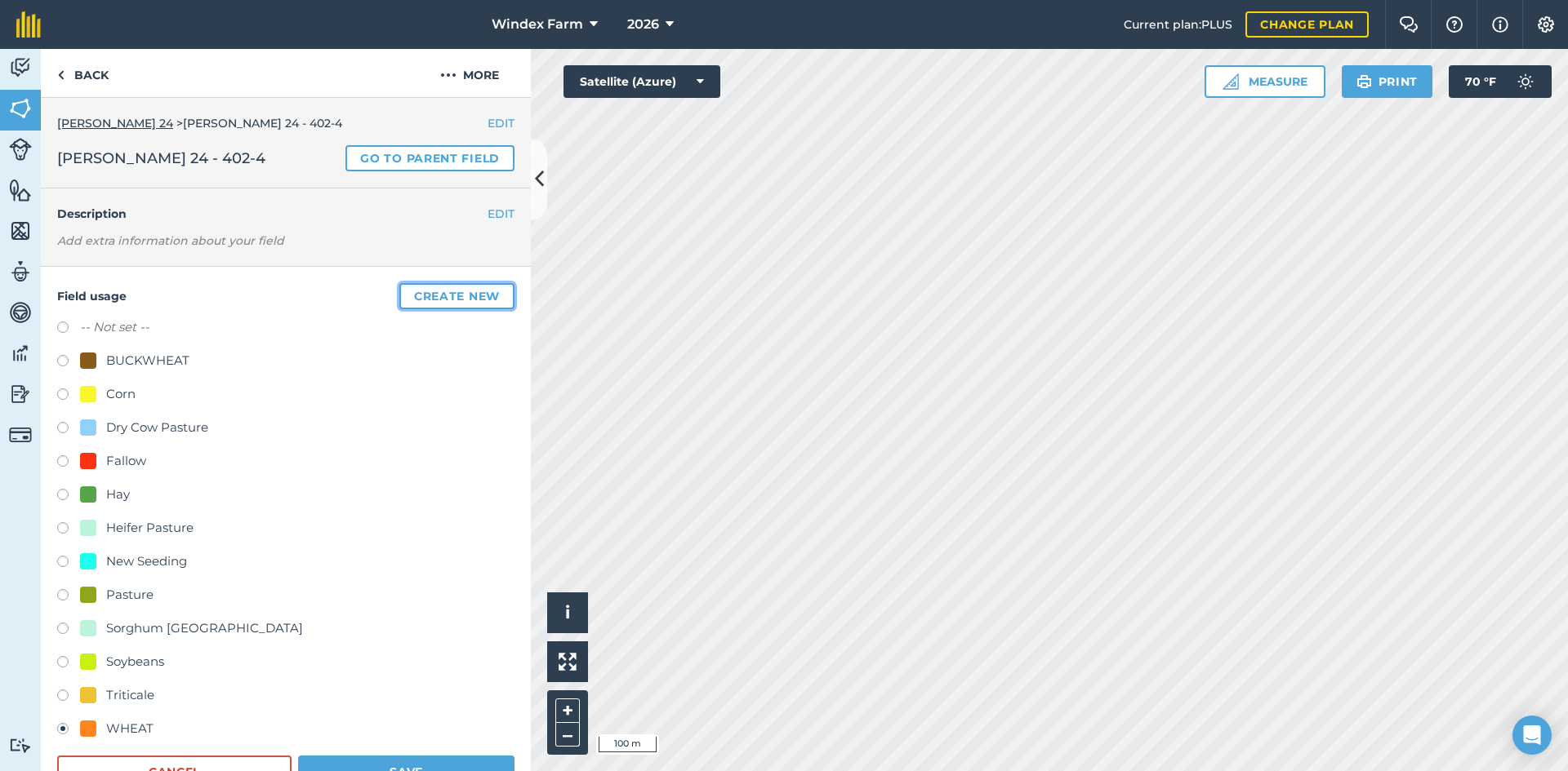
click at [489, 284] on button "Create new" at bounding box center [456, 296] width 115 height 26
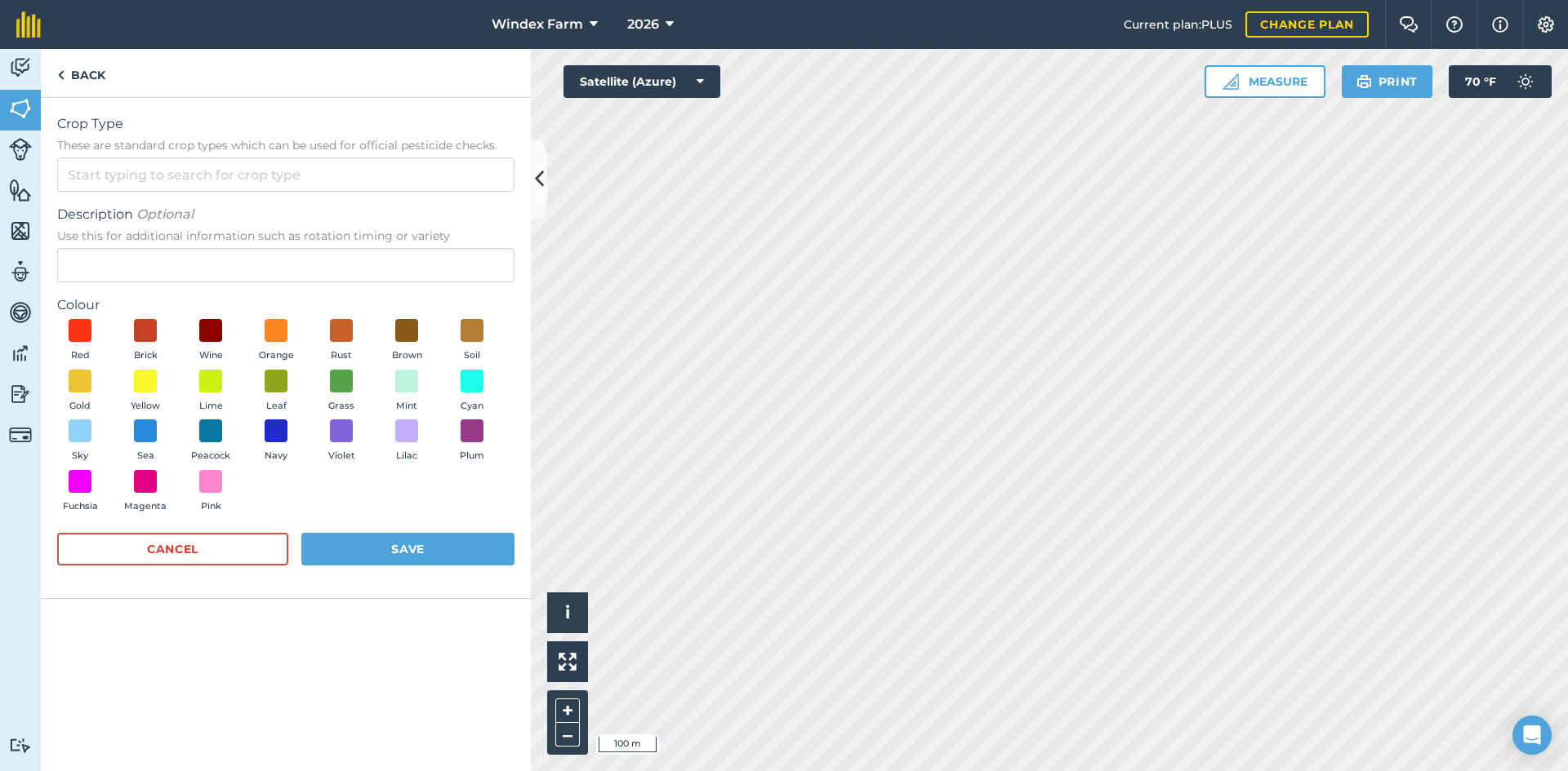
click at [489, 284] on form "Crop Type These are standard crop types which can be used for official pesticid…" at bounding box center [285, 348] width 457 height 468
click at [100, 80] on link "Back" at bounding box center [81, 73] width 81 height 48
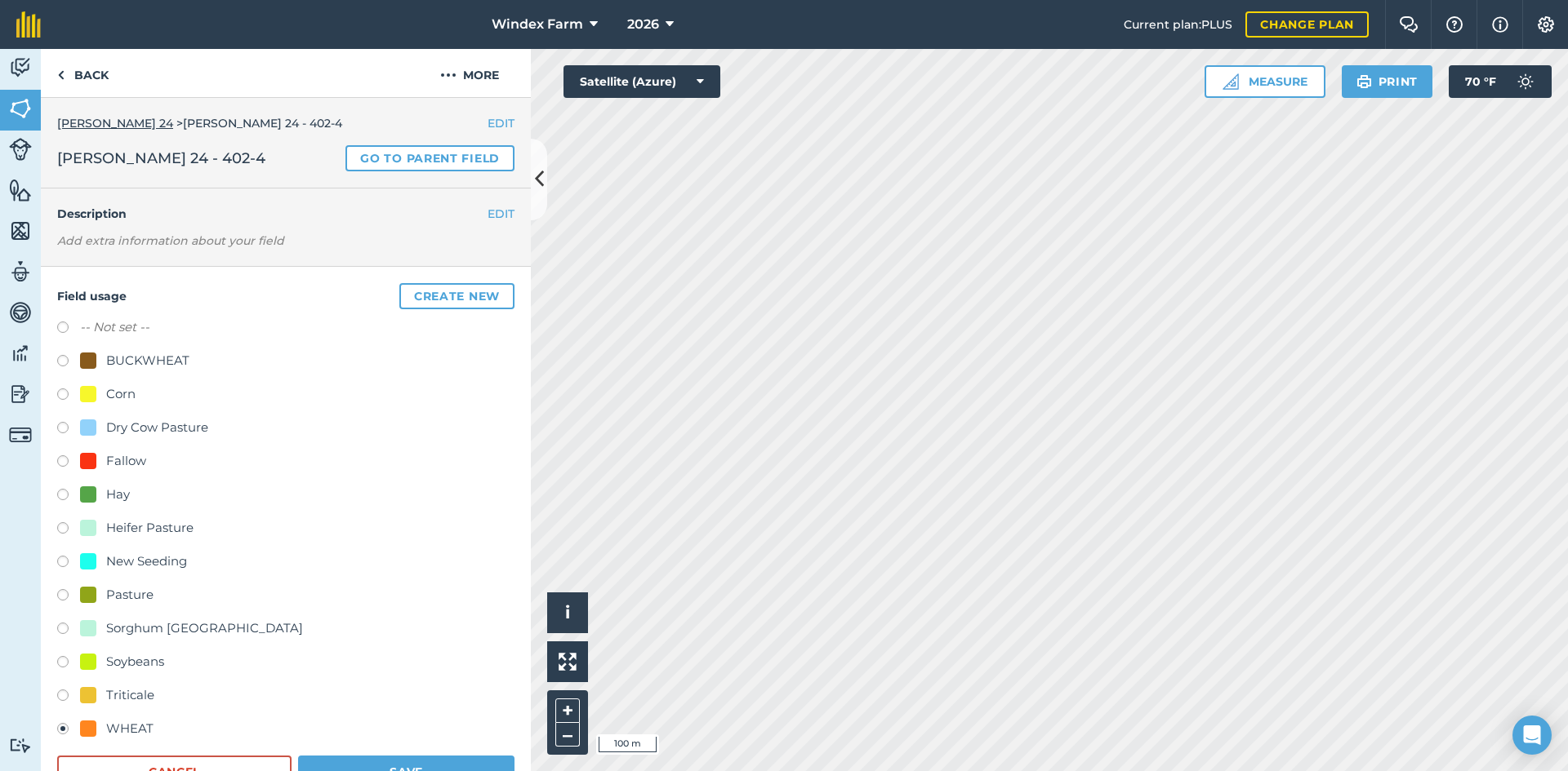
click at [165, 359] on div "BUCKWHEAT" at bounding box center [148, 361] width 83 height 20
radio input "true"
radio input "false"
click at [383, 767] on button "Save" at bounding box center [406, 772] width 217 height 33
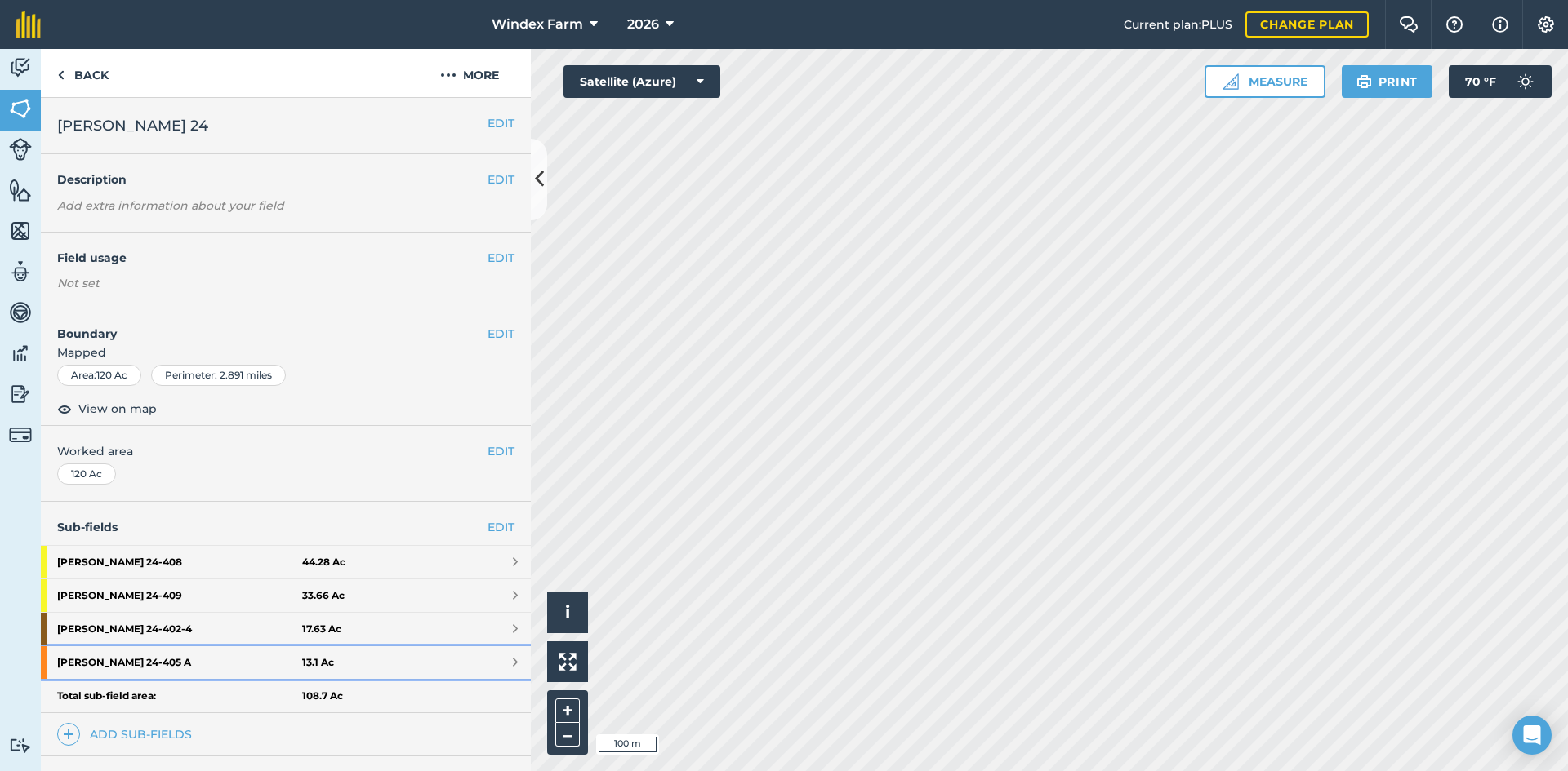
click at [350, 664] on link "[PERSON_NAME] 24 - 405 A 13.1 Ac" at bounding box center [285, 663] width 490 height 33
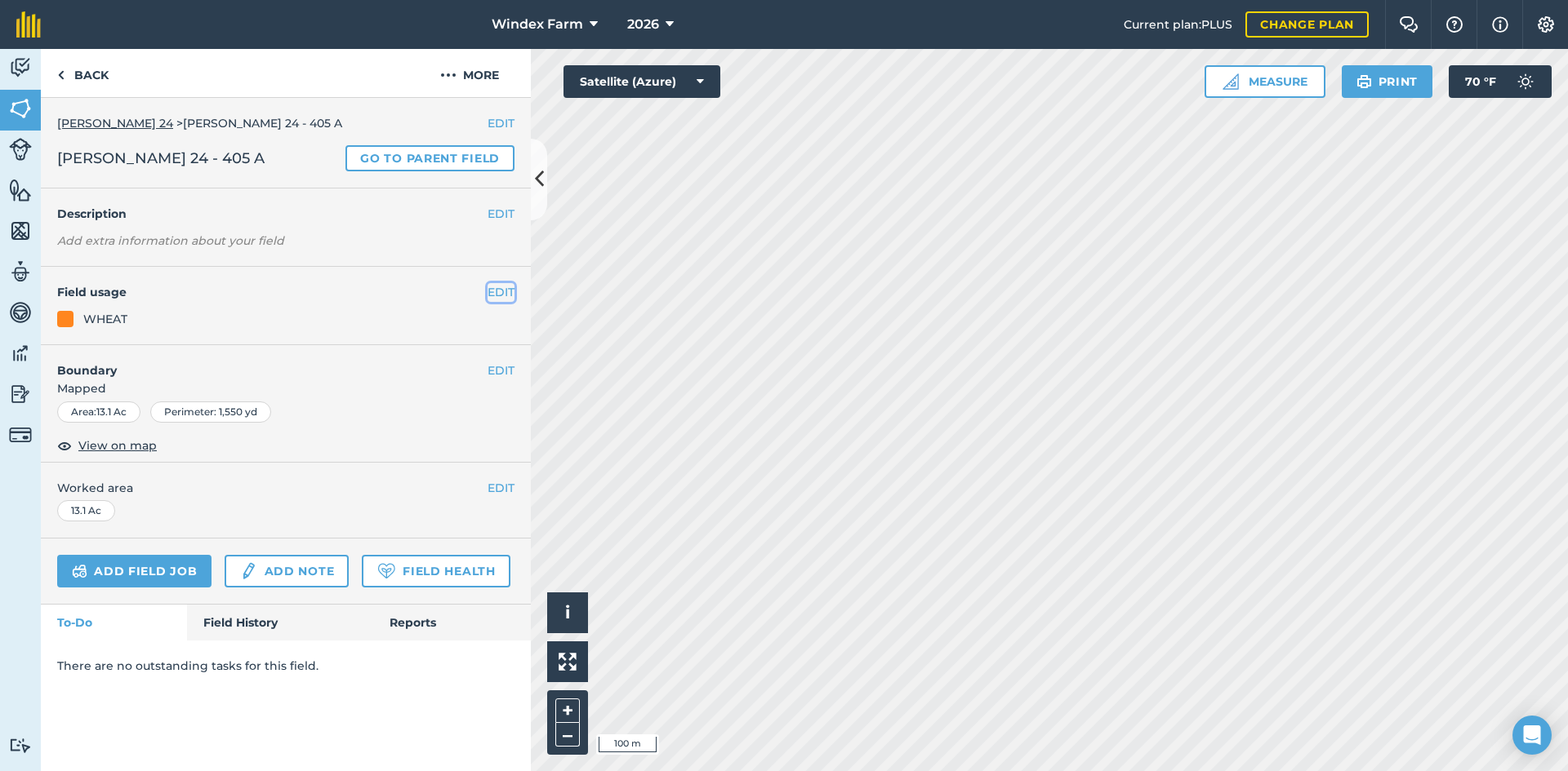
click at [501, 294] on button "EDIT" at bounding box center [501, 292] width 27 height 18
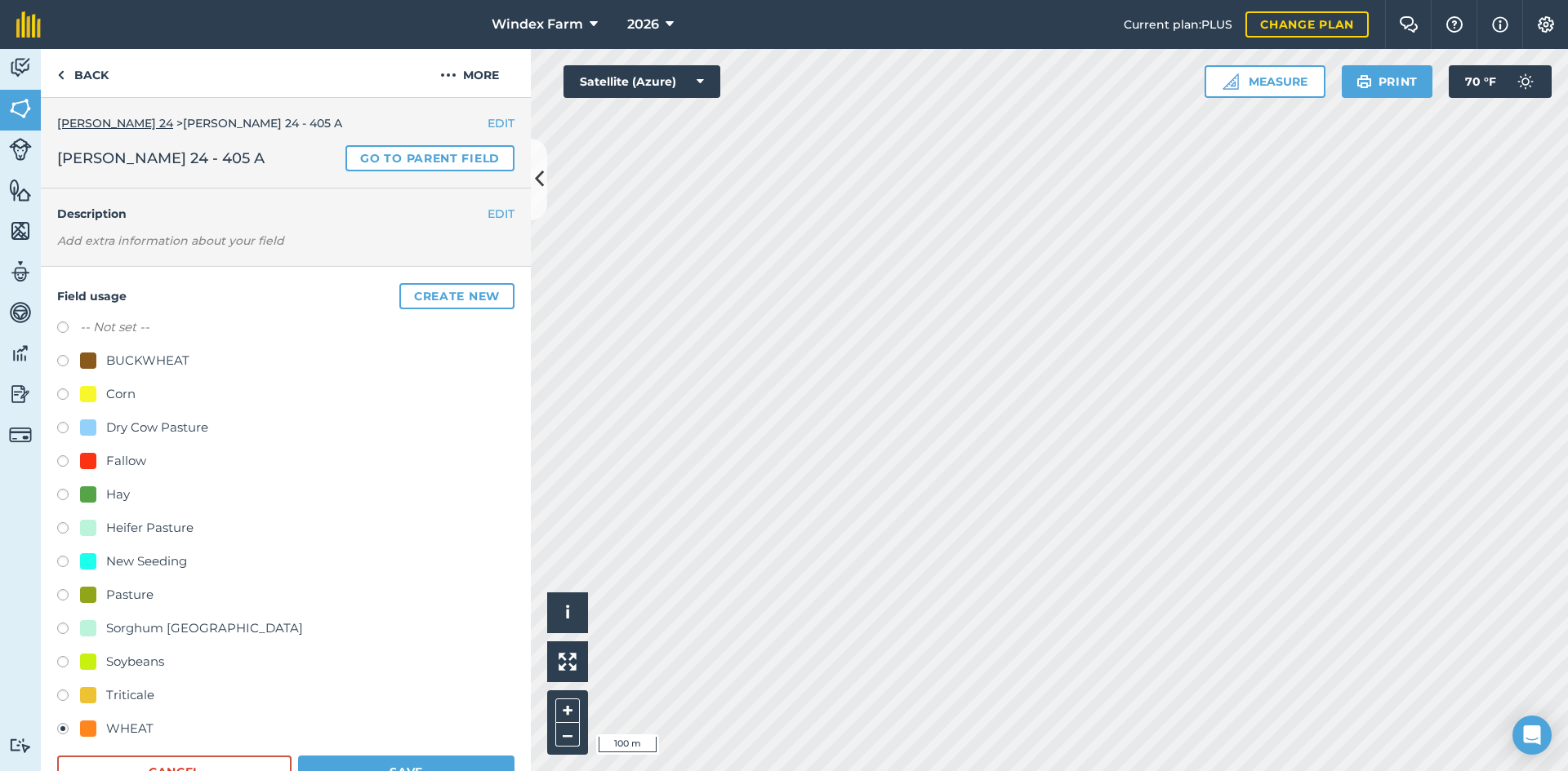
click at [152, 355] on div "BUCKWHEAT" at bounding box center [148, 361] width 83 height 20
radio input "true"
radio input "false"
click at [376, 763] on button "Save" at bounding box center [406, 772] width 217 height 33
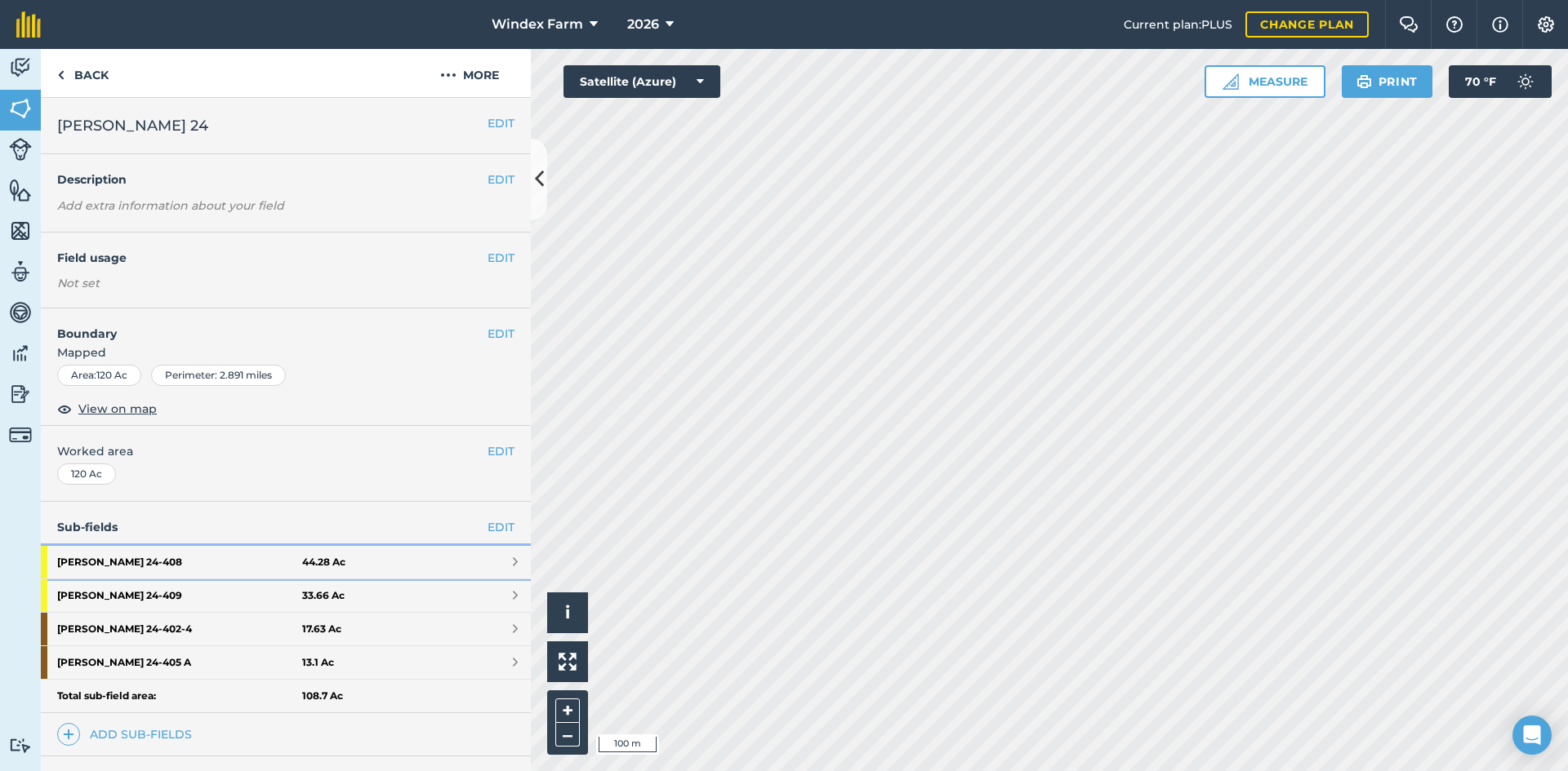
click at [486, 559] on link "[PERSON_NAME] 24 - 408 44.28 Ac" at bounding box center [285, 563] width 490 height 33
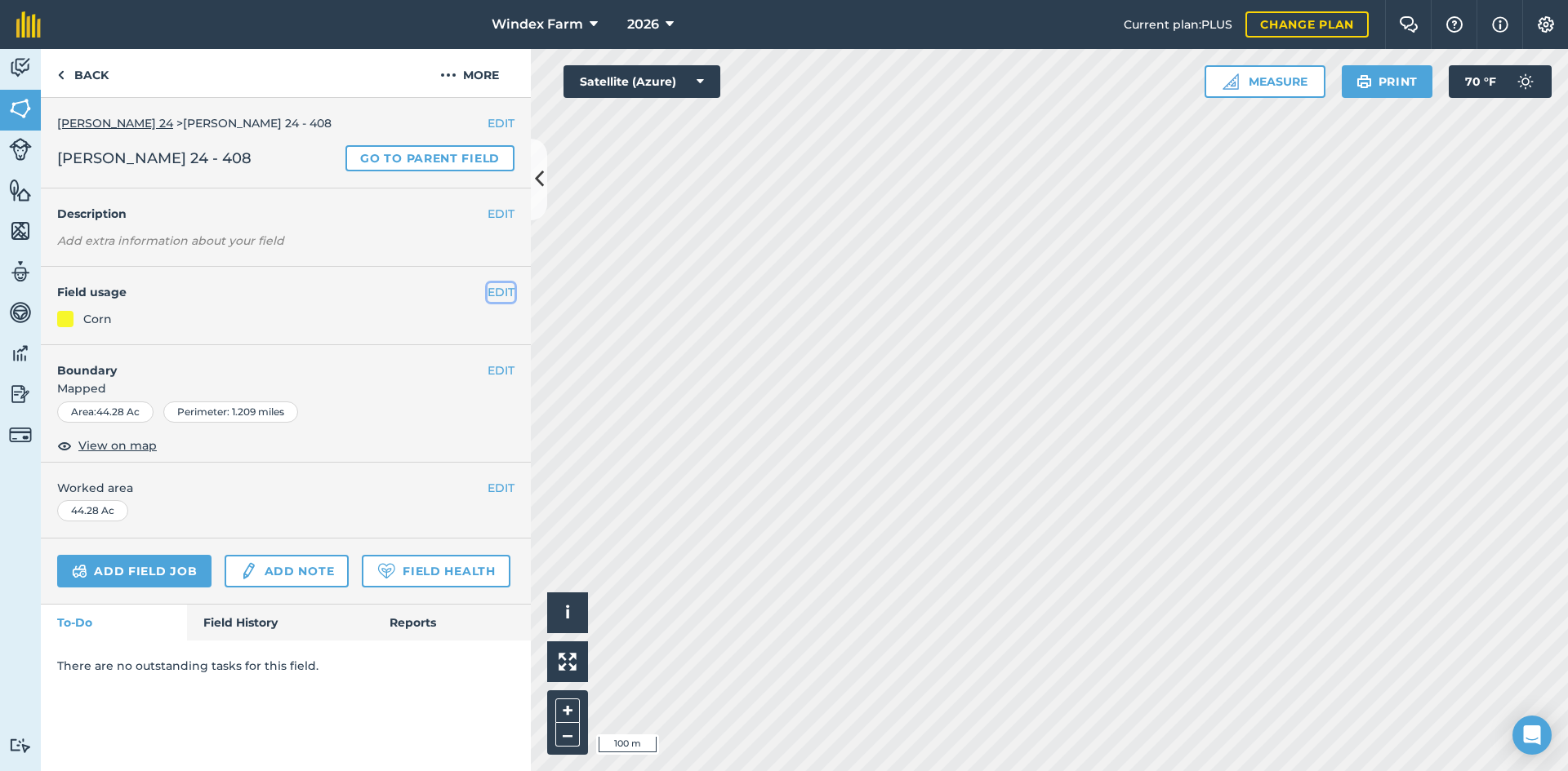
click at [501, 289] on button "EDIT" at bounding box center [501, 292] width 27 height 18
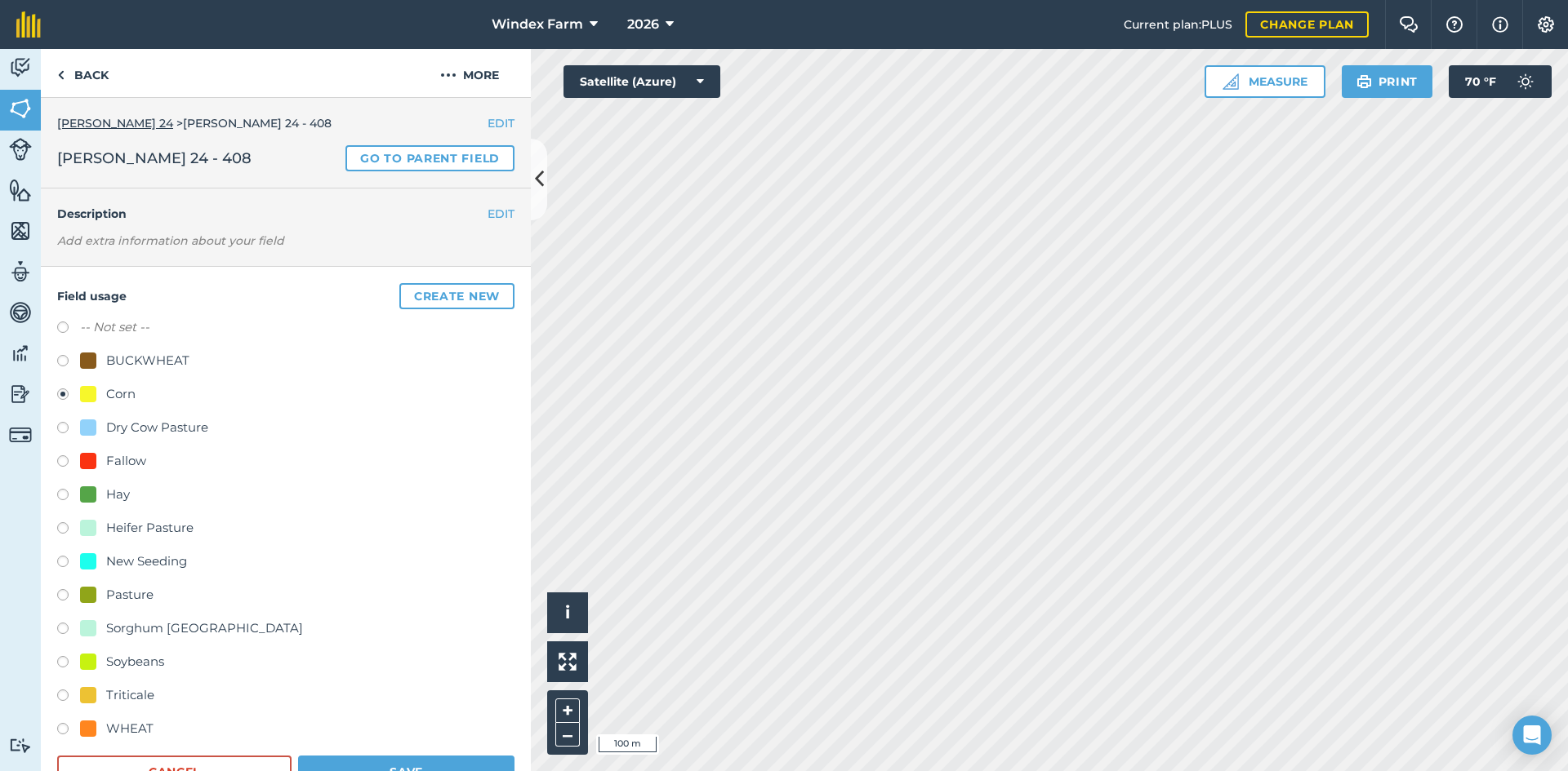
click at [149, 361] on div "BUCKWHEAT" at bounding box center [148, 361] width 83 height 20
radio input "true"
radio input "false"
click at [362, 760] on button "Save" at bounding box center [406, 772] width 217 height 33
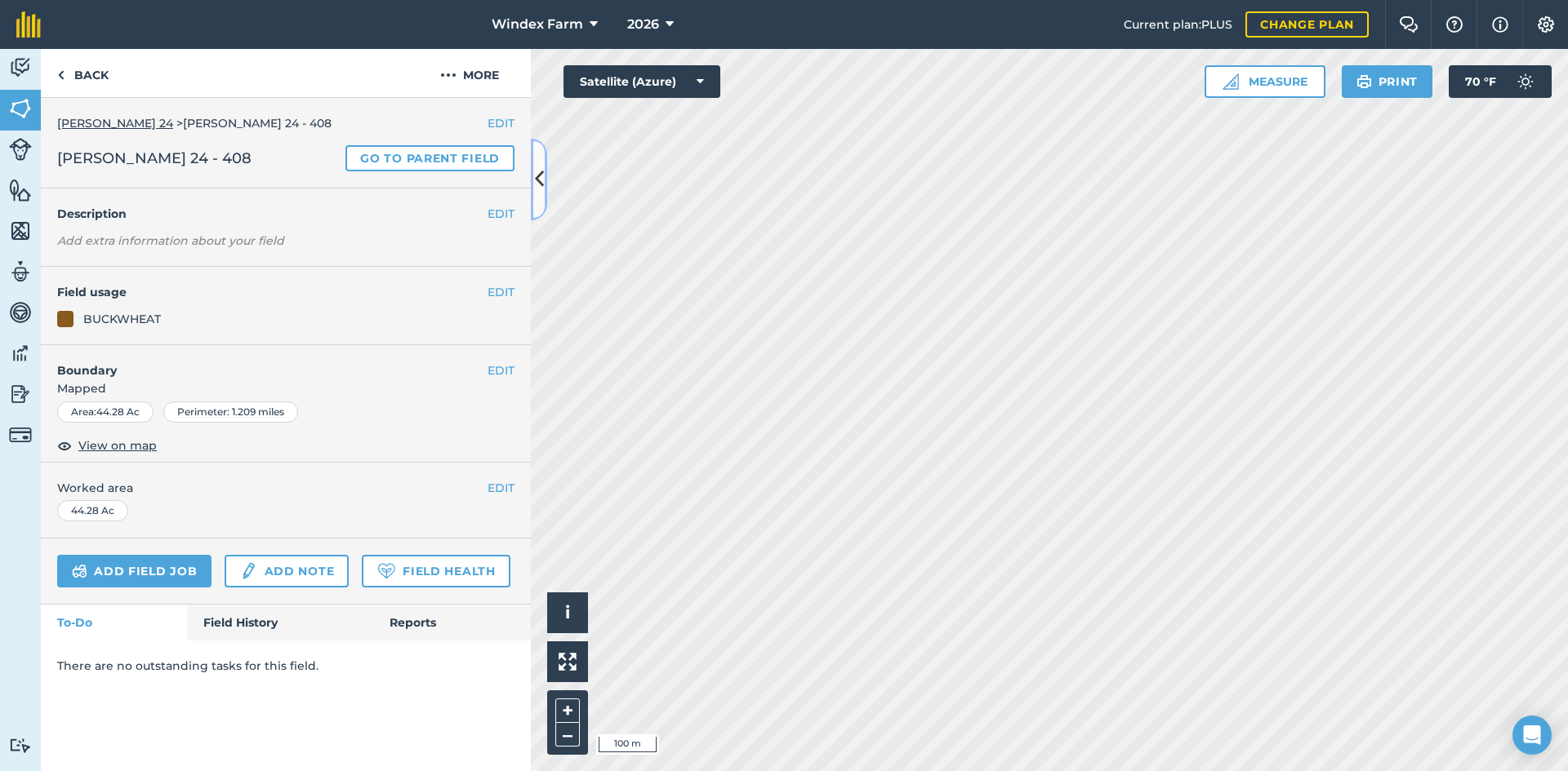
click at [531, 181] on button at bounding box center [539, 180] width 16 height 82
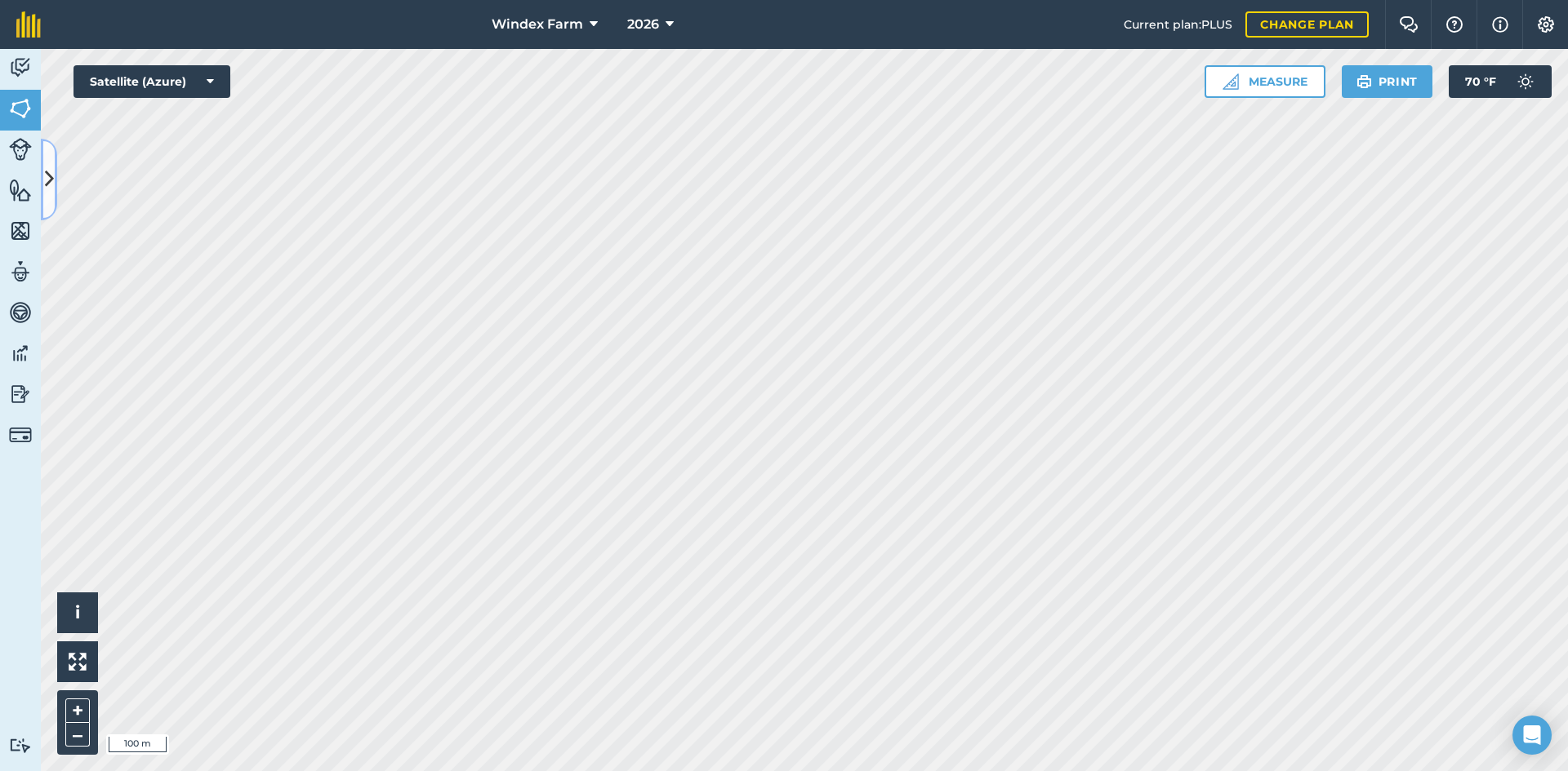
click at [46, 177] on icon at bounding box center [49, 179] width 9 height 29
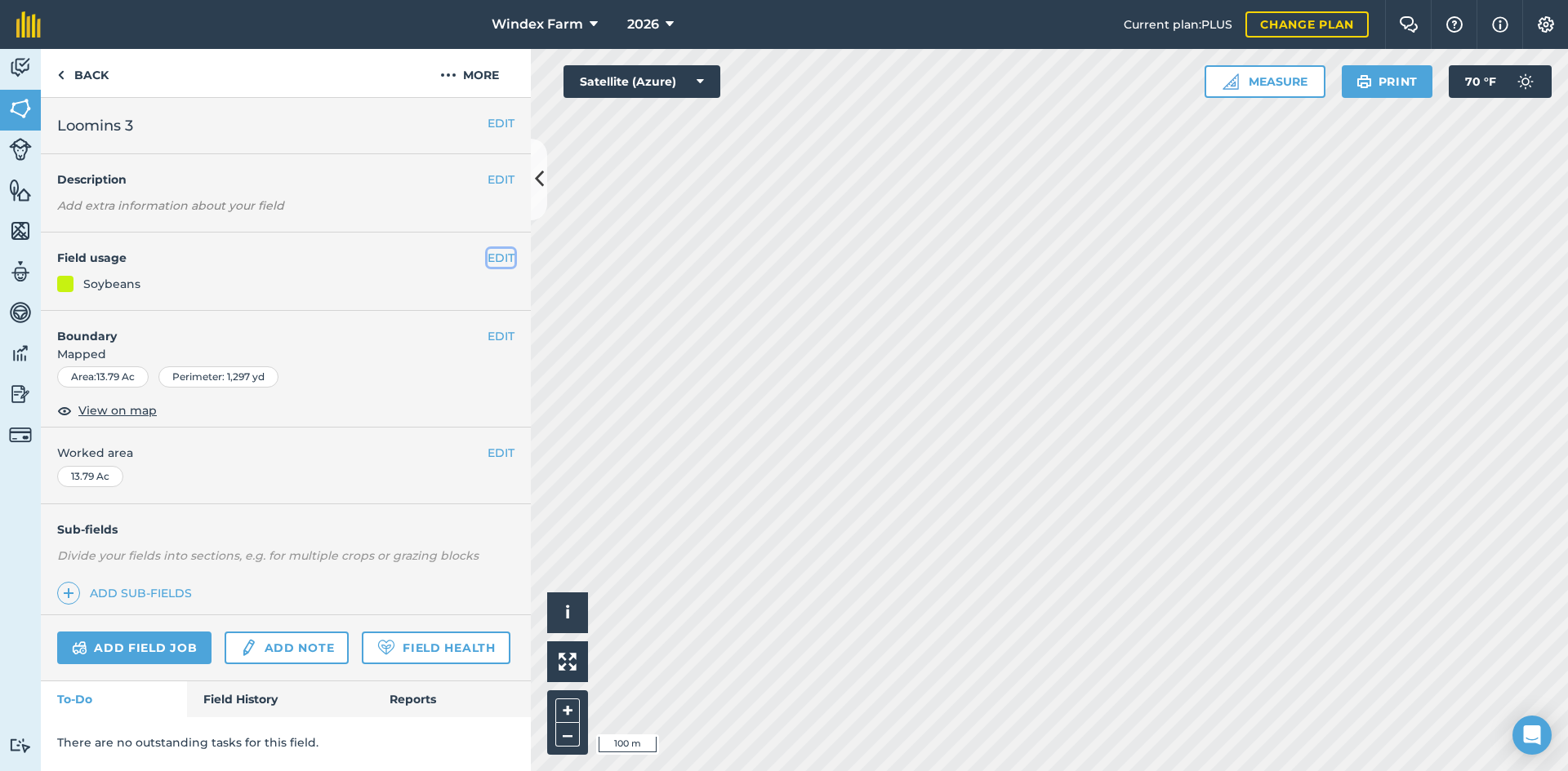
click at [499, 257] on button "EDIT" at bounding box center [501, 258] width 27 height 18
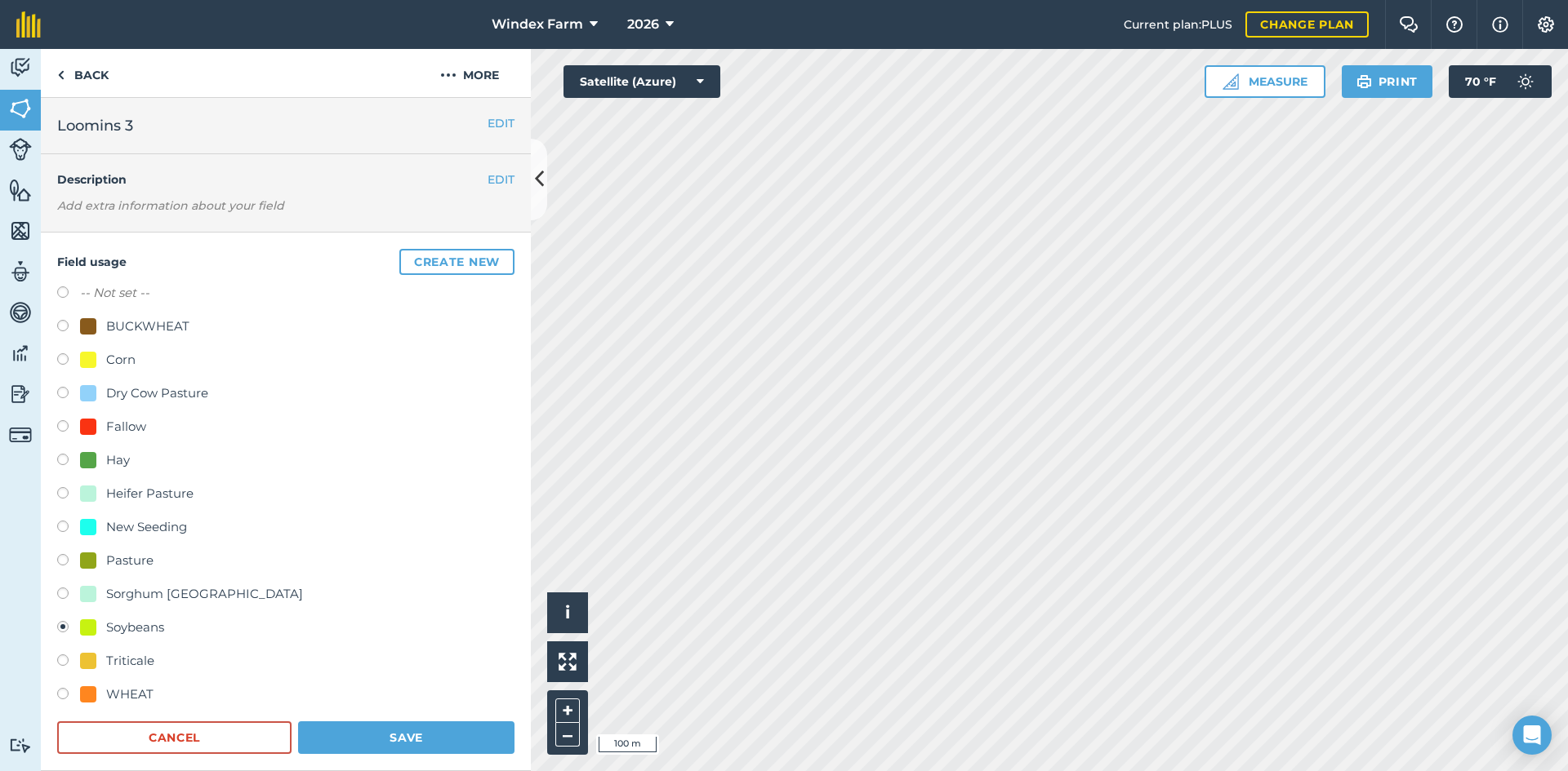
click at [137, 360] on div "Corn" at bounding box center [285, 361] width 457 height 24
click at [114, 364] on div "Corn" at bounding box center [121, 360] width 29 height 20
radio input "true"
radio input "false"
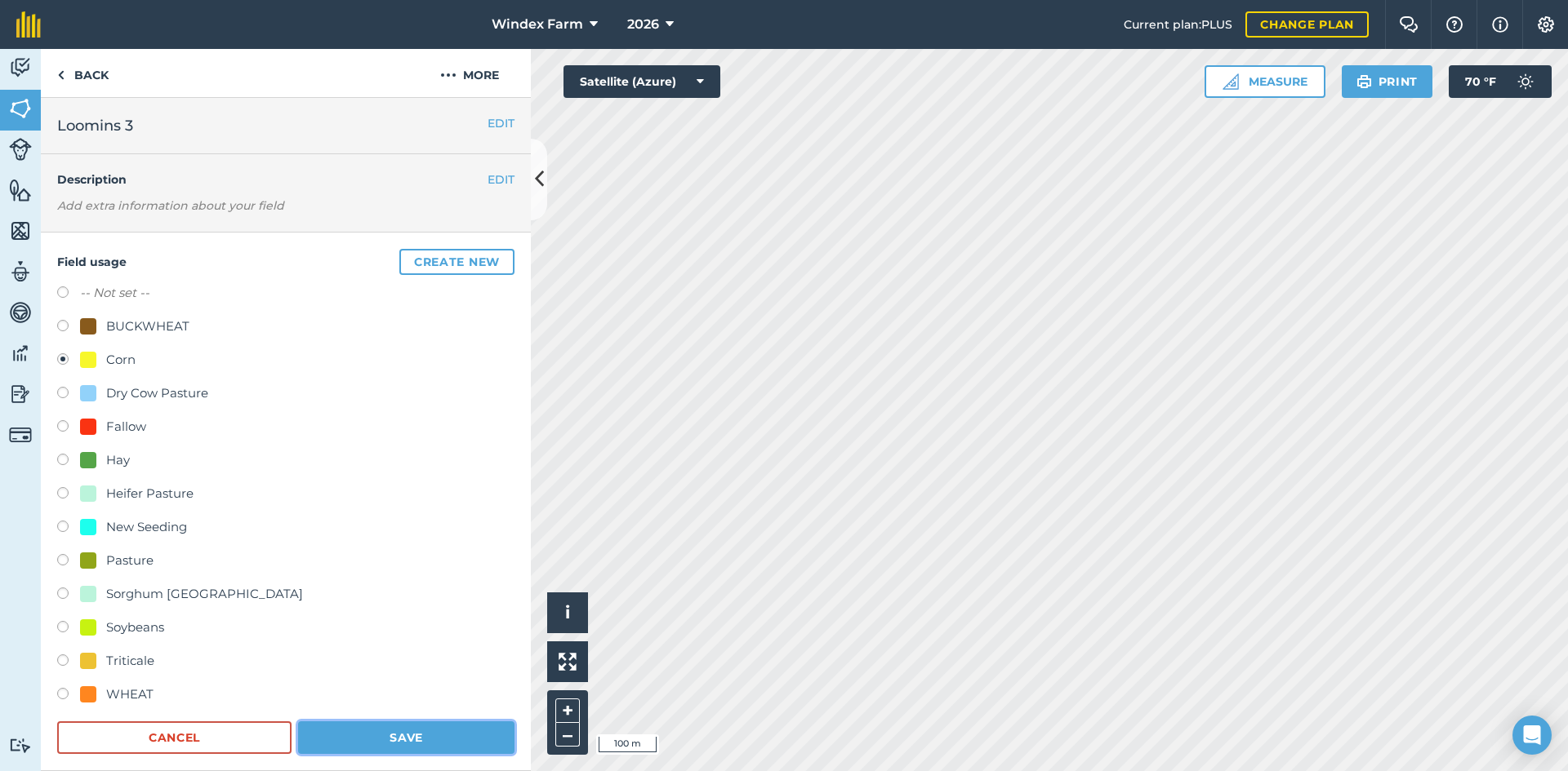
click at [379, 742] on button "Save" at bounding box center [406, 738] width 217 height 33
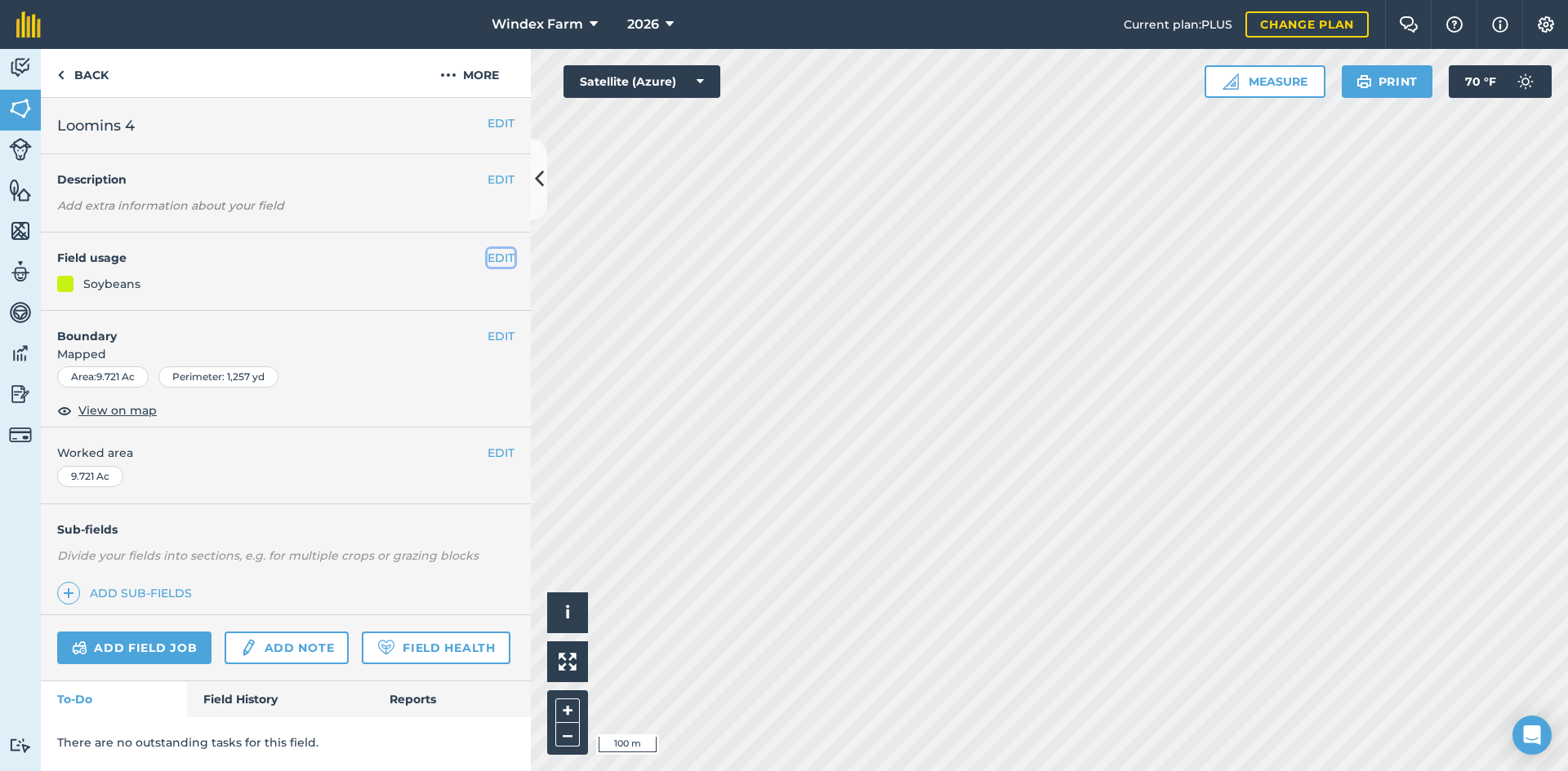
click at [500, 258] on button "EDIT" at bounding box center [501, 258] width 27 height 18
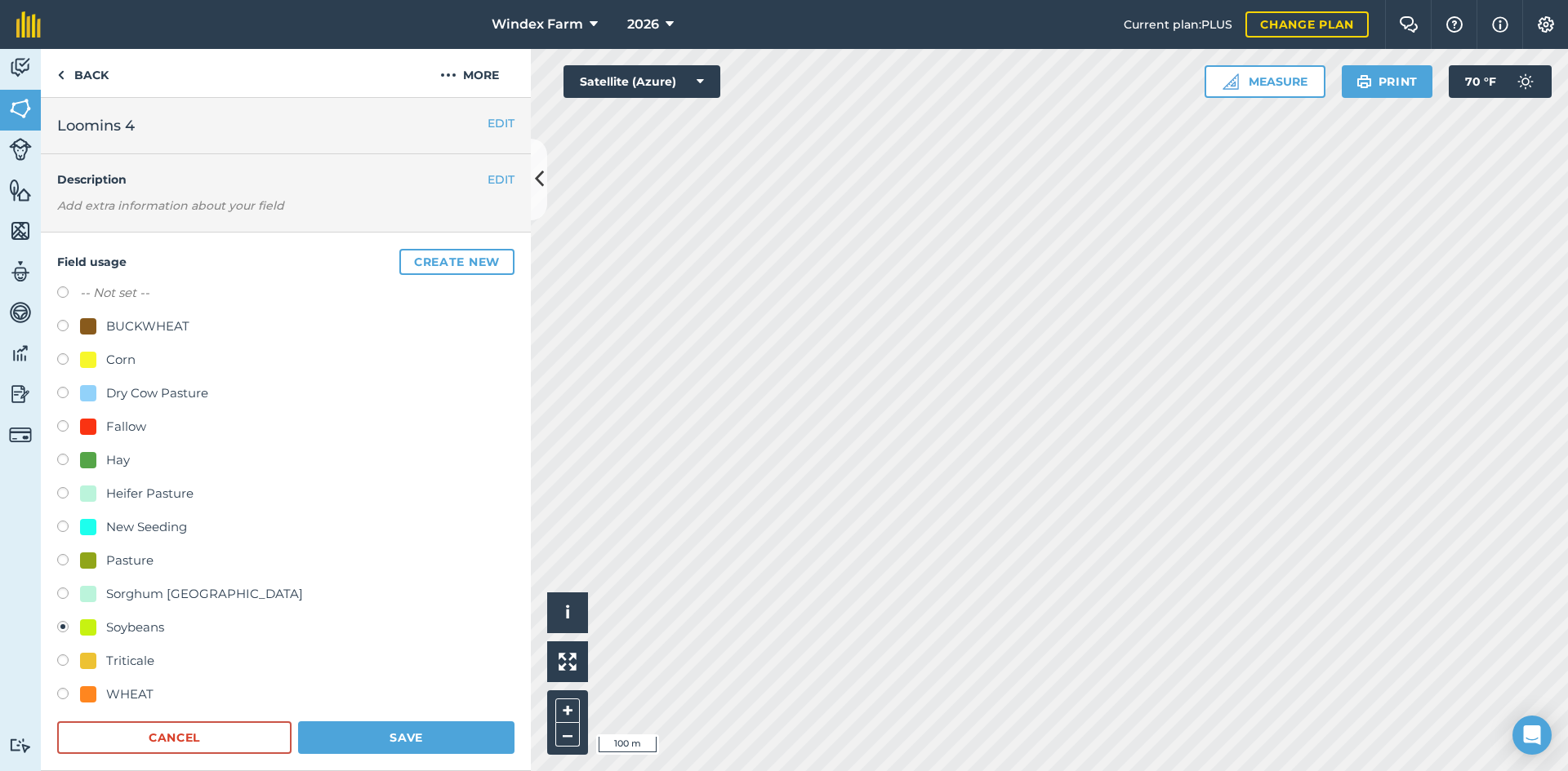
click at [114, 359] on div "Corn" at bounding box center [121, 360] width 29 height 20
radio input "true"
radio input "false"
click at [403, 744] on button "Save" at bounding box center [406, 738] width 217 height 33
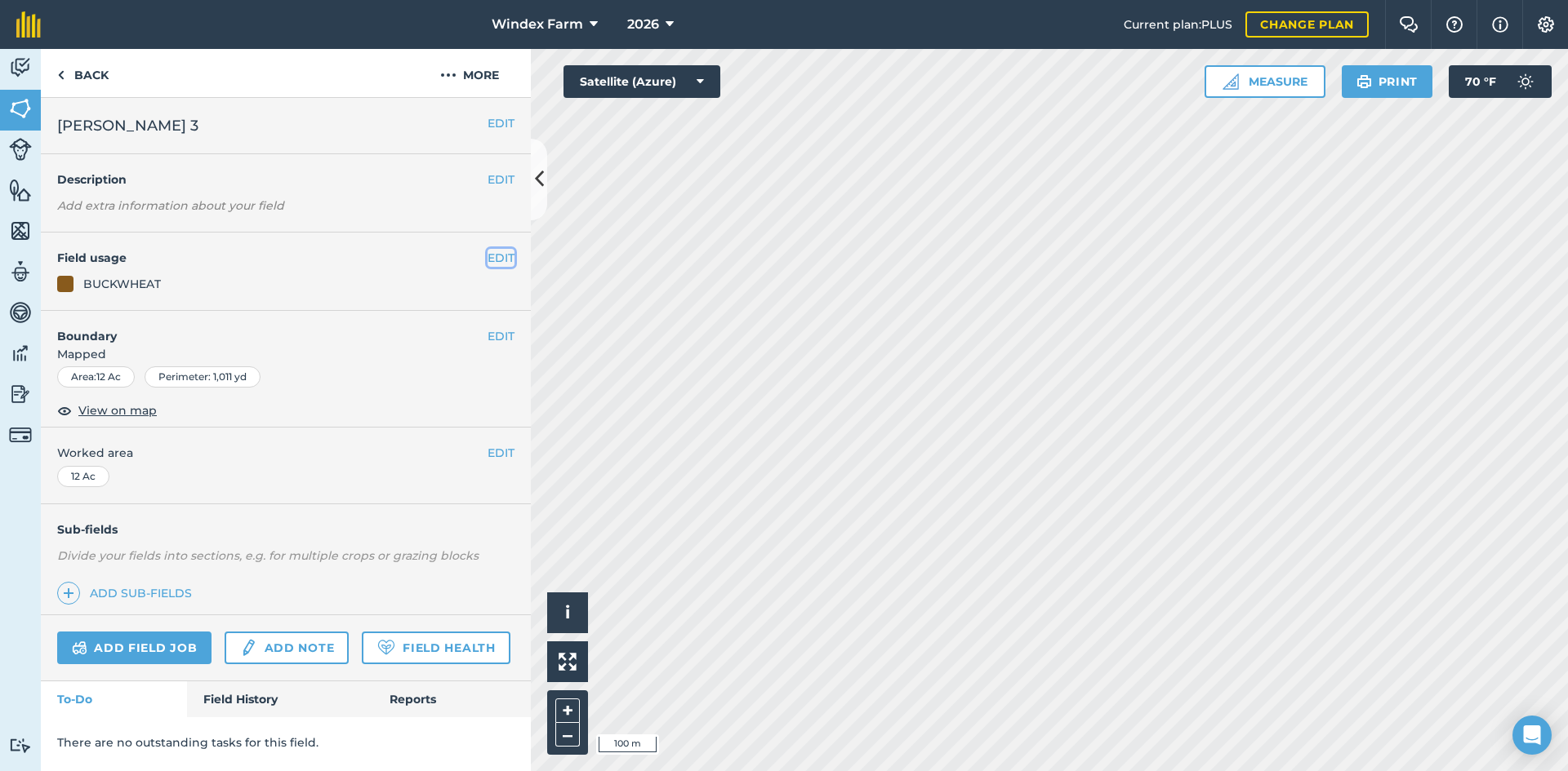
click at [504, 261] on button "EDIT" at bounding box center [501, 258] width 27 height 18
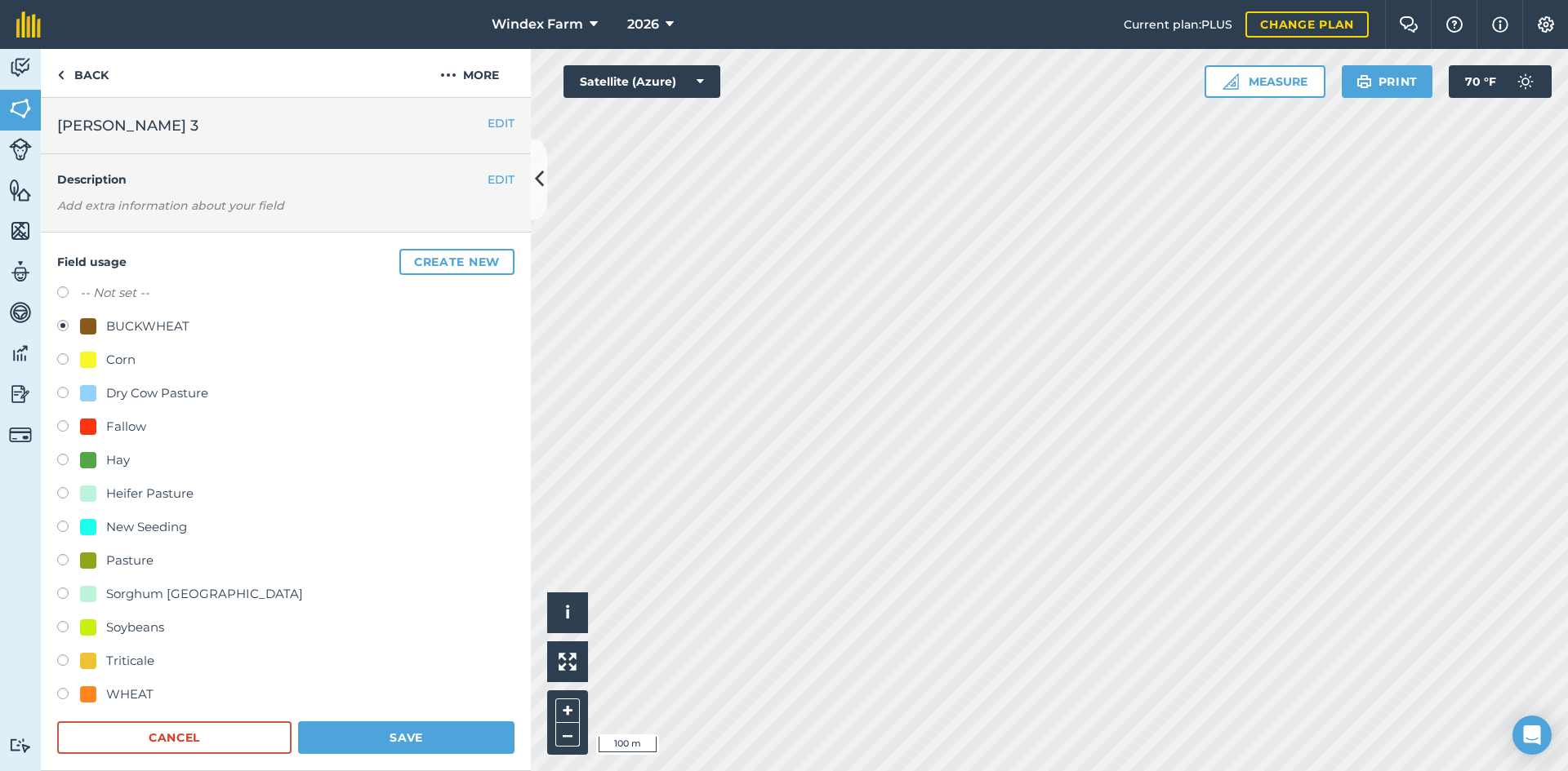
click at [134, 696] on div "WHEAT" at bounding box center [130, 695] width 47 height 20
radio input "true"
radio input "false"
click at [342, 733] on button "Save" at bounding box center [406, 738] width 217 height 33
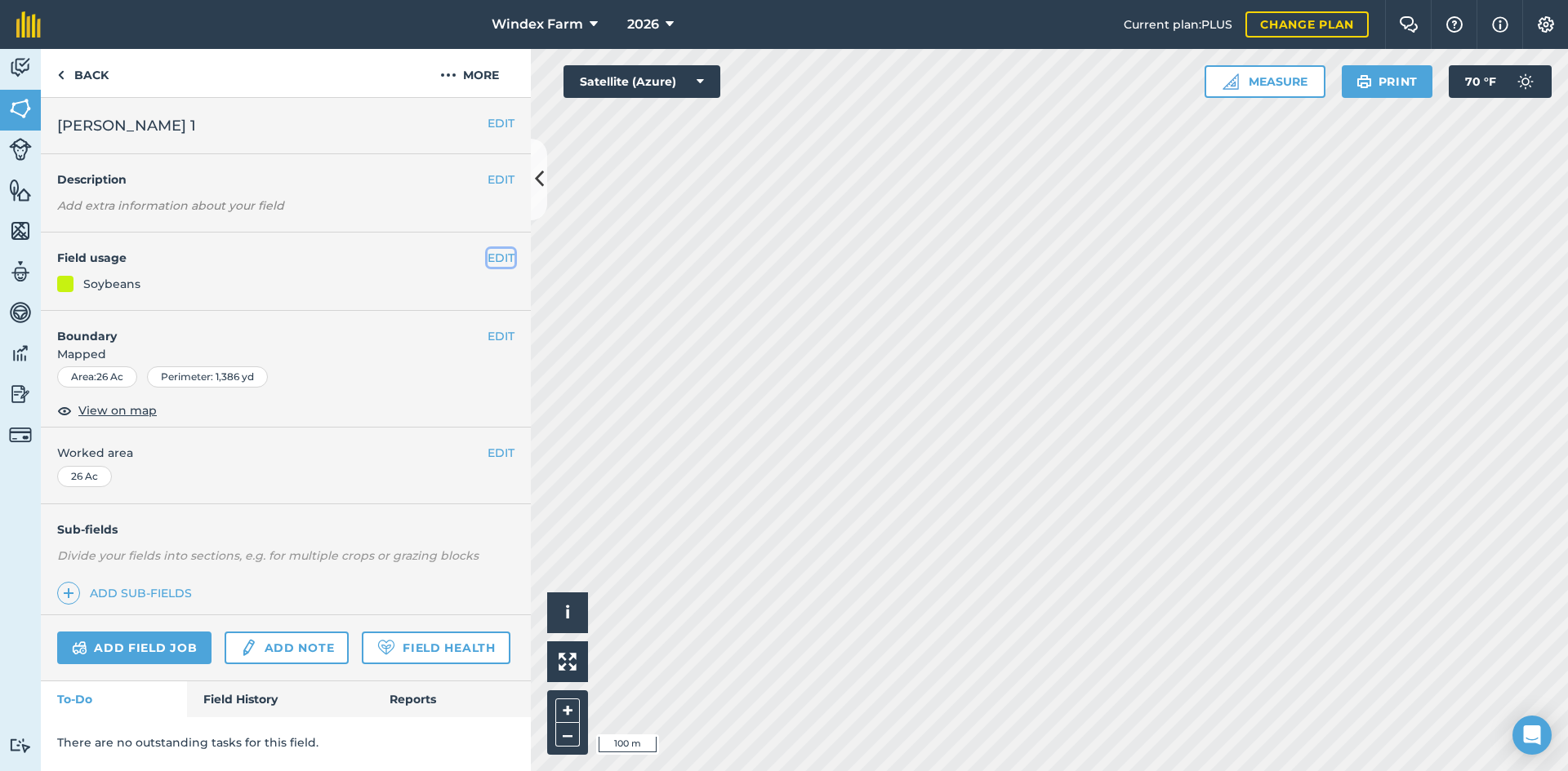
click at [497, 259] on button "EDIT" at bounding box center [501, 258] width 27 height 18
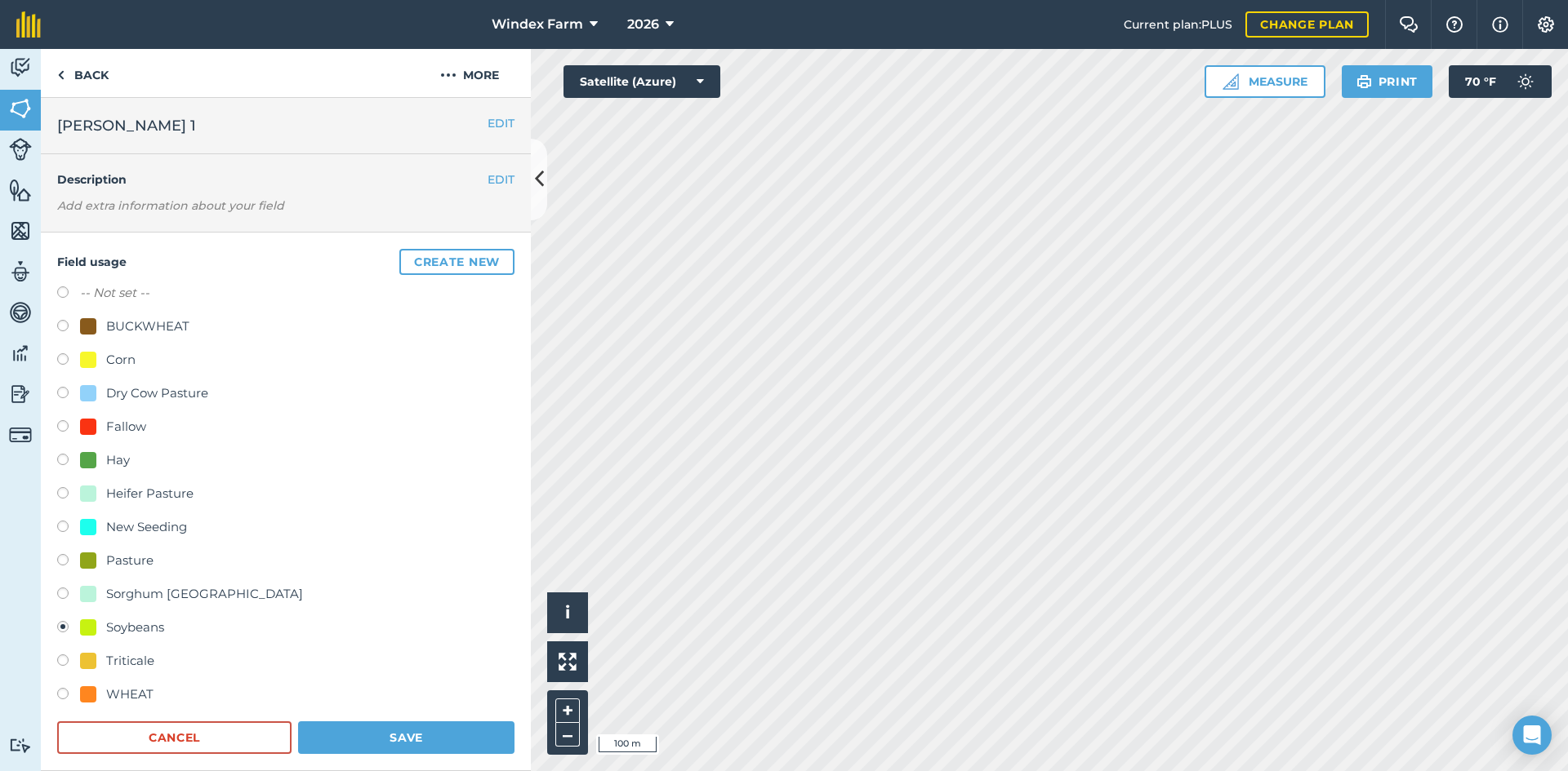
click at [125, 363] on div "Corn" at bounding box center [121, 360] width 29 height 20
radio input "true"
radio input "false"
click at [357, 735] on button "Save" at bounding box center [406, 738] width 217 height 33
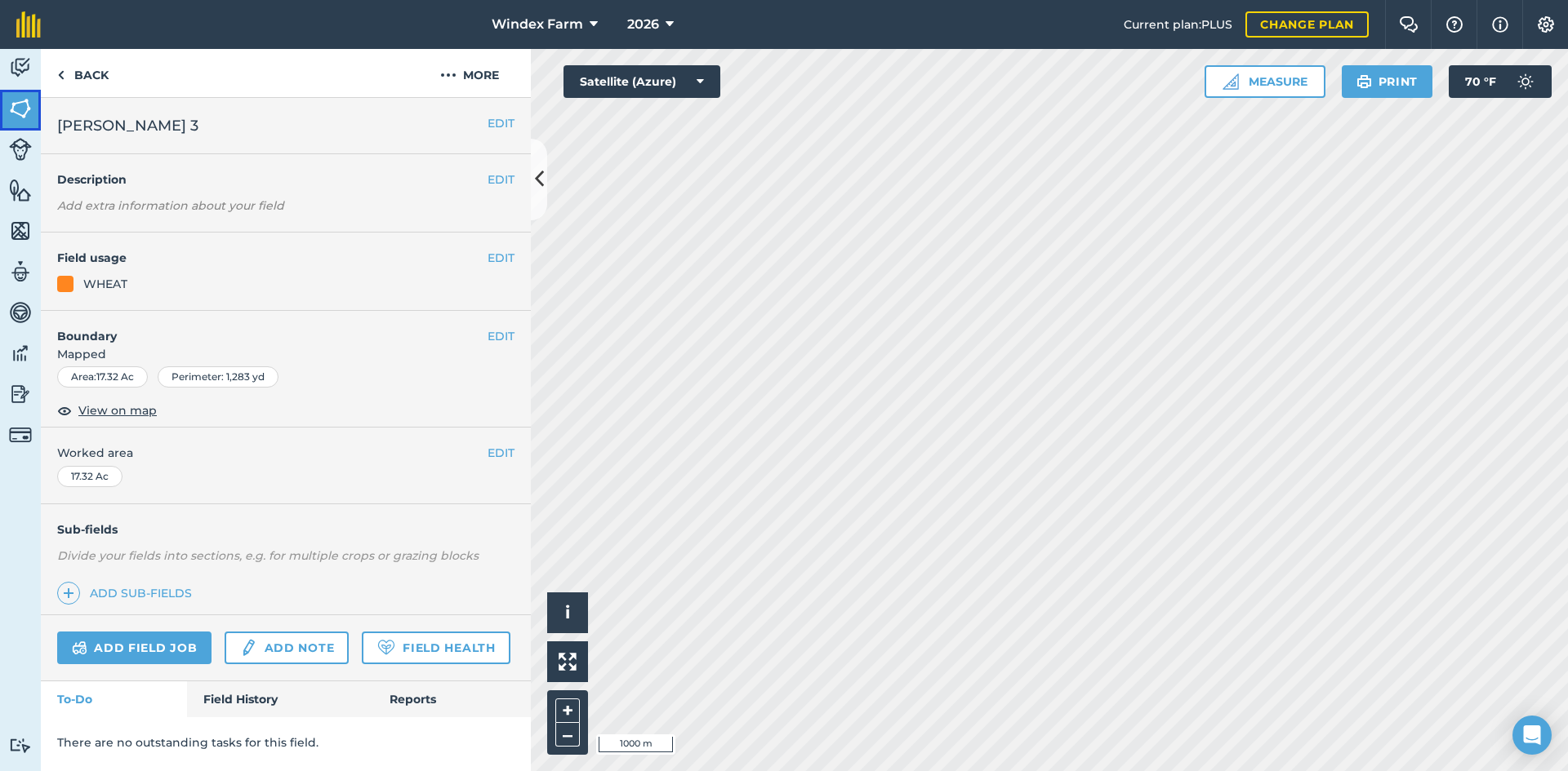
click at [11, 116] on img at bounding box center [20, 109] width 23 height 25
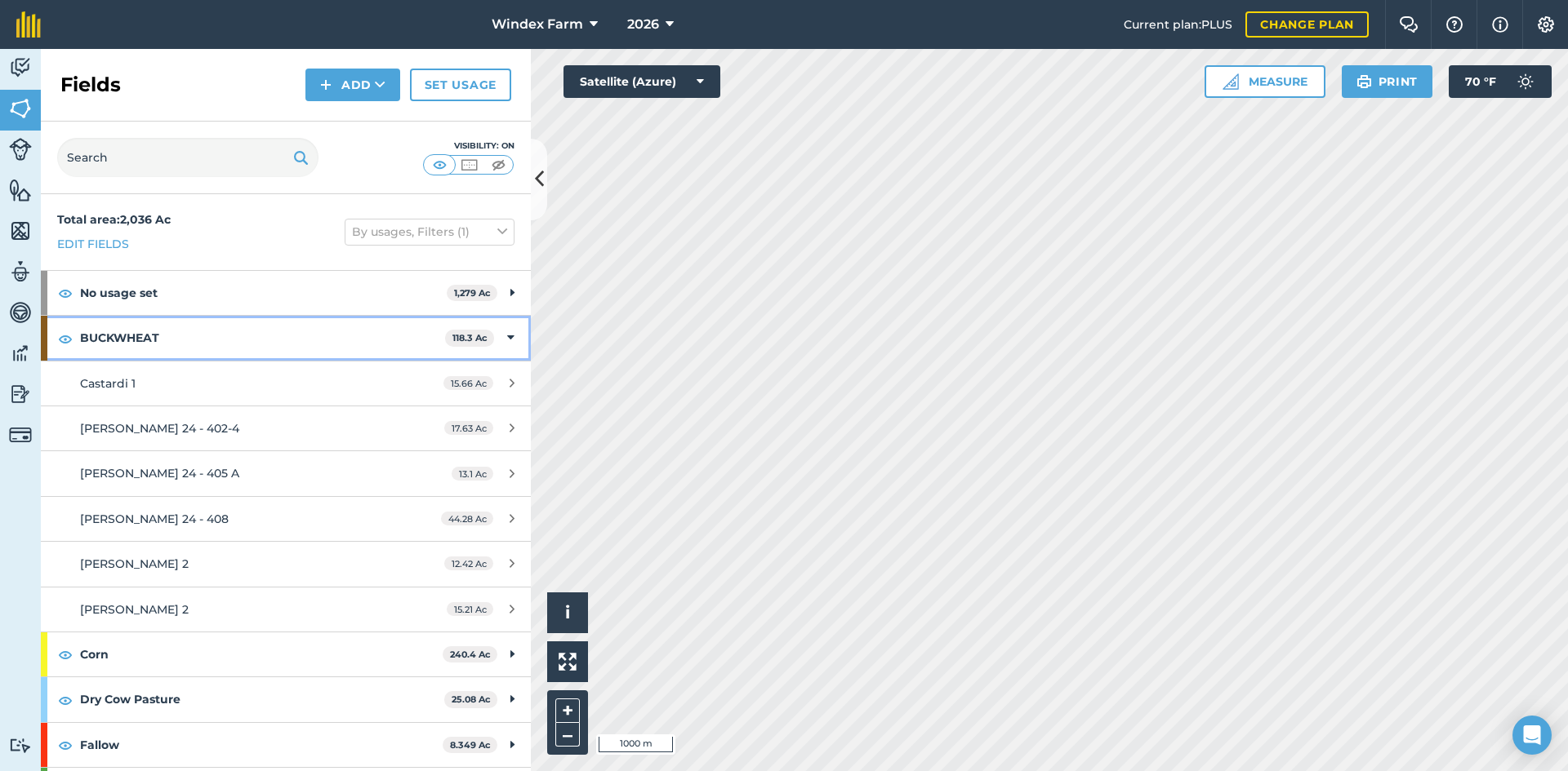
click at [324, 336] on strong "BUCKWHEAT" at bounding box center [263, 338] width 365 height 44
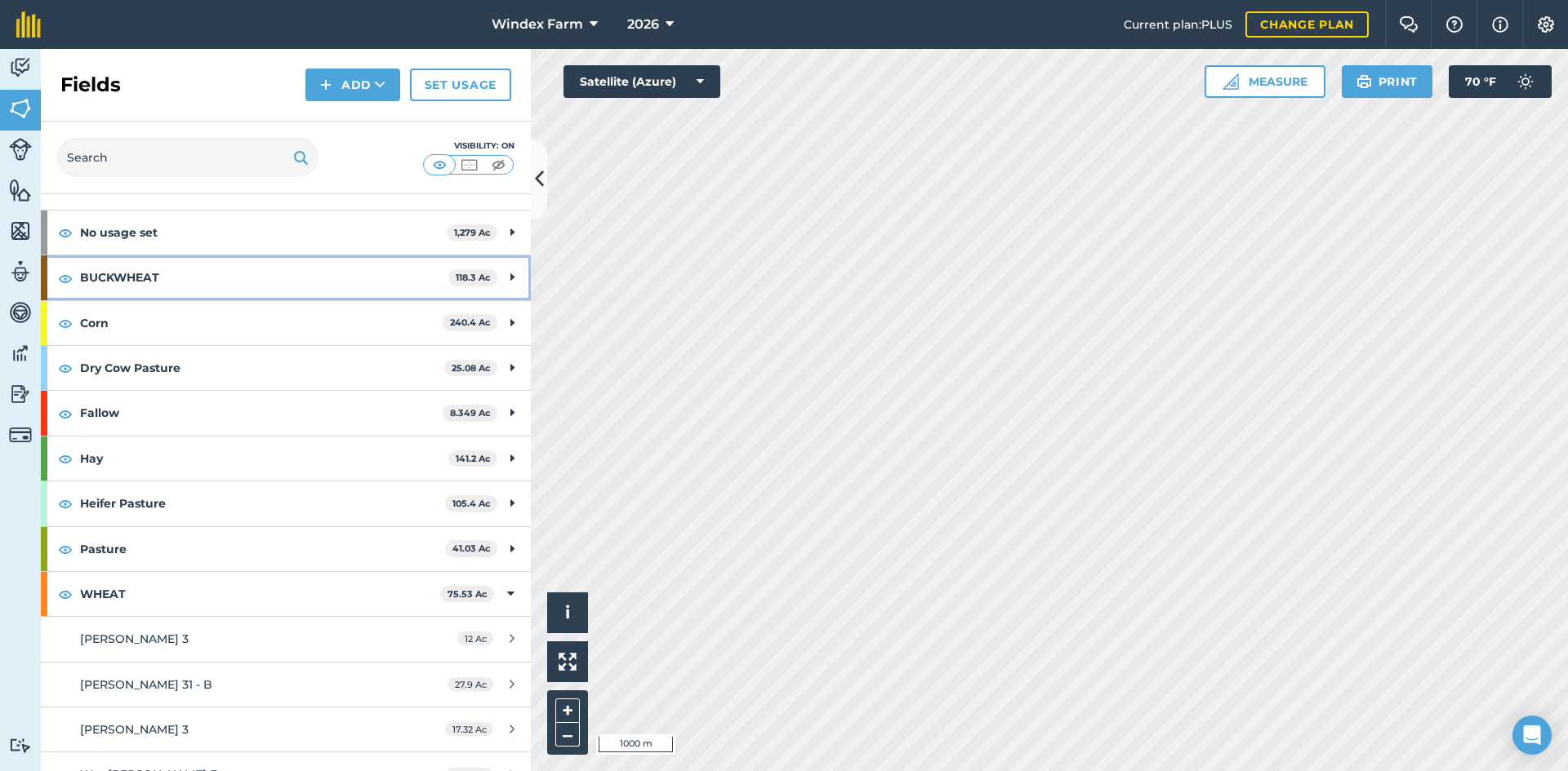
scroll to position [87, 0]
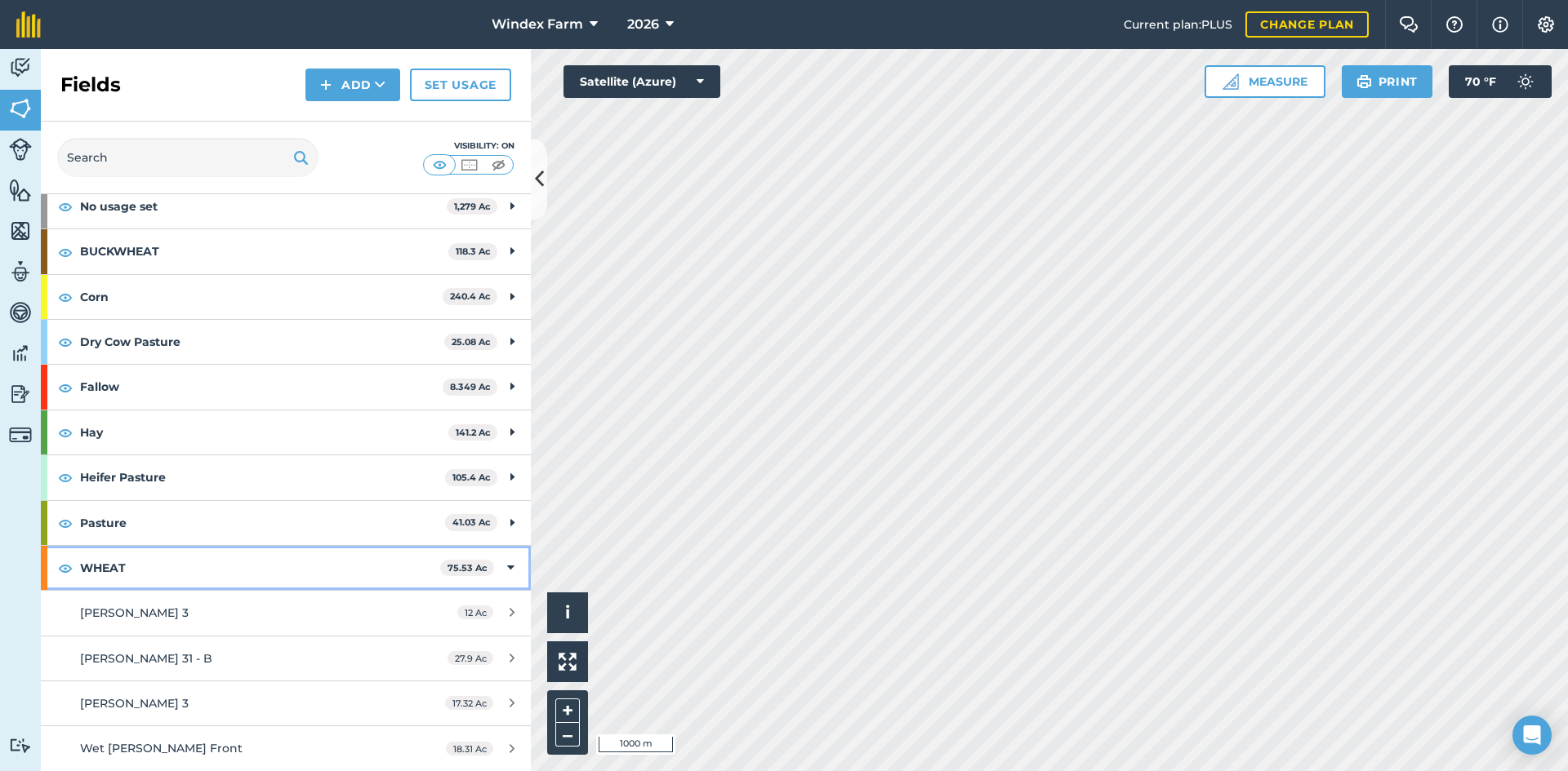
click at [238, 568] on strong "WHEAT" at bounding box center [260, 568] width 360 height 44
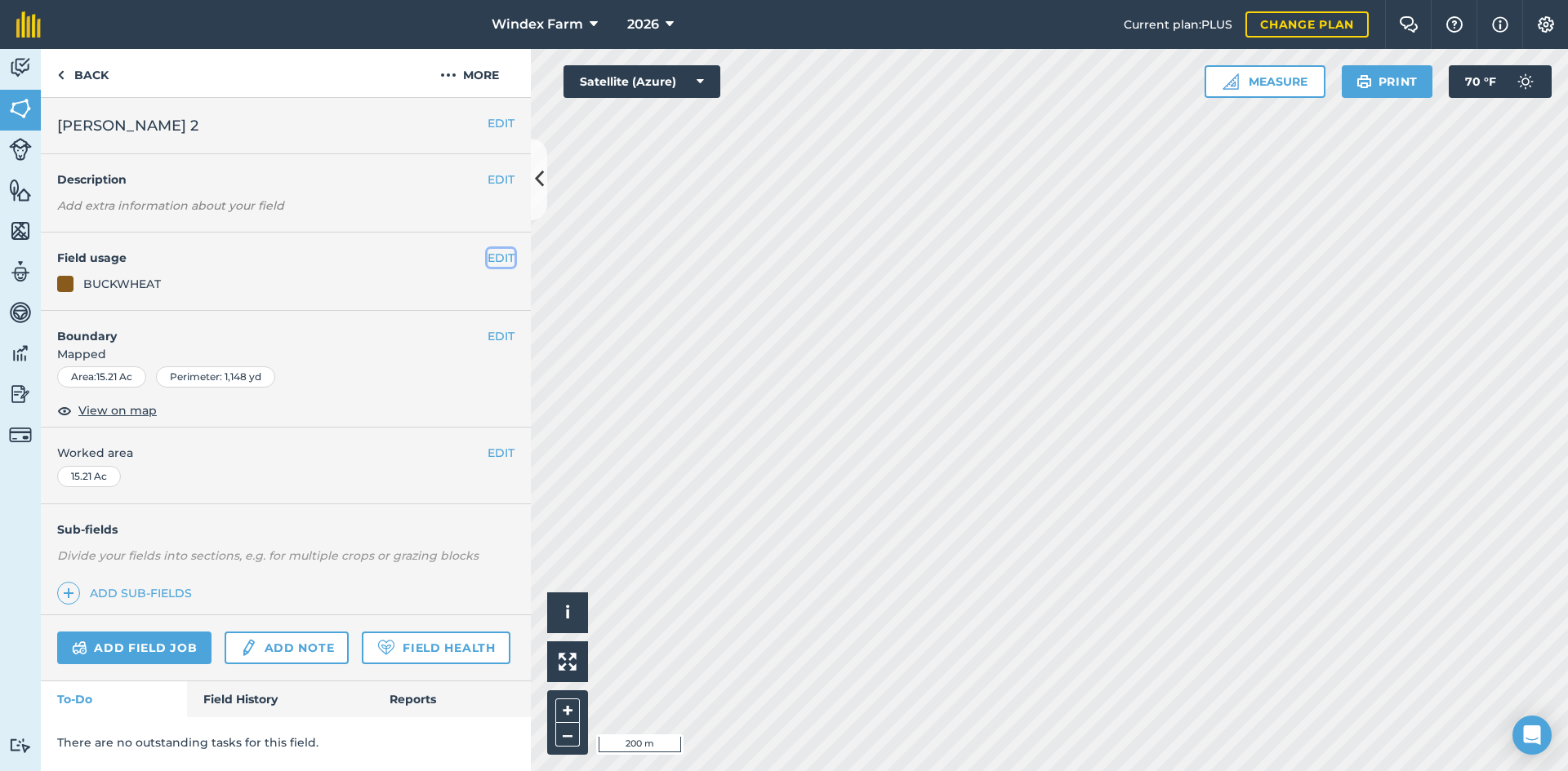
click at [504, 250] on button "EDIT" at bounding box center [501, 258] width 27 height 18
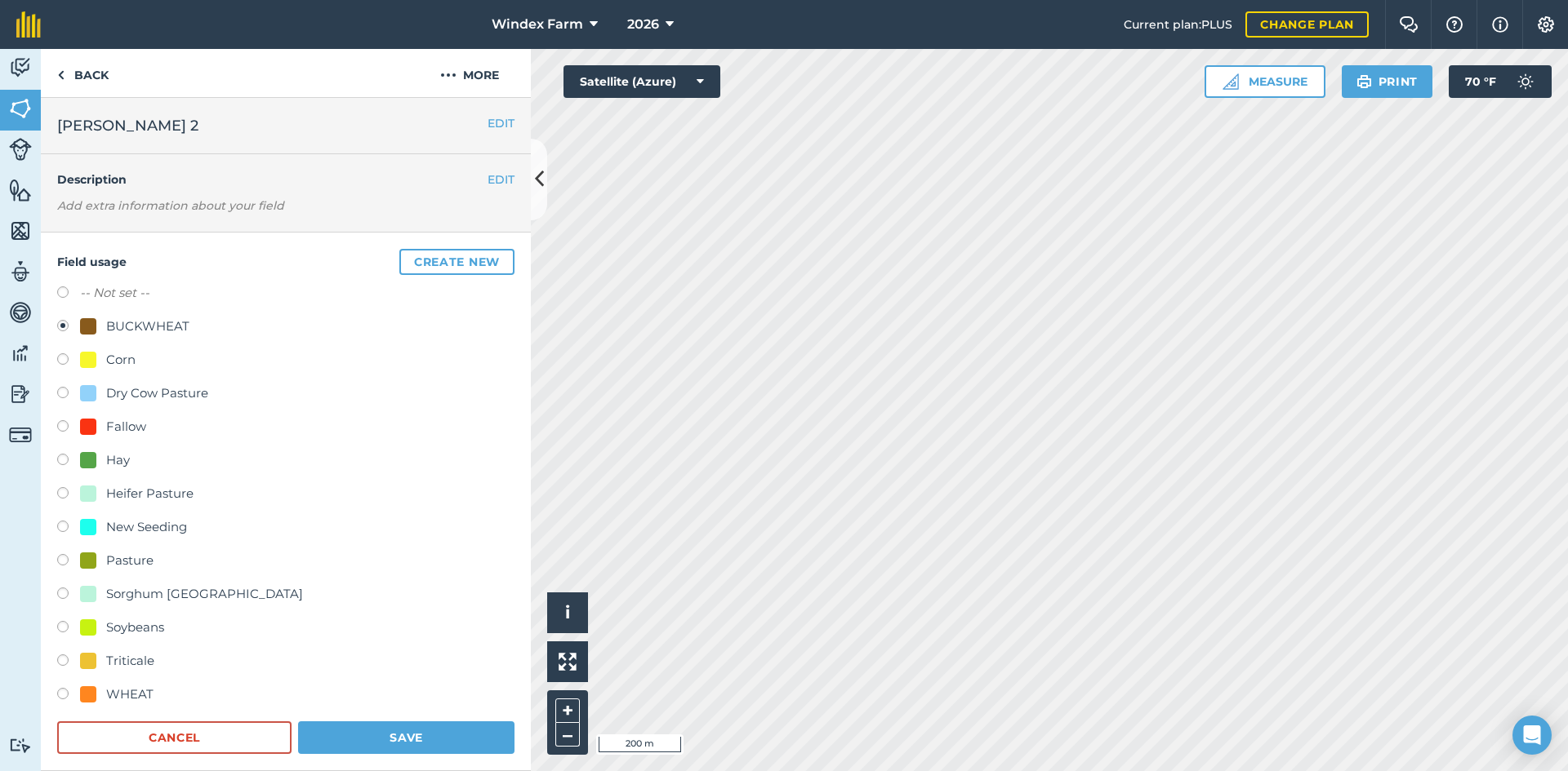
click at [133, 620] on div "Soybeans" at bounding box center [135, 628] width 58 height 20
radio input "true"
radio input "false"
click at [380, 737] on button "Save" at bounding box center [406, 738] width 217 height 33
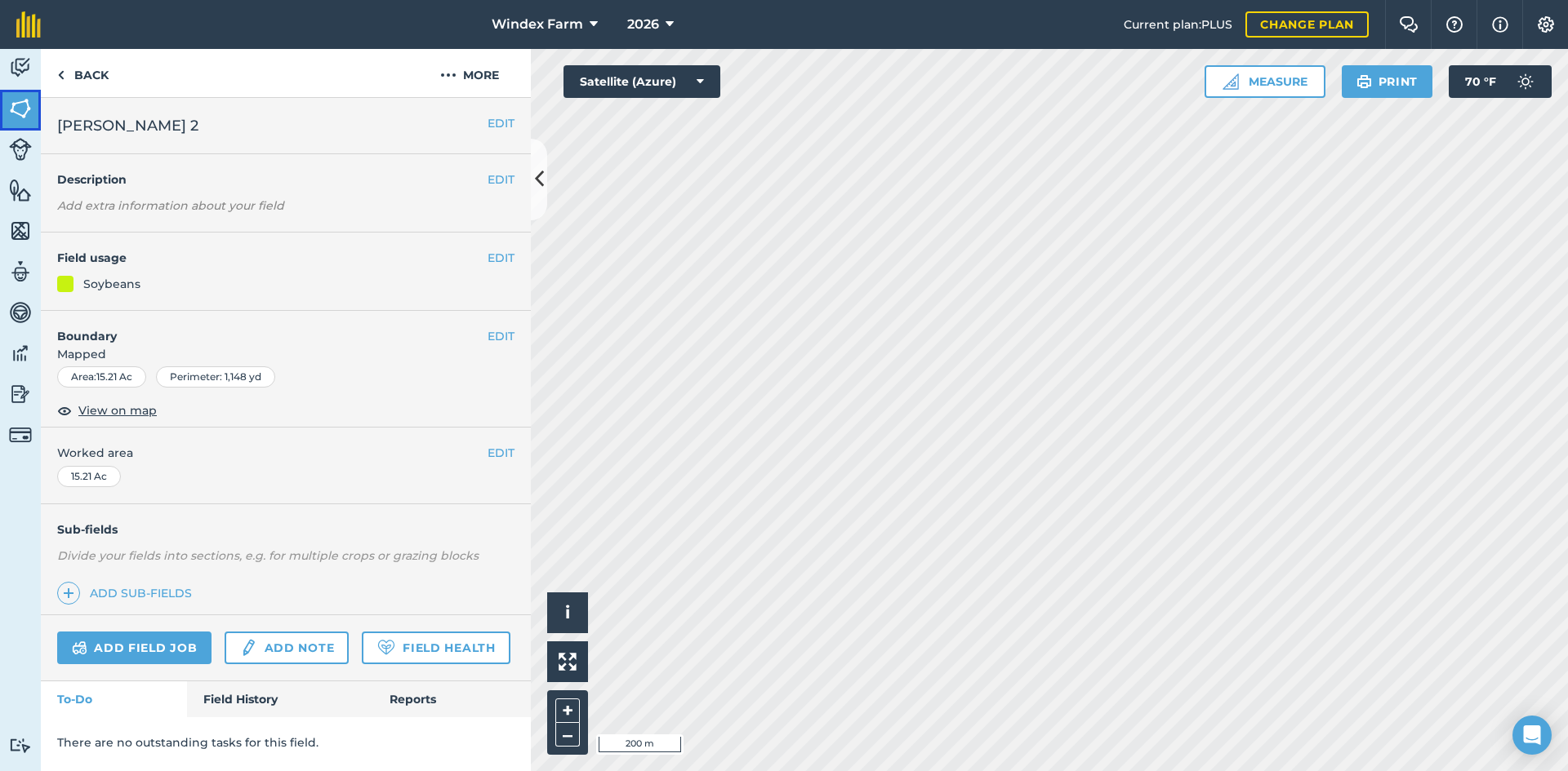
click at [9, 100] on img at bounding box center [20, 109] width 23 height 25
click at [18, 104] on img at bounding box center [20, 109] width 23 height 25
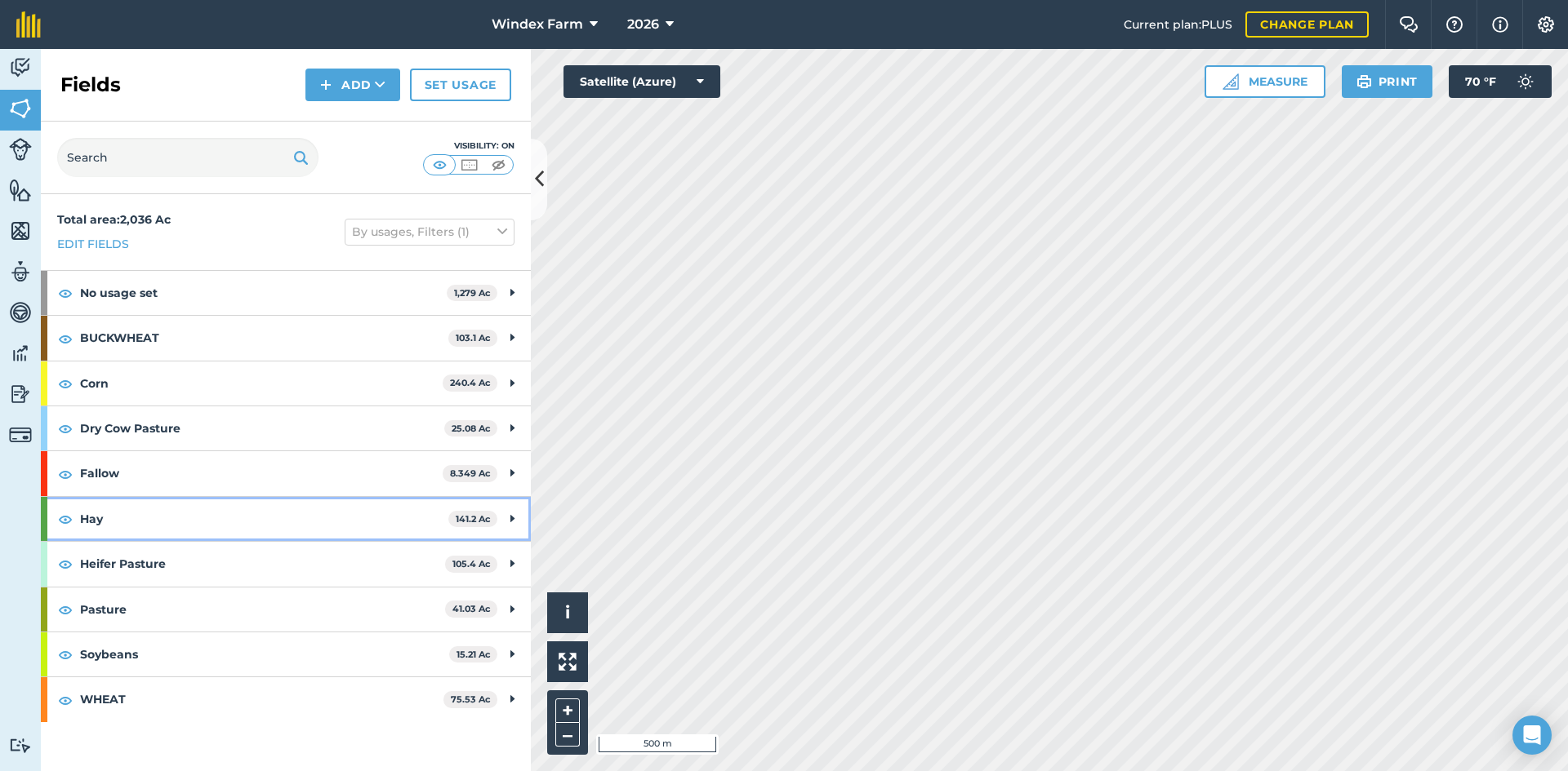
click at [253, 517] on strong "Hay" at bounding box center [264, 519] width 368 height 44
